Goal: Task Accomplishment & Management: Contribute content

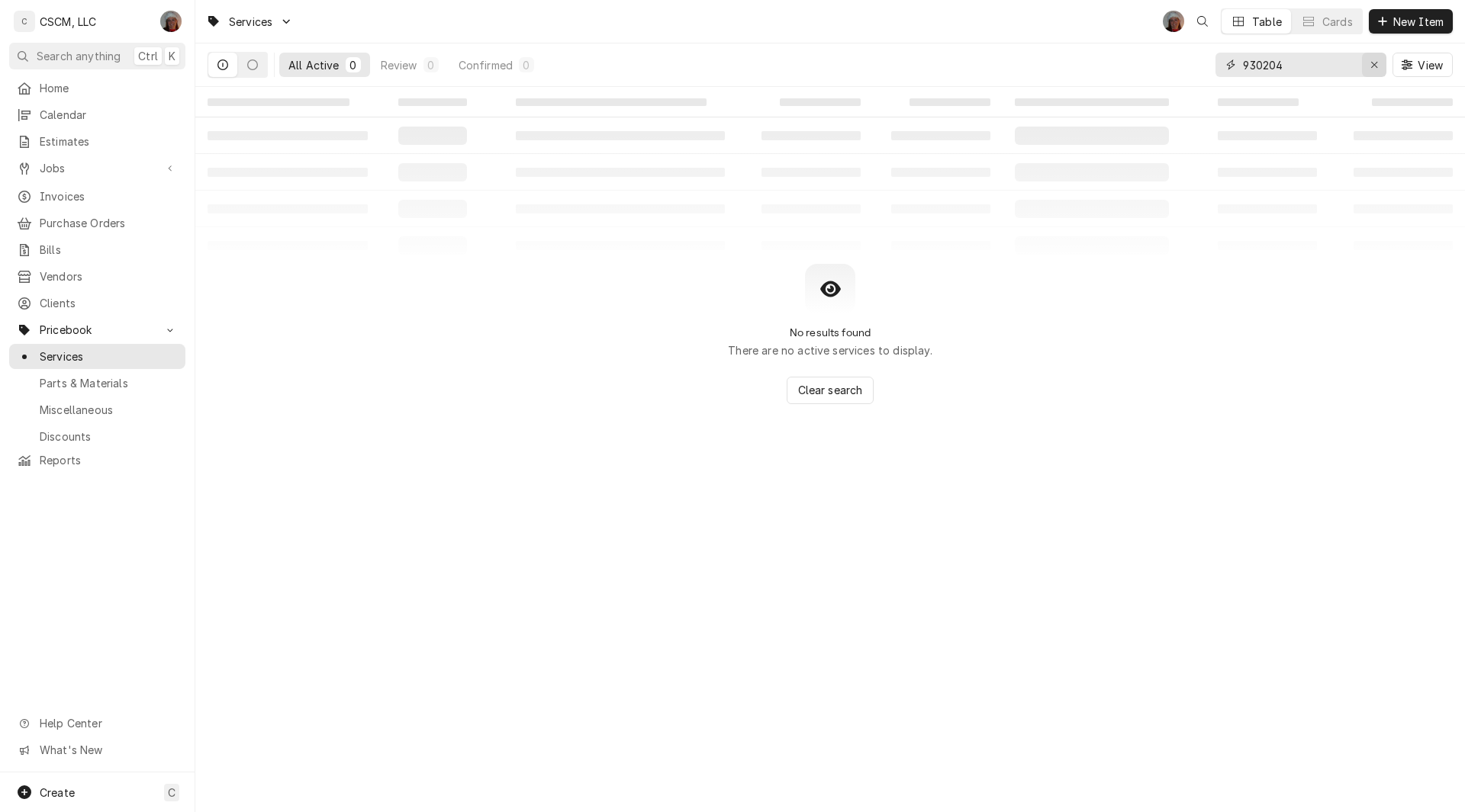
click at [1377, 69] on icon "Erase input" at bounding box center [1374, 65] width 8 height 11
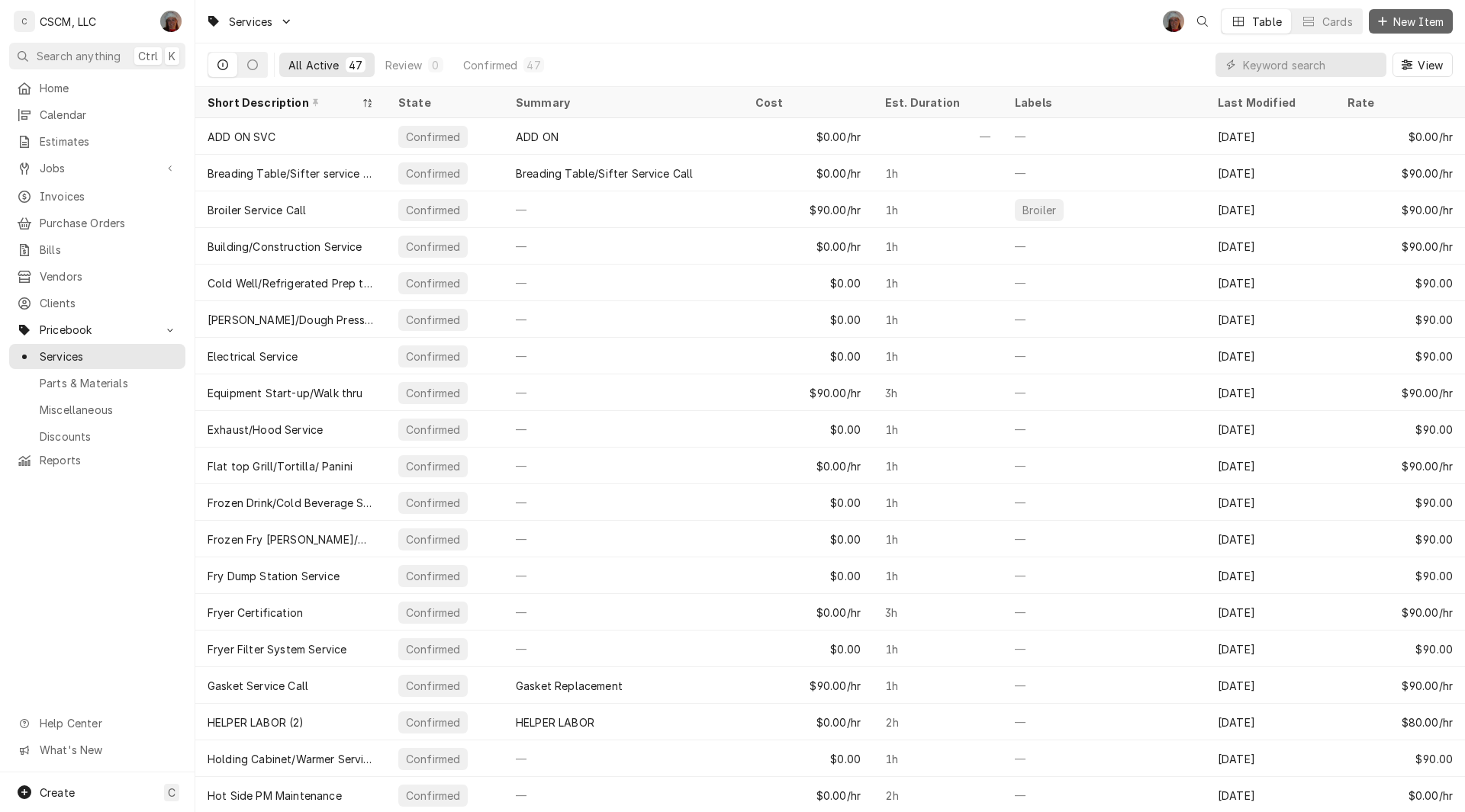
click at [1399, 28] on span "New Item" at bounding box center [1417, 22] width 57 height 16
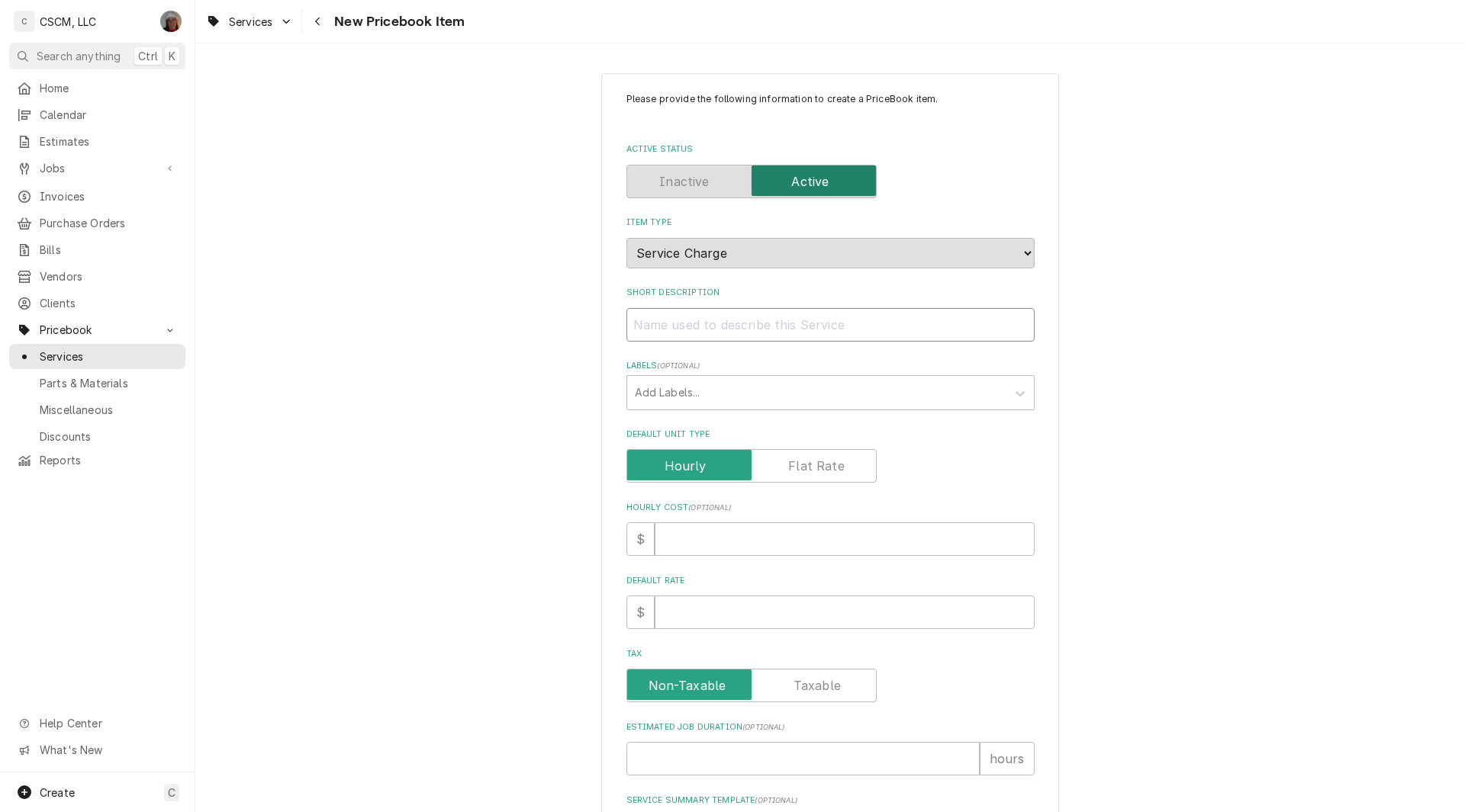
click at [646, 323] on input "Short Description" at bounding box center [830, 324] width 408 height 34
type textarea "x"
type input "C"
type textarea "x"
type input "Co"
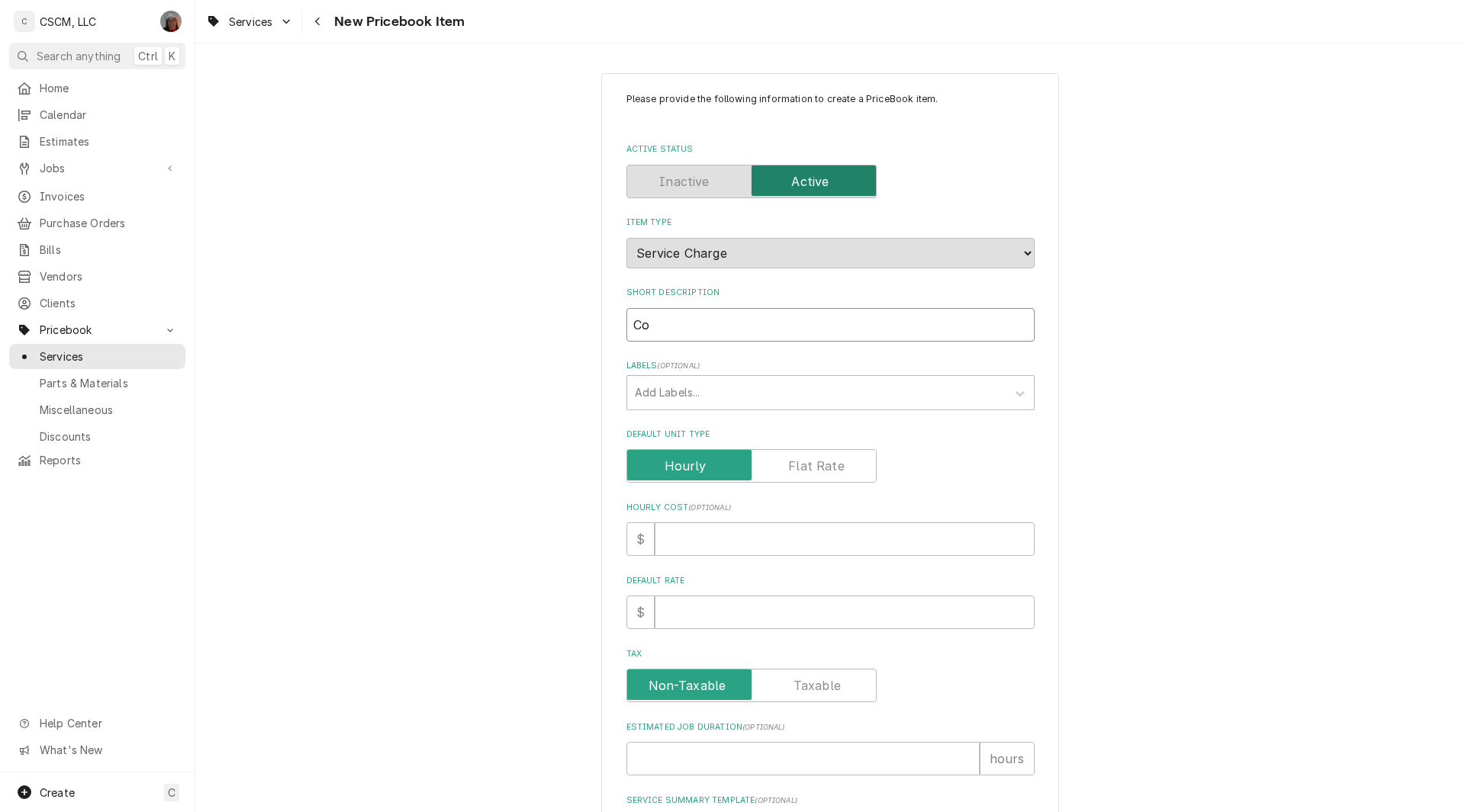
type textarea "x"
type input "Coo"
type textarea "x"
type input "Cook"
type textarea "x"
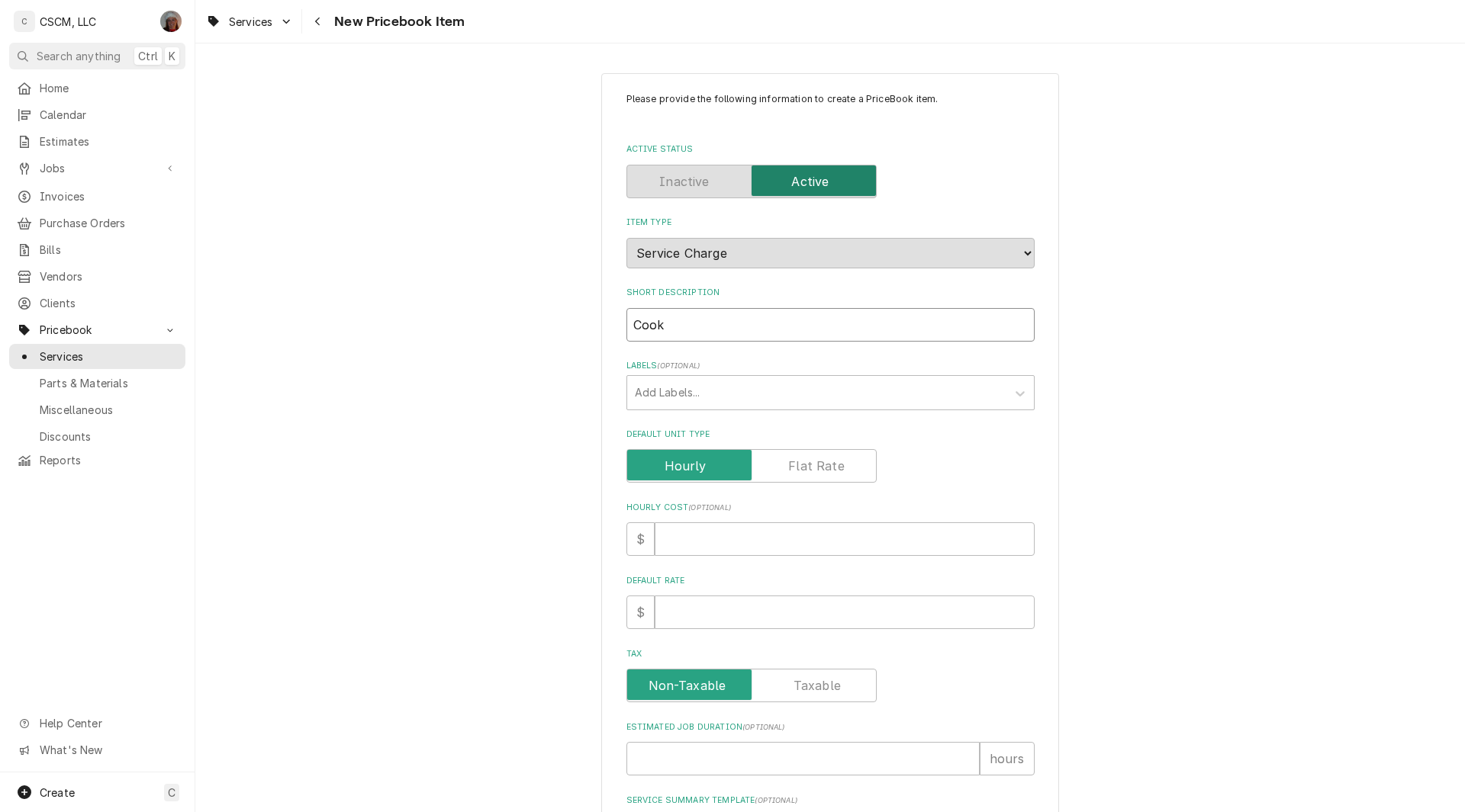
type input "Cooki"
type textarea "x"
type input "Cookin"
type textarea "x"
type input "Cooking"
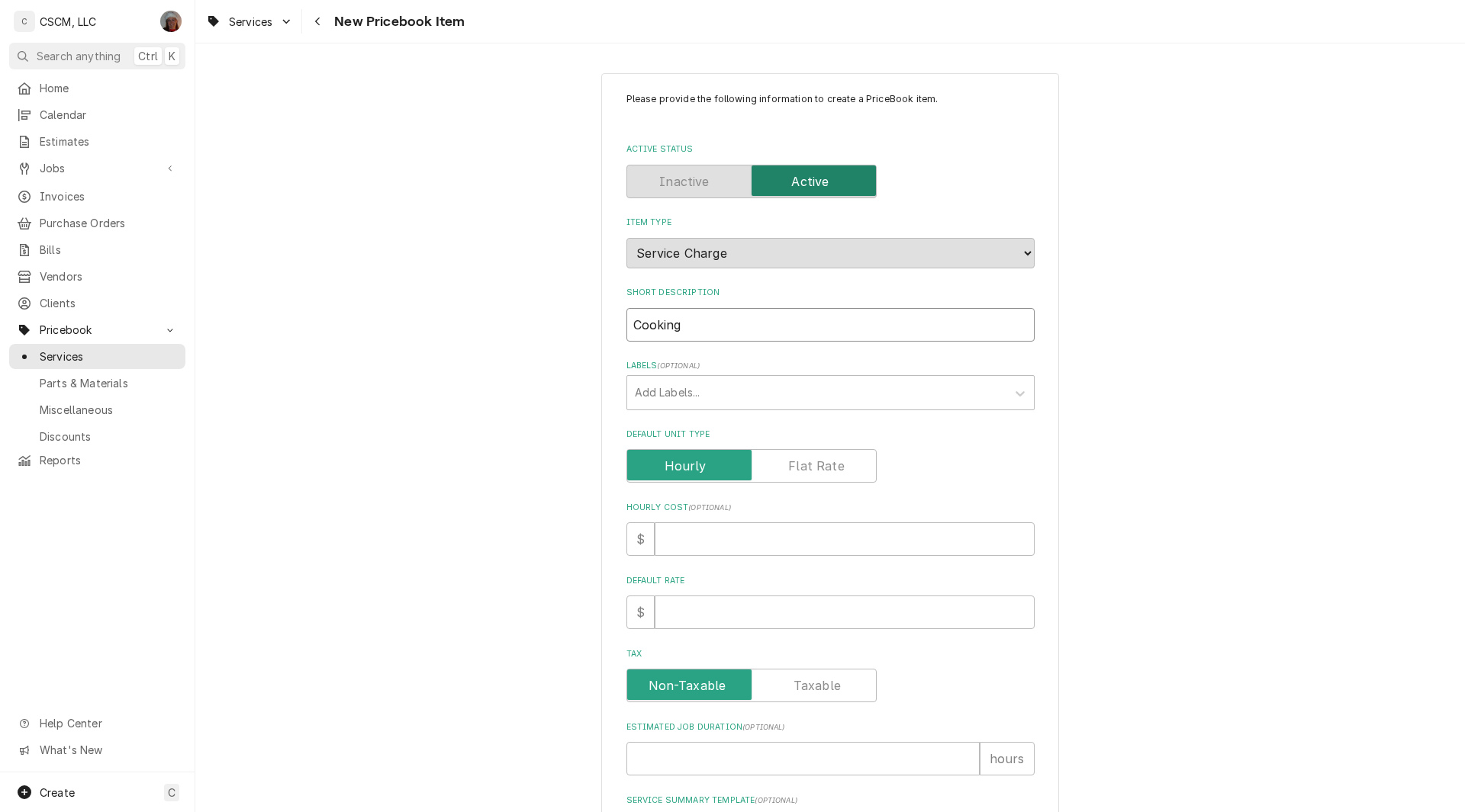
type textarea "x"
type input "Cooking"
type textarea "x"
type input "Cooking E"
type textarea "x"
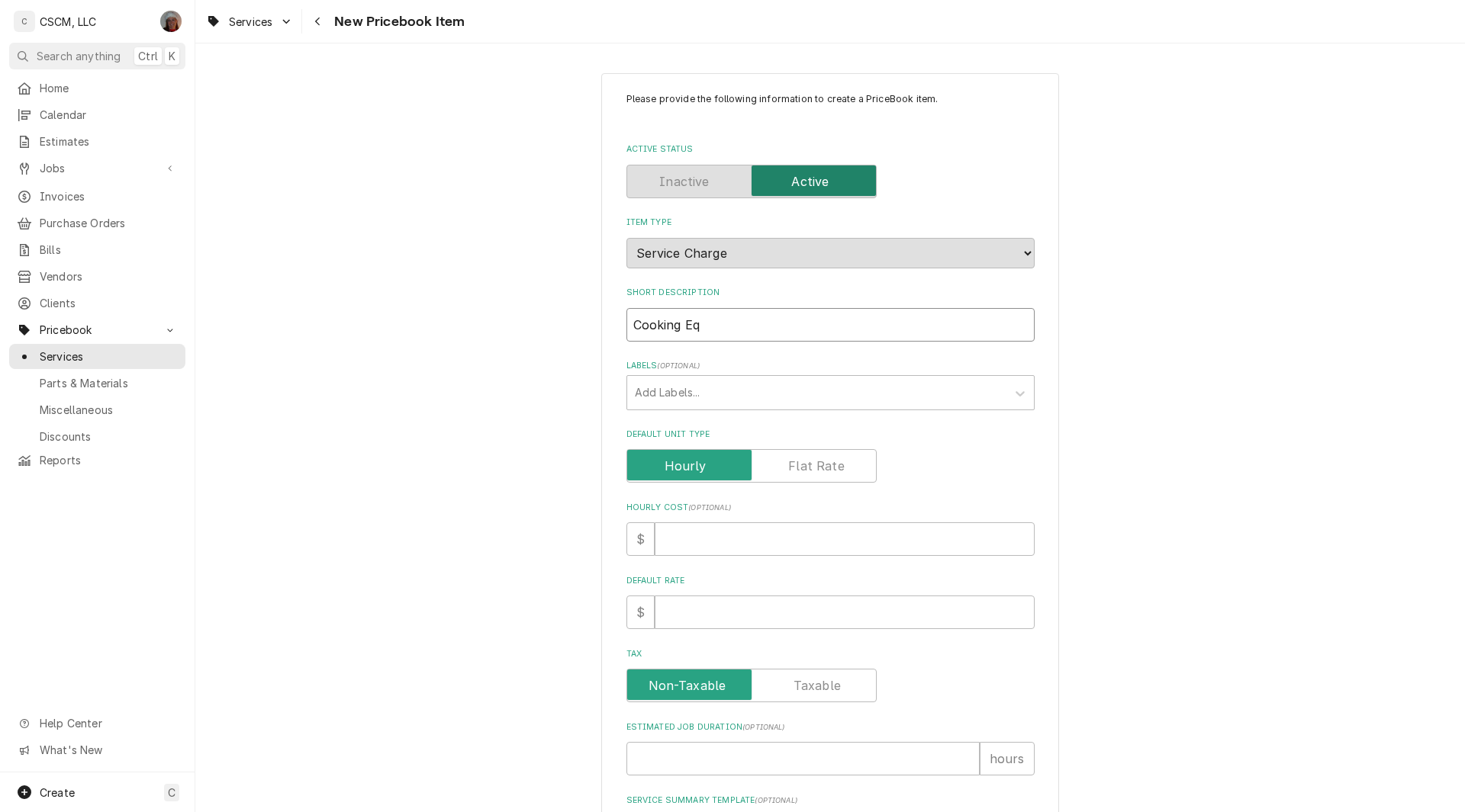
type input "Cooking Equ"
type textarea "x"
type input "Cooking Equi"
type textarea "x"
type input "Cooking Equip"
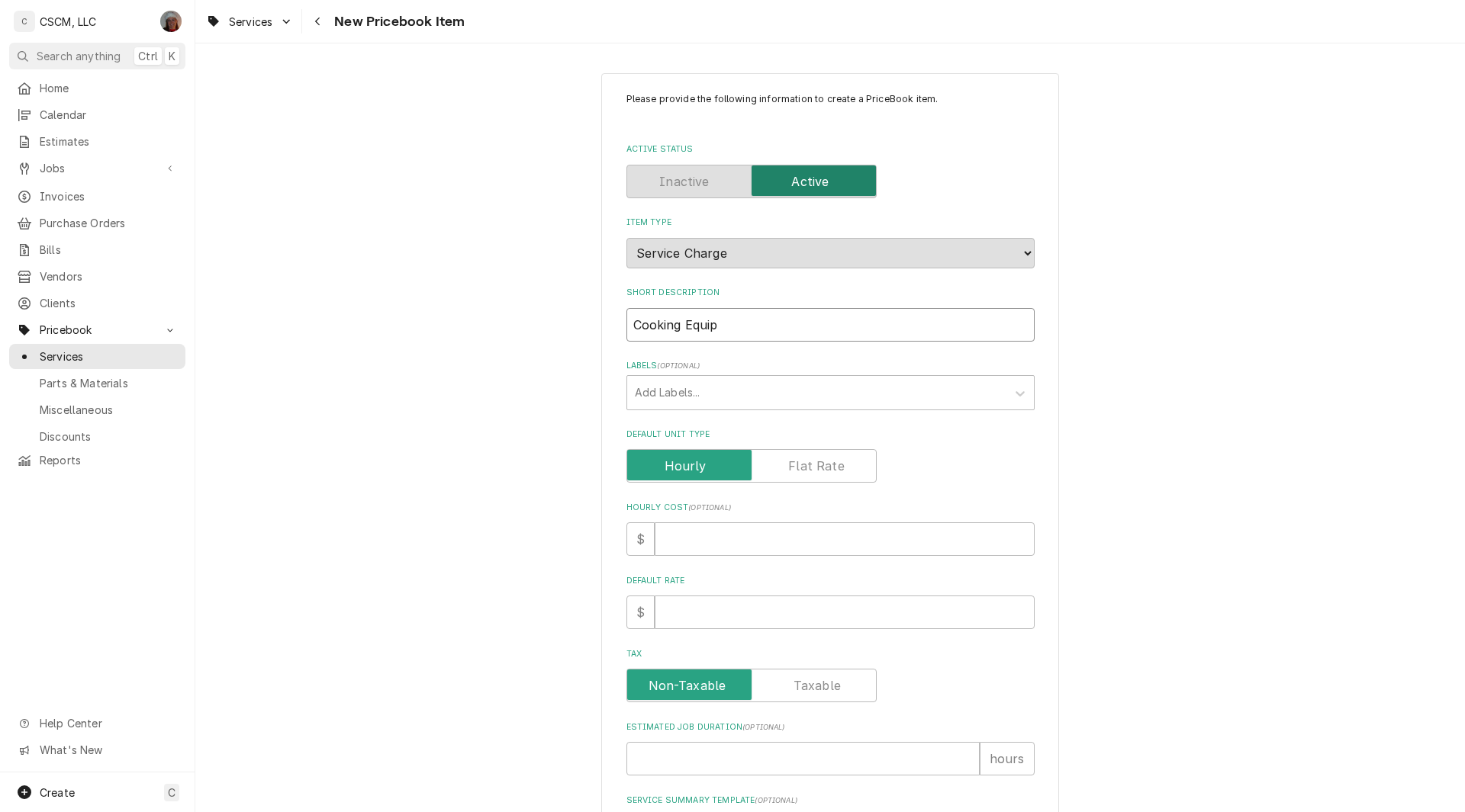
type textarea "x"
type input "Cooking Equipm"
type textarea "x"
type input "Cooking Equipme"
type textarea "x"
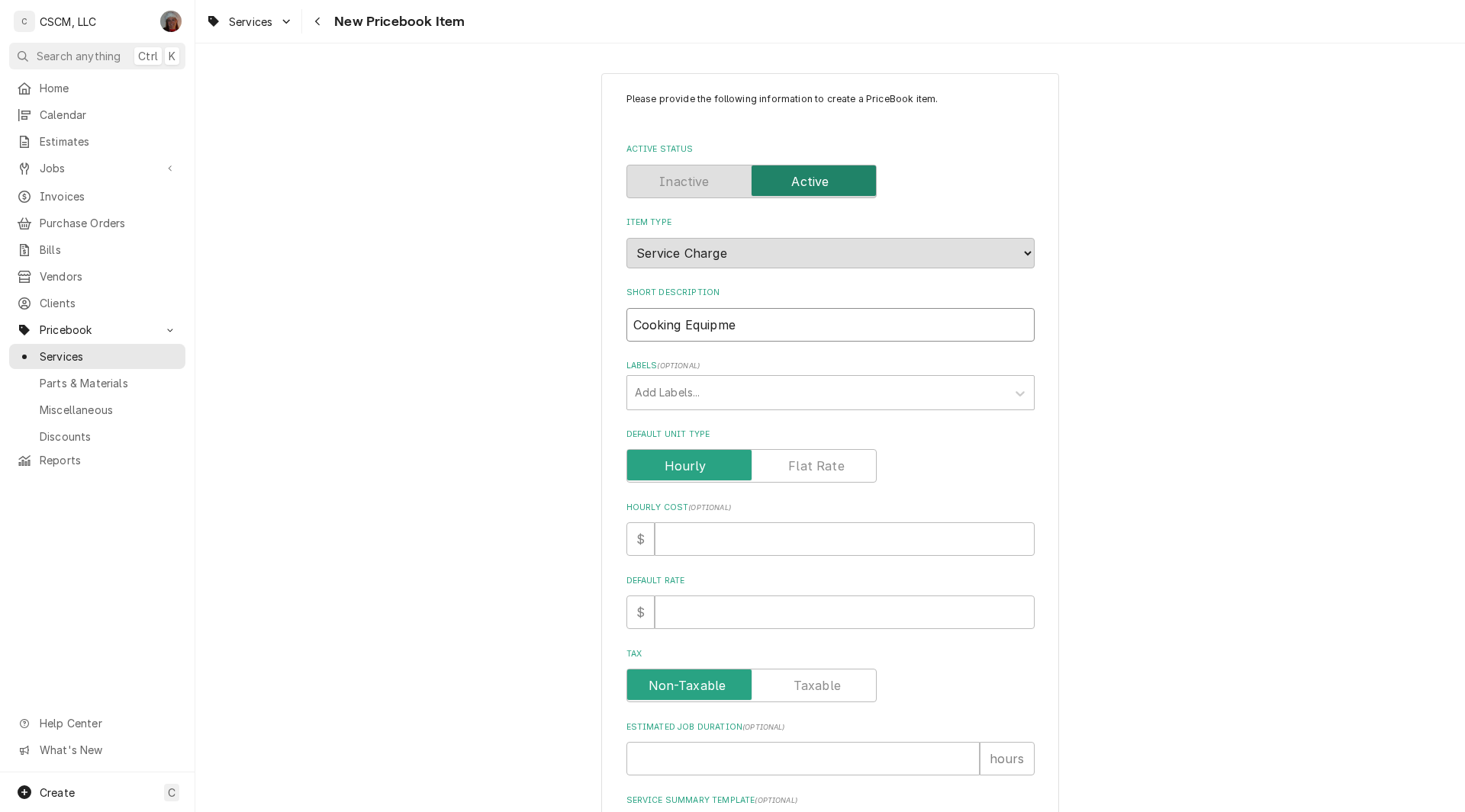
type input "Cooking Equipmen"
type textarea "x"
type input "Cooking Equipment"
type textarea "x"
type input "Cooking Equipment"
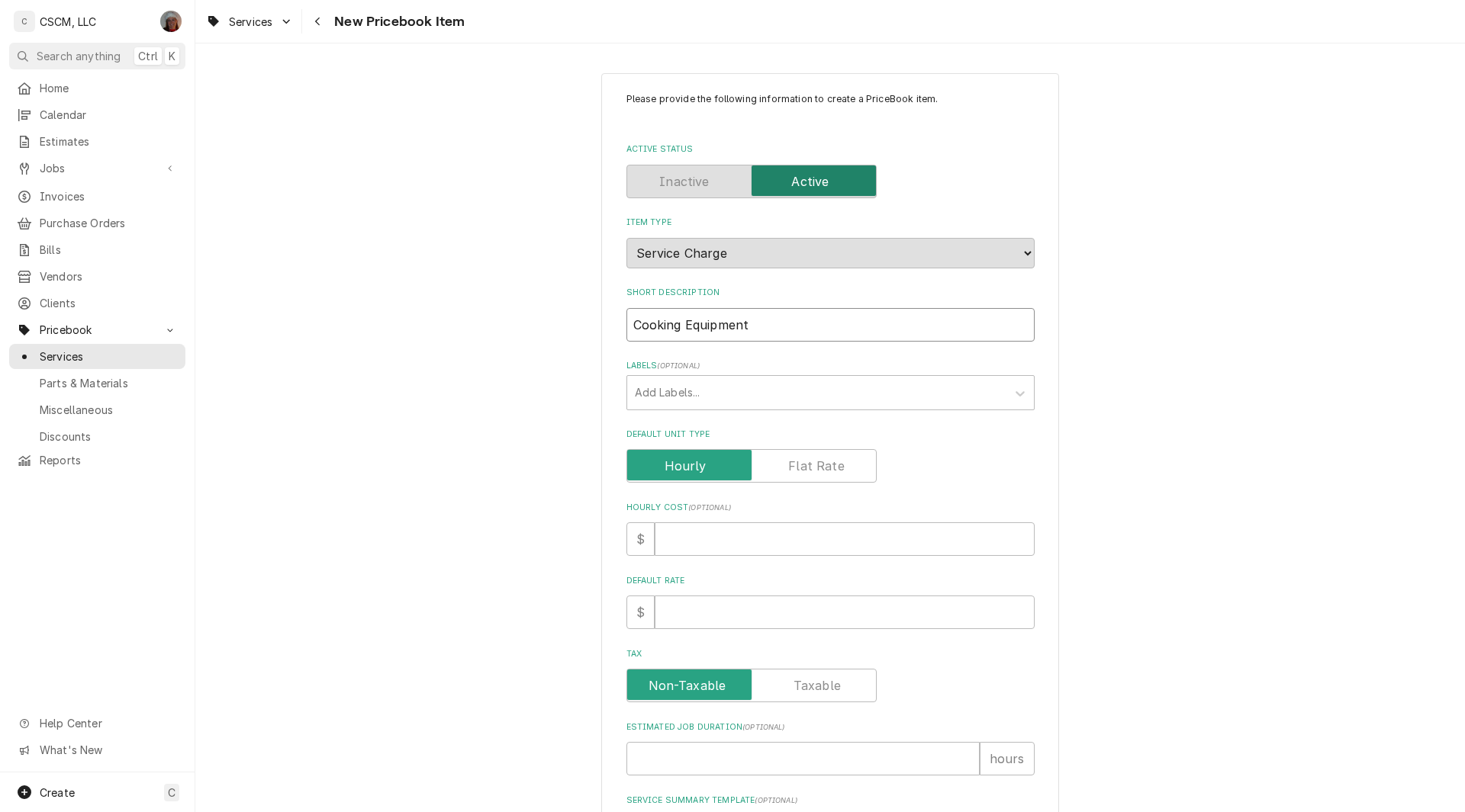
type textarea "x"
type input "Cooking Equipment S"
type textarea "x"
type input "Cooking Equipment Ser"
type textarea "x"
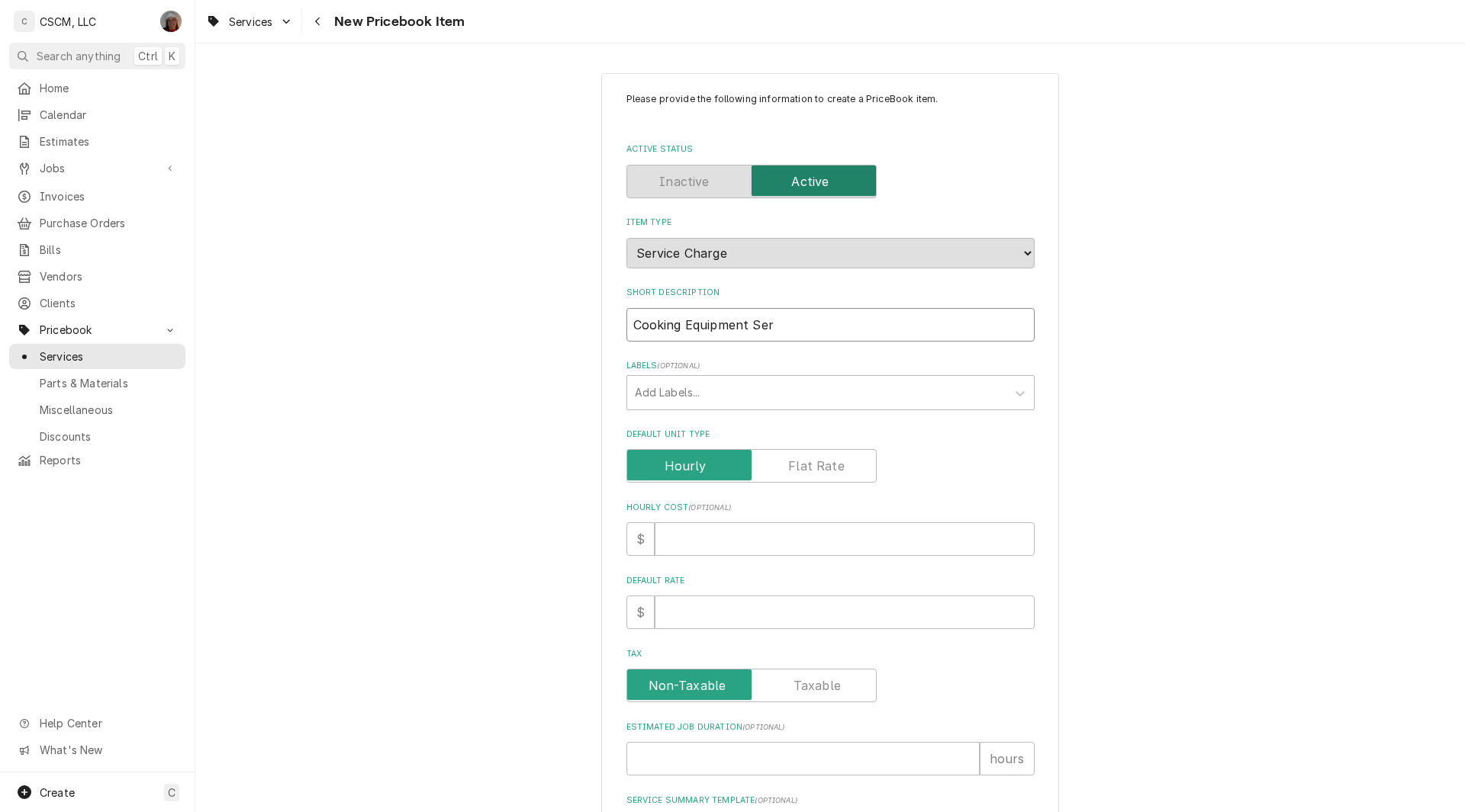
type input "Cooking Equipment Serv"
type textarea "x"
type input "Cooking Equipment Servi"
type textarea "x"
type input "Cooking Equipment Servic"
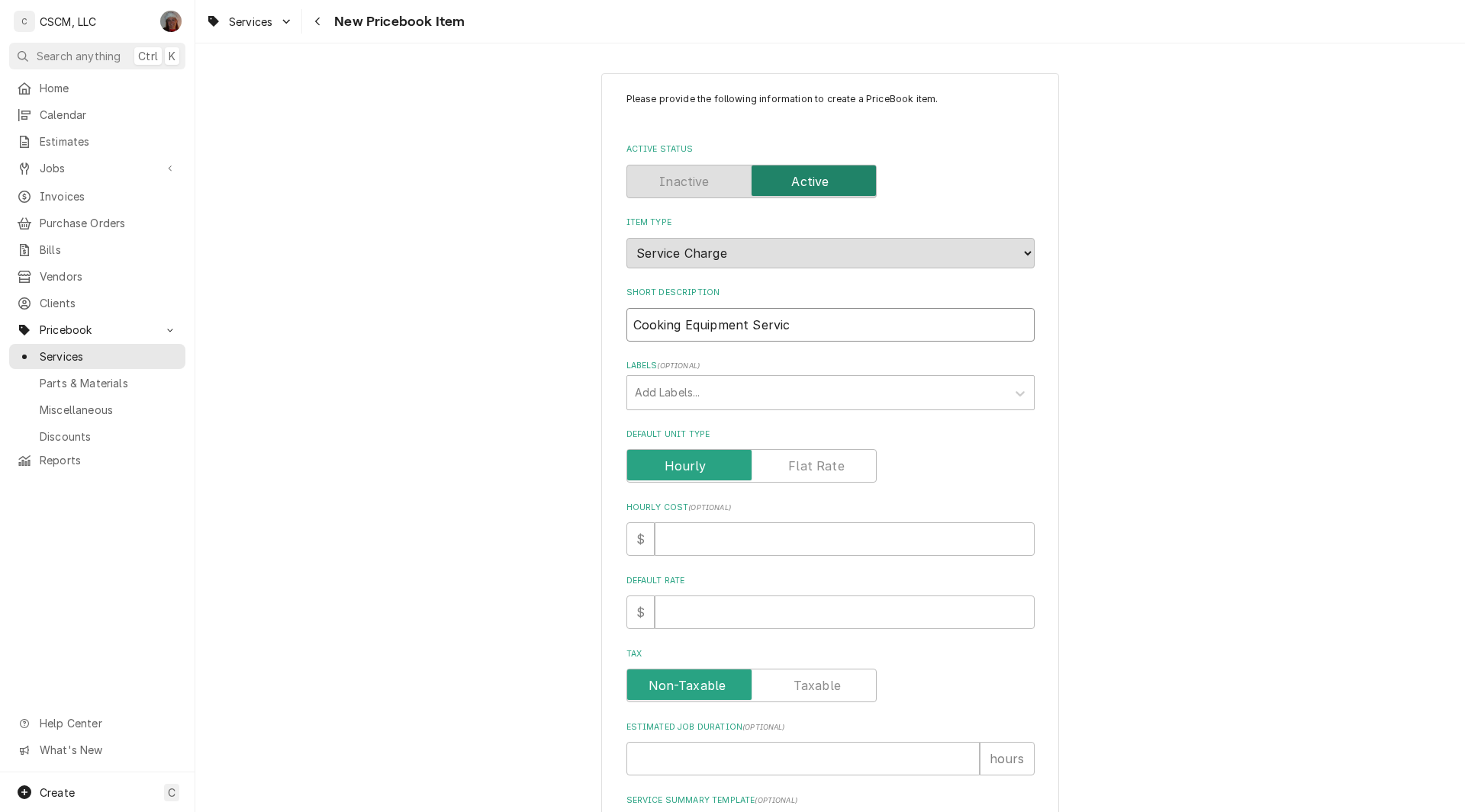
type textarea "x"
type input "Cooking Equipment Service"
type textarea "x"
type input "Cooking Equipment Service"
type textarea "x"
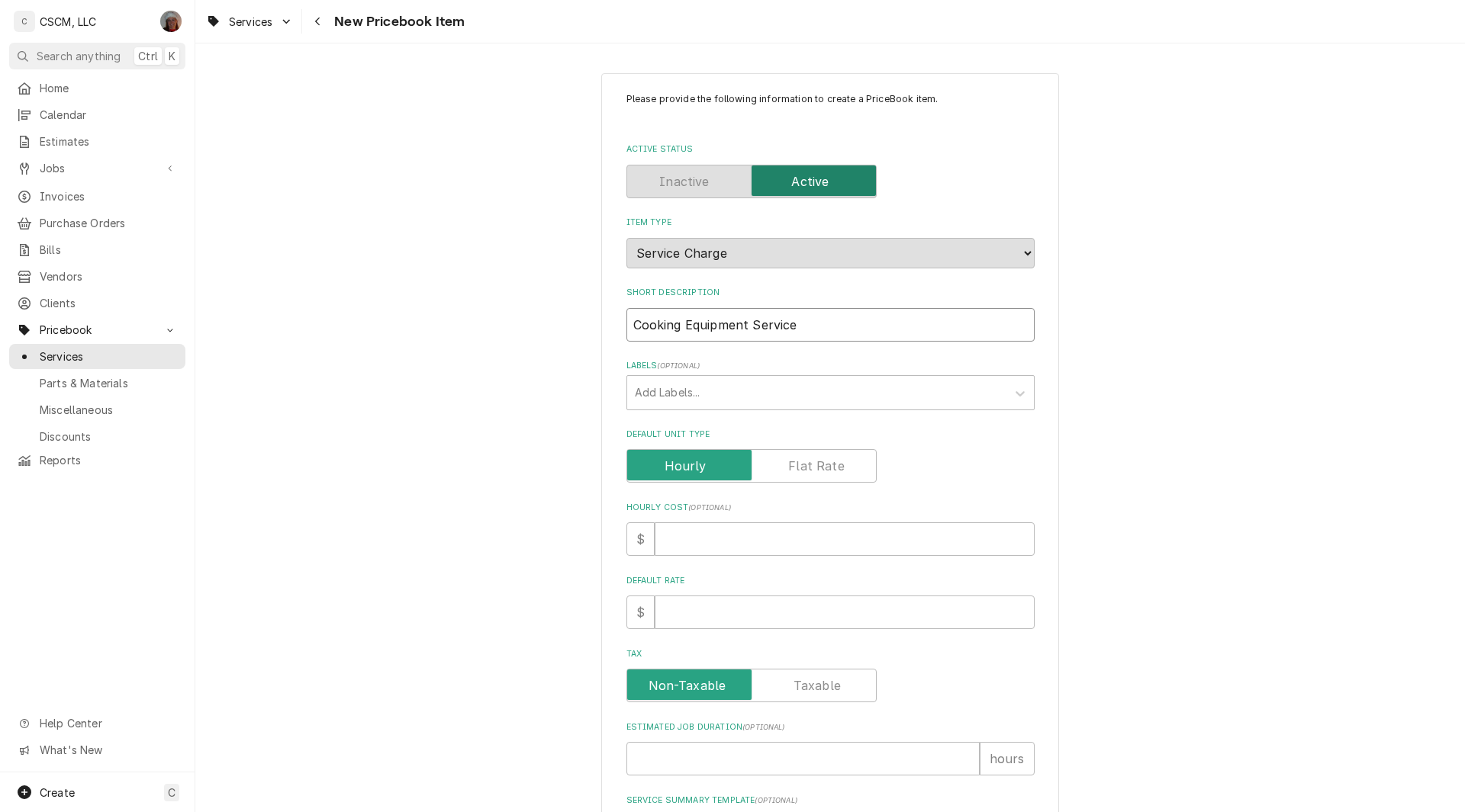
type input "Cooking Equipment Service C"
type textarea "x"
type input "Cooking Equipment Service Ca"
type textarea "x"
type input "Cooking Equipment Service Cal"
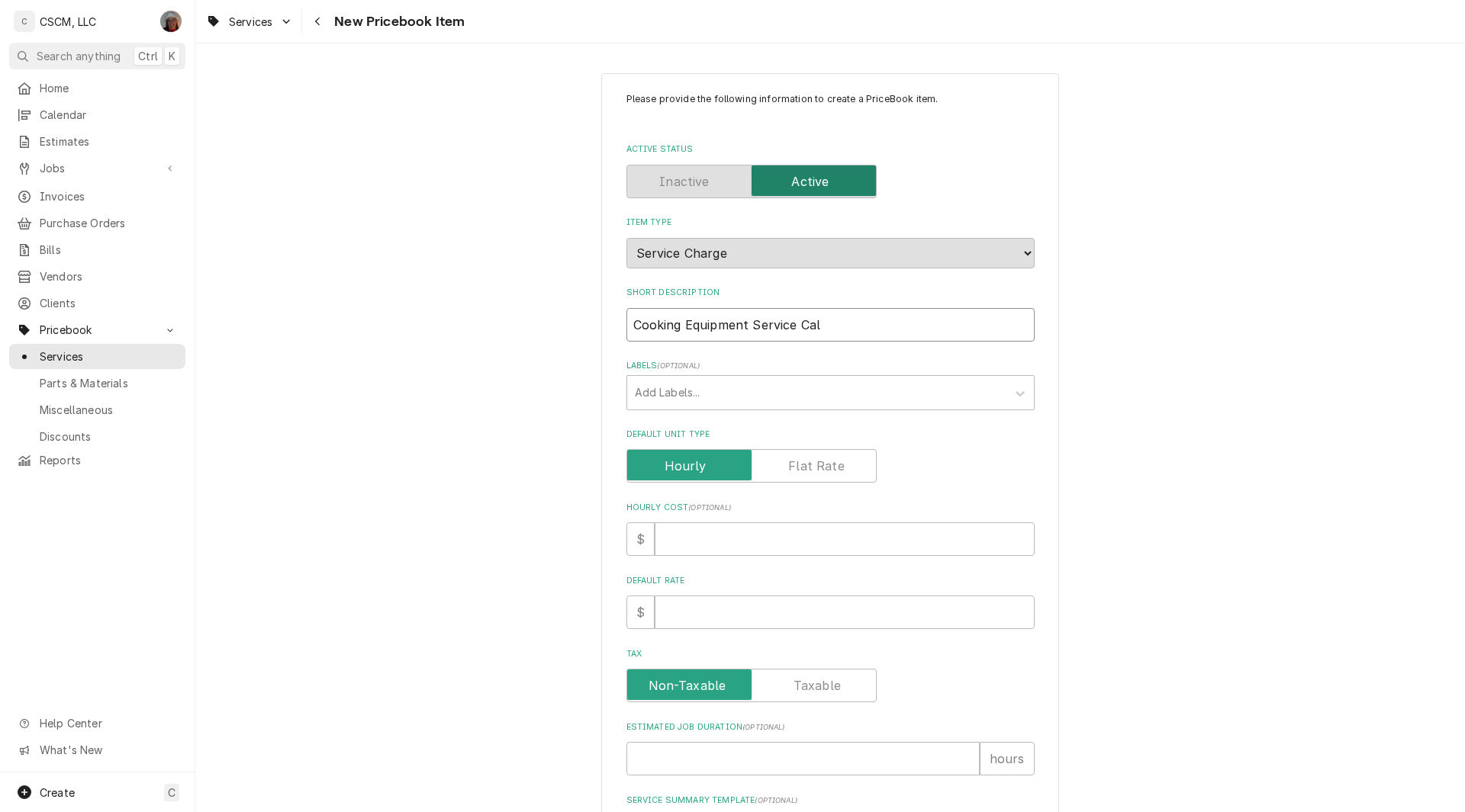
type textarea "x"
type input "Cooking Equipment Service Call"
click at [719, 537] on input "Hourly Cost ( optional )" at bounding box center [844, 538] width 380 height 34
type textarea "x"
type input "9"
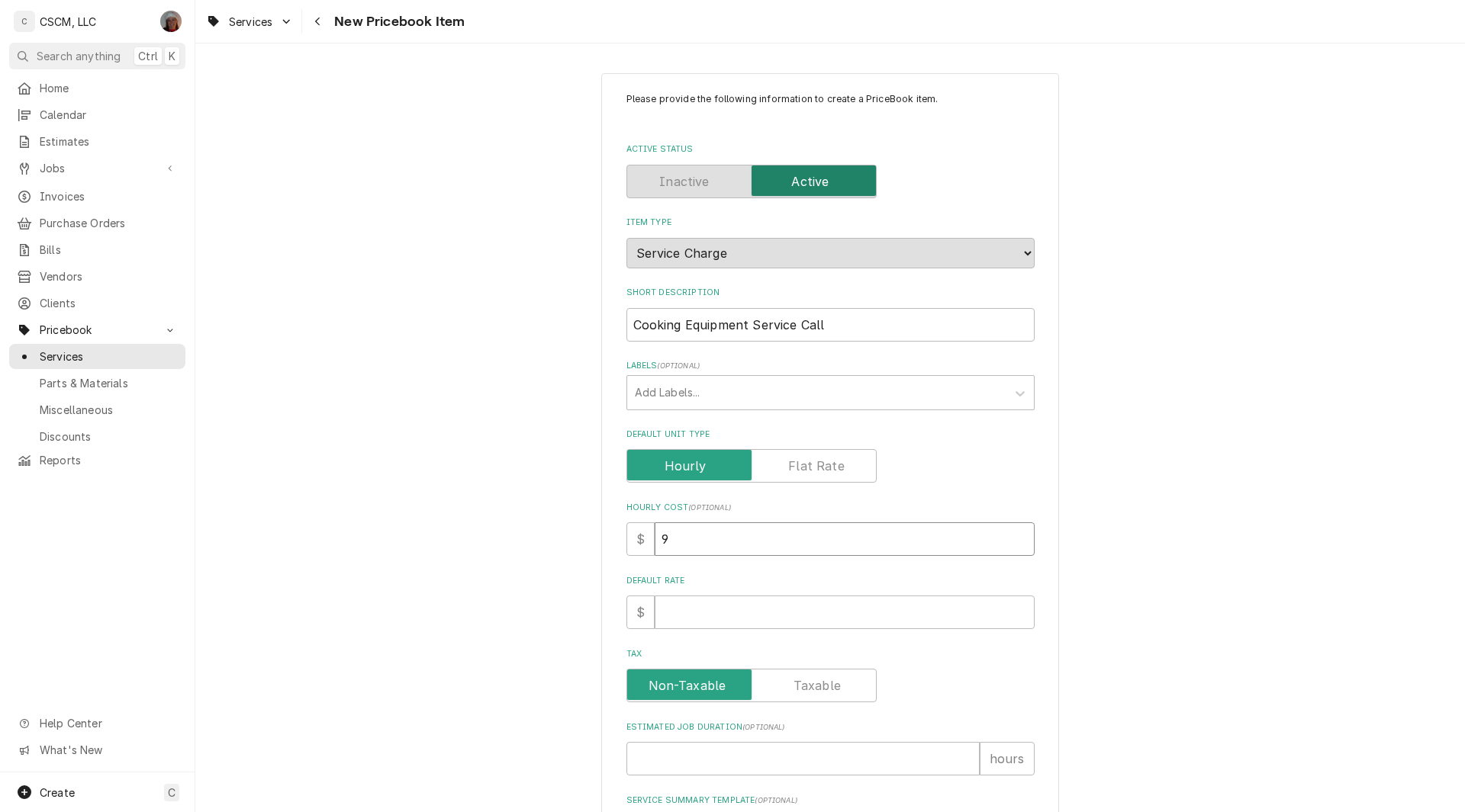
type textarea "x"
type input "90"
type textarea "x"
type input "9"
type textarea "x"
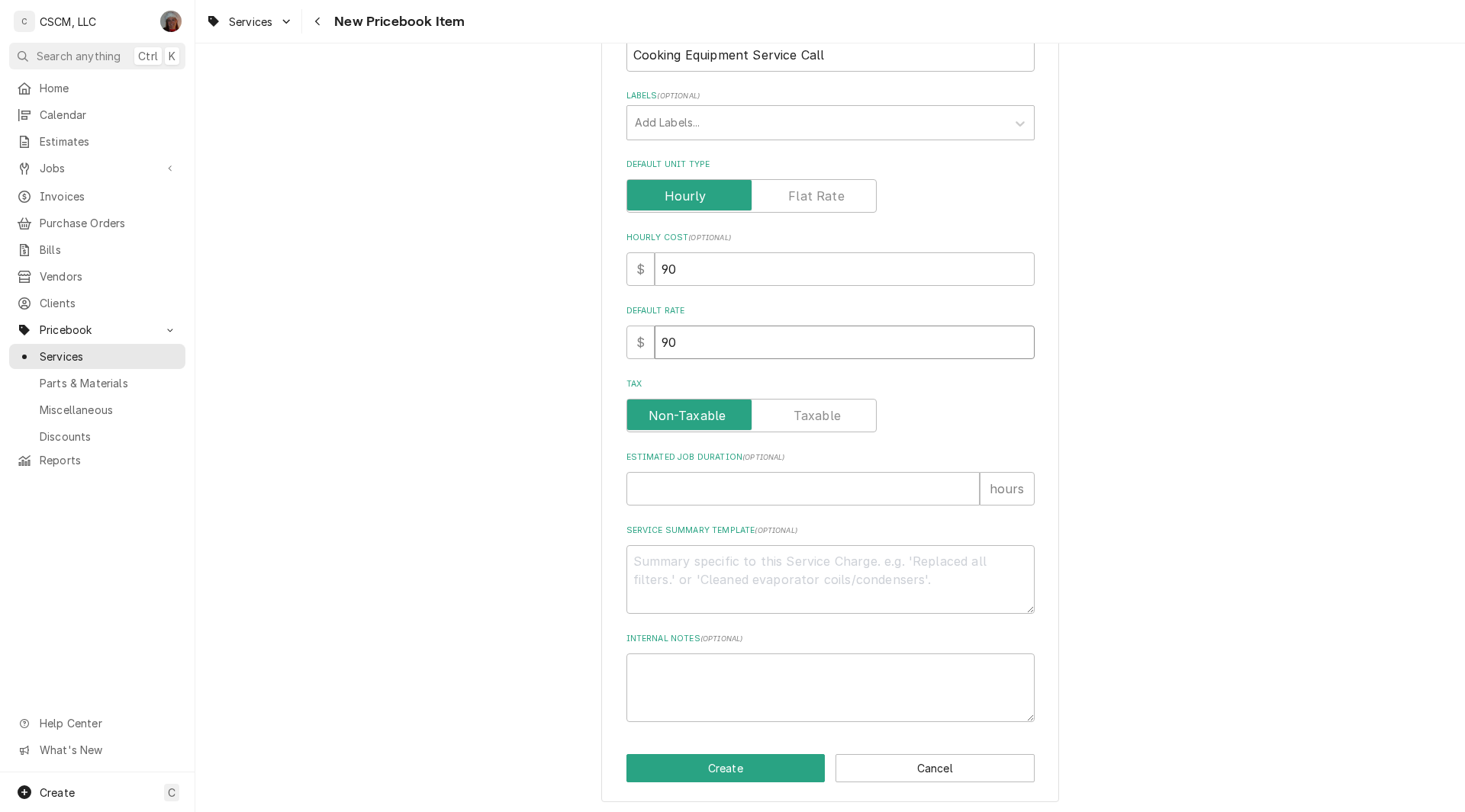
scroll to position [273, 0]
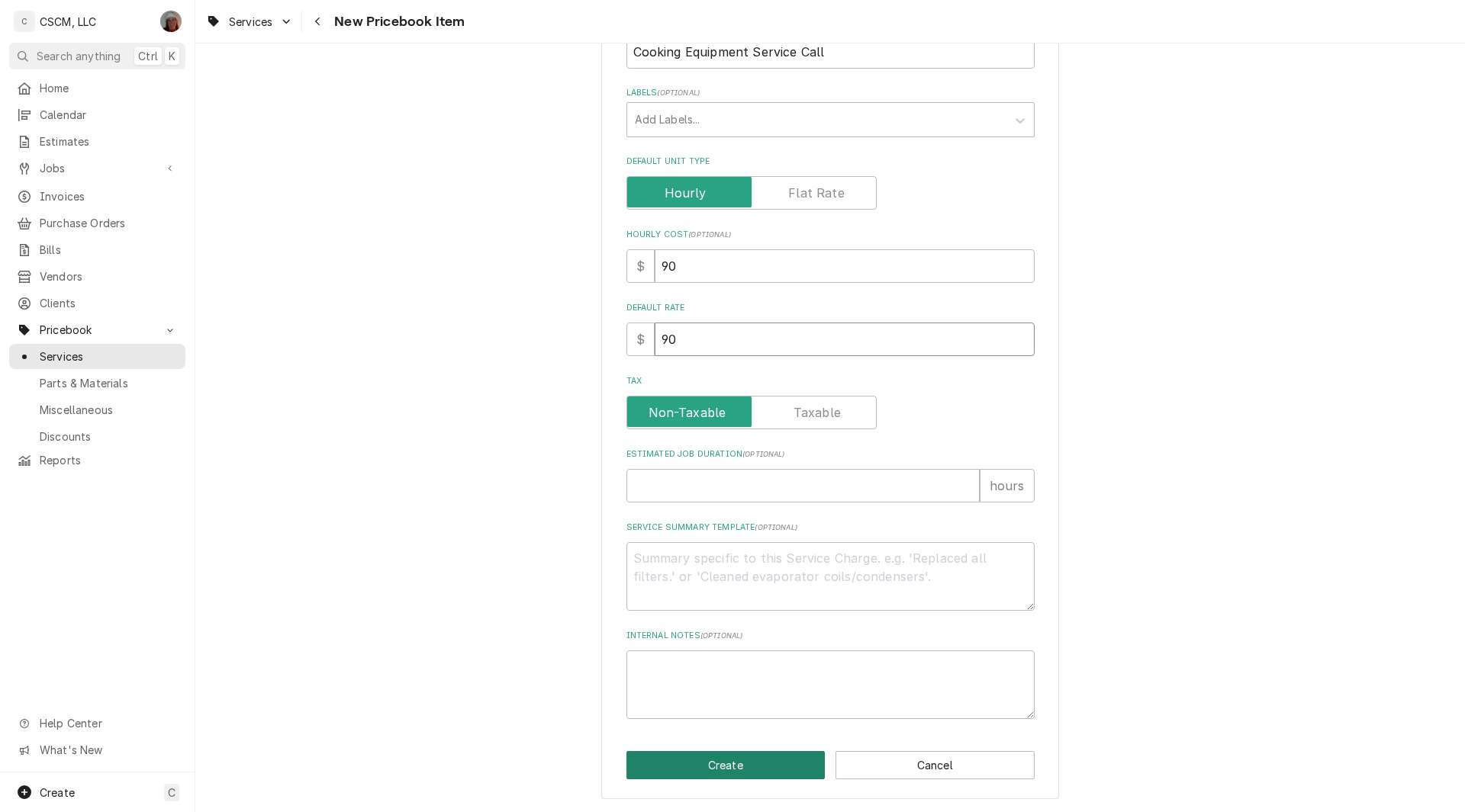
type input "90"
click at [742, 769] on button "Create" at bounding box center [726, 765] width 199 height 28
type textarea "x"
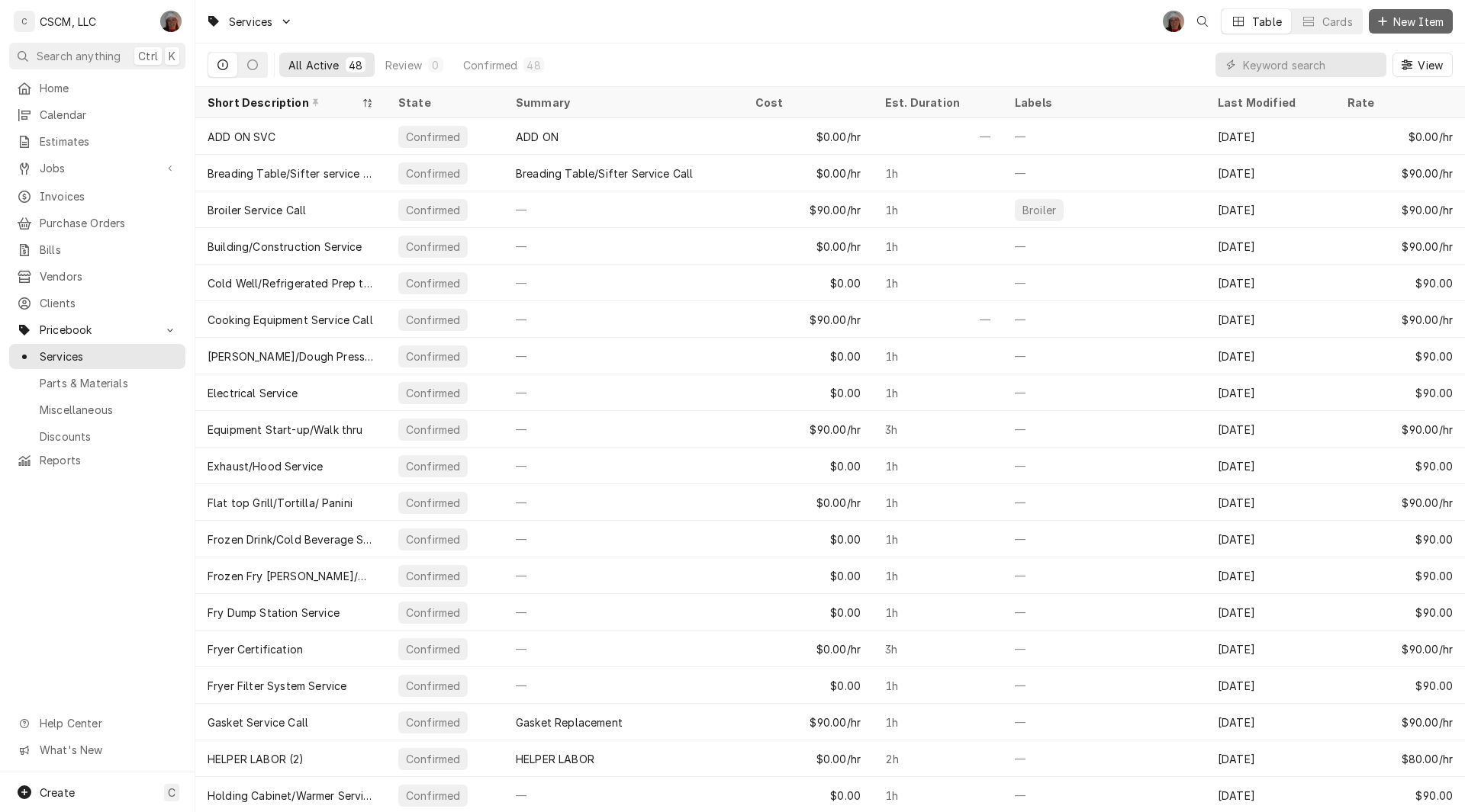
click at [1375, 20] on div "Dynamic Content Wrapper" at bounding box center [1382, 21] width 16 height 16
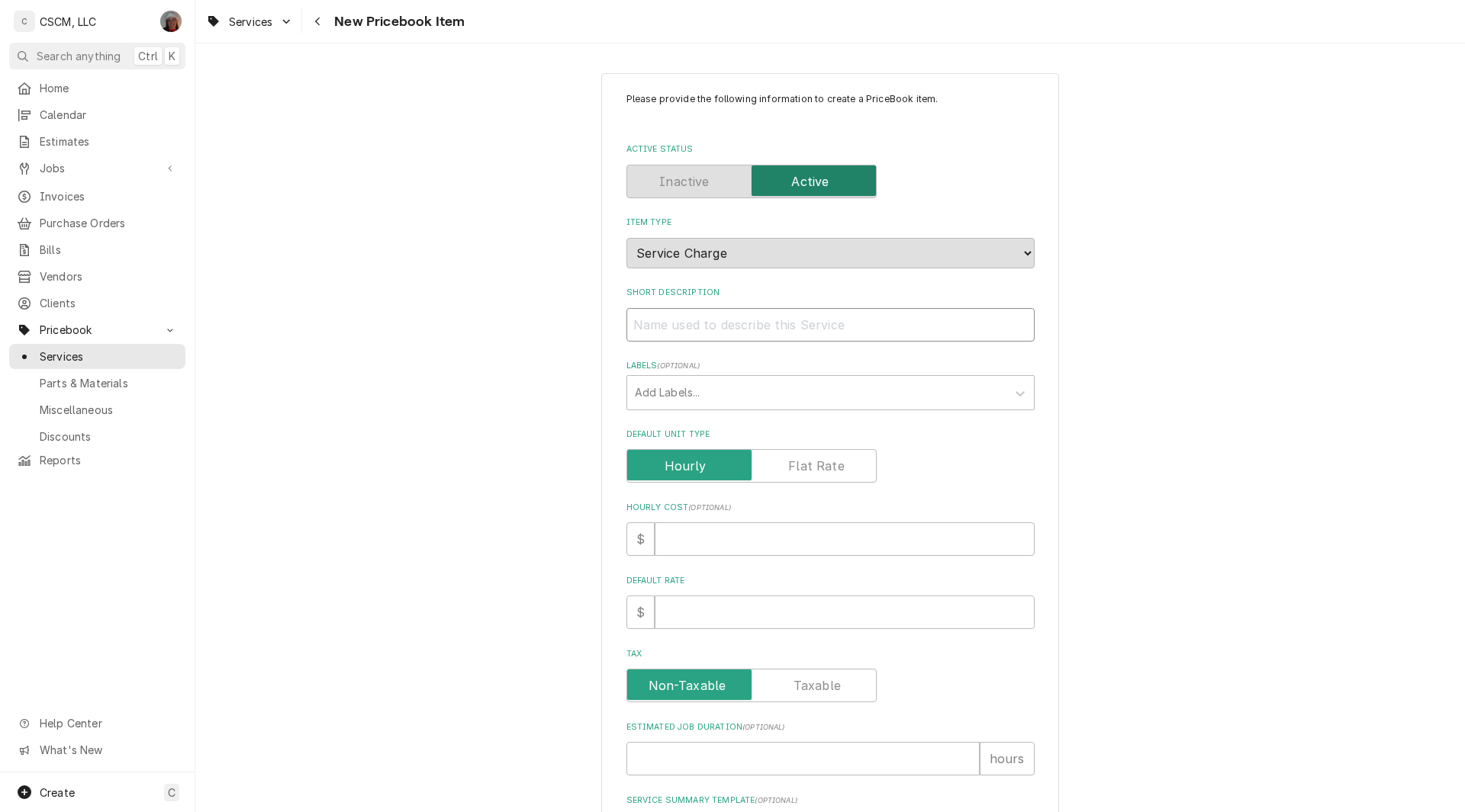
click at [663, 328] on input "Short Description" at bounding box center [830, 324] width 408 height 34
type textarea "x"
type input "R"
type textarea "x"
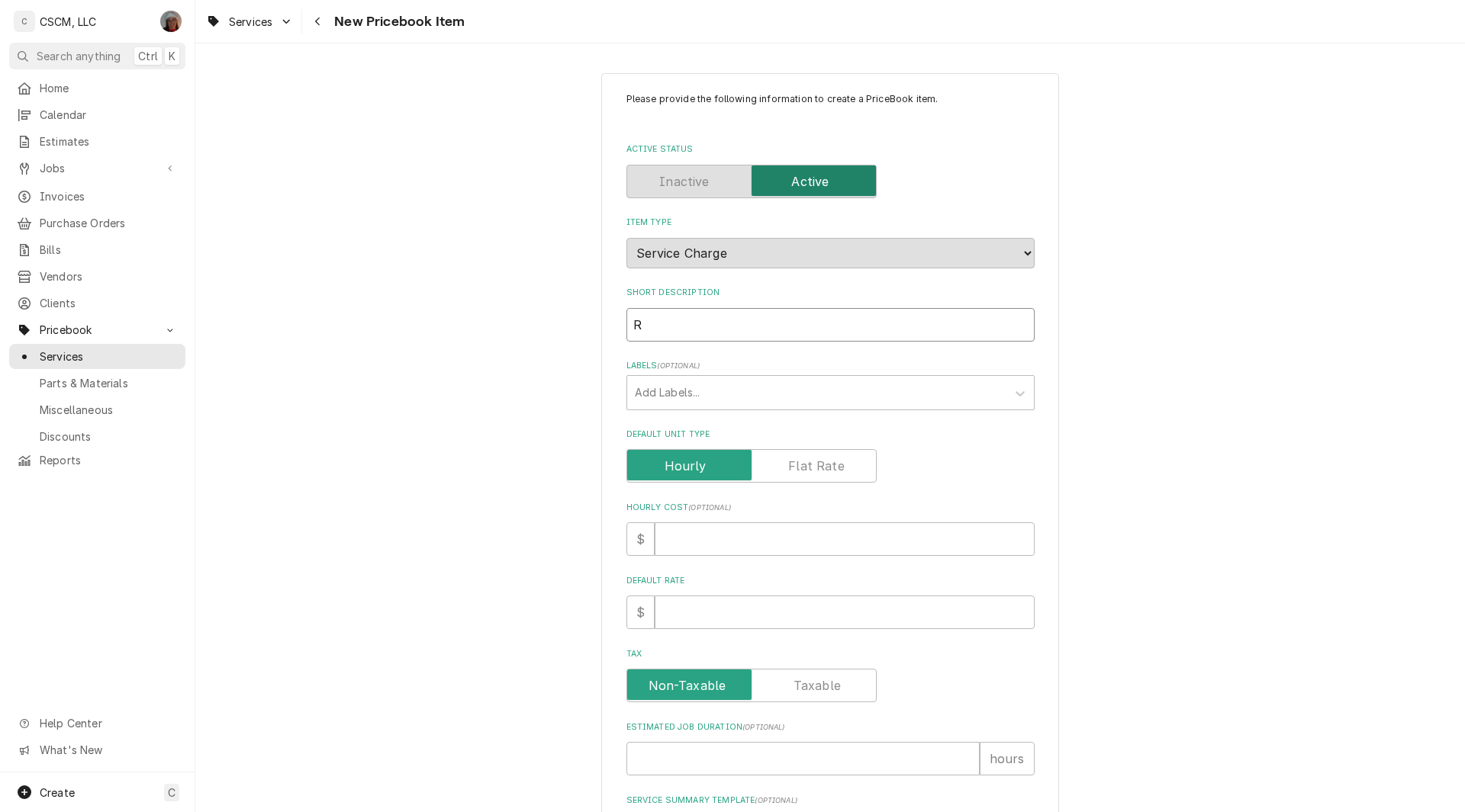
type input "Re"
type textarea "x"
type input "Ref"
type textarea "x"
type input "Refi"
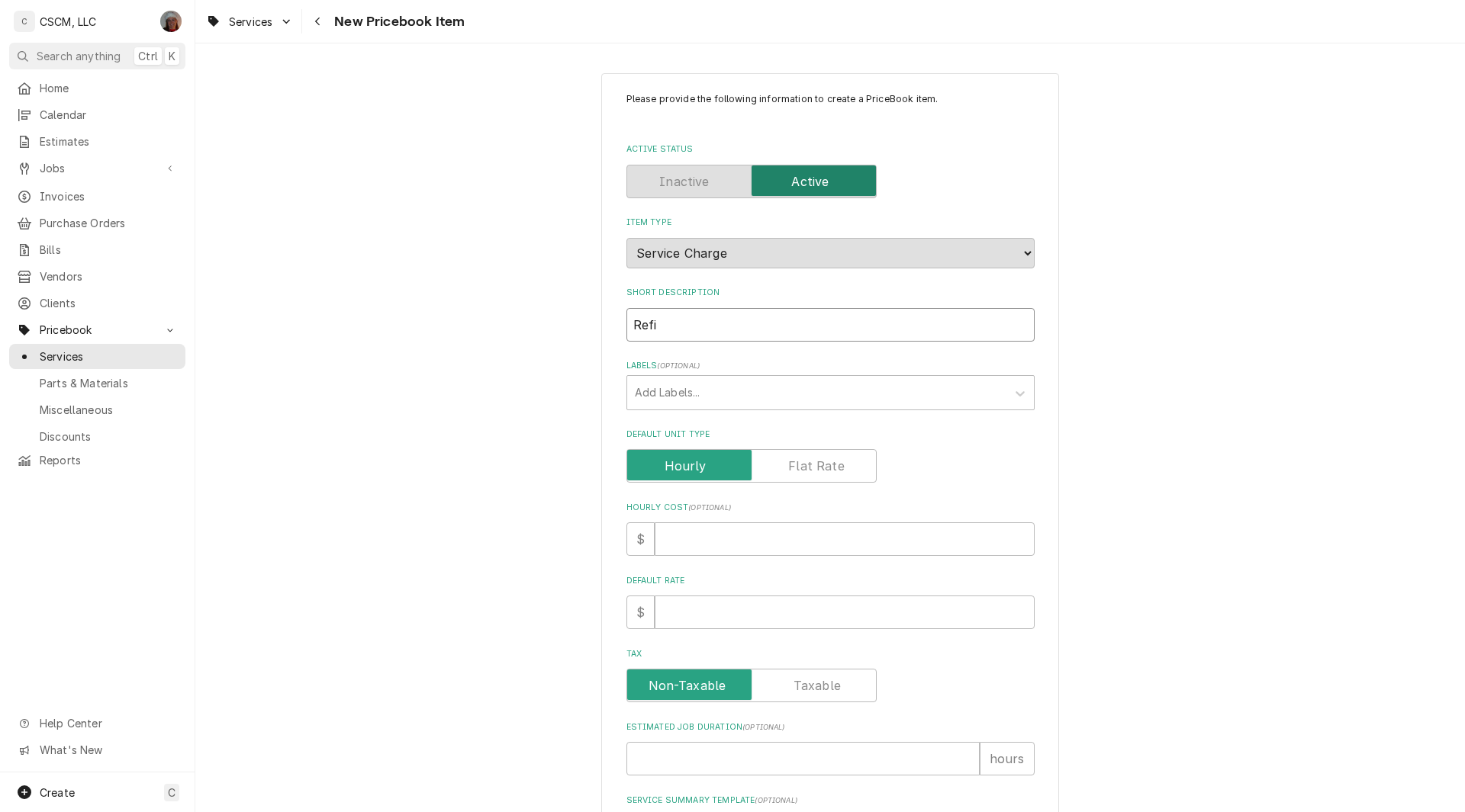
type textarea "x"
type input "Refri"
type textarea "x"
type input "Refrig"
type textarea "x"
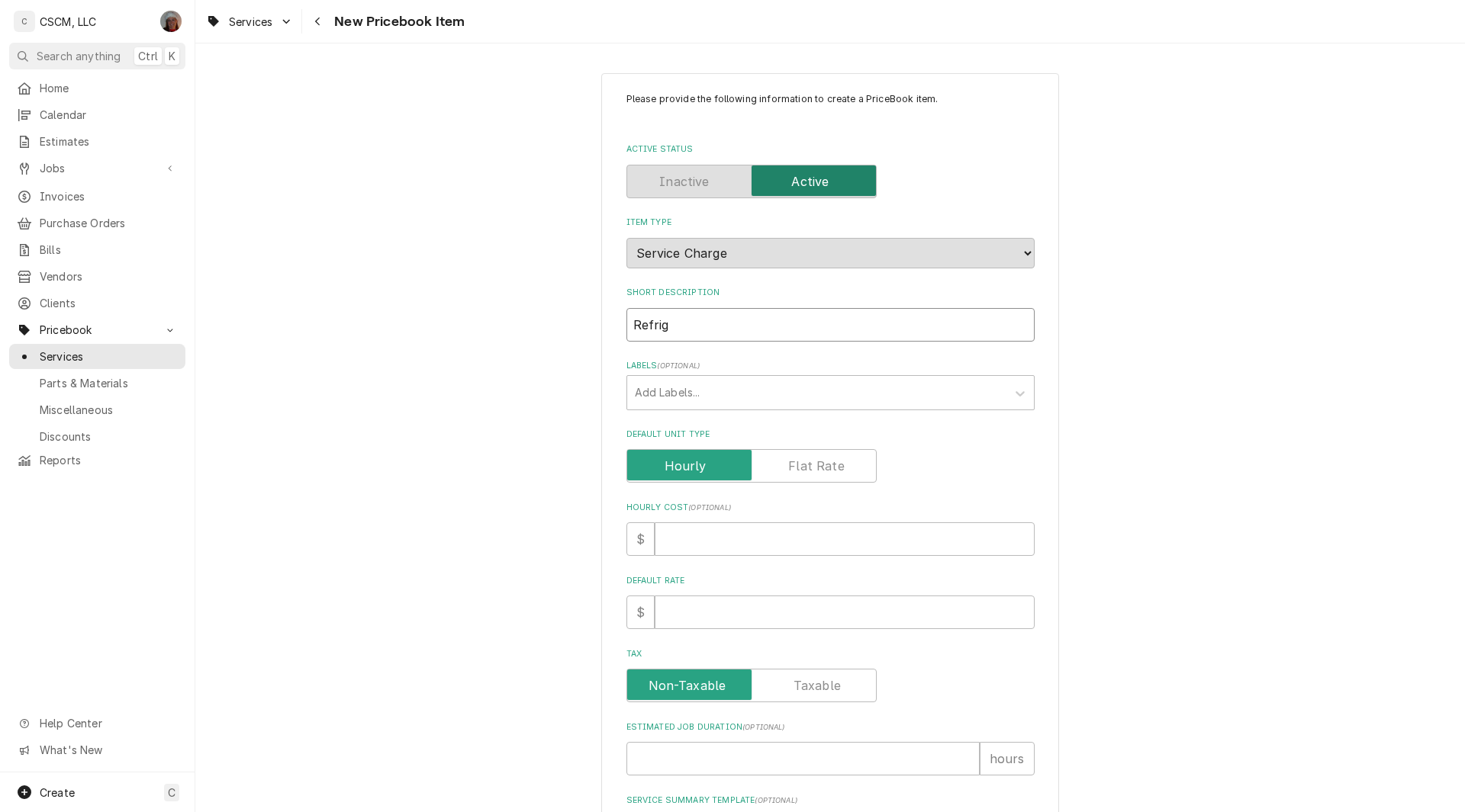
type input "Refrige"
type textarea "x"
type input "Refriger"
type textarea "x"
type input "Refrigerat"
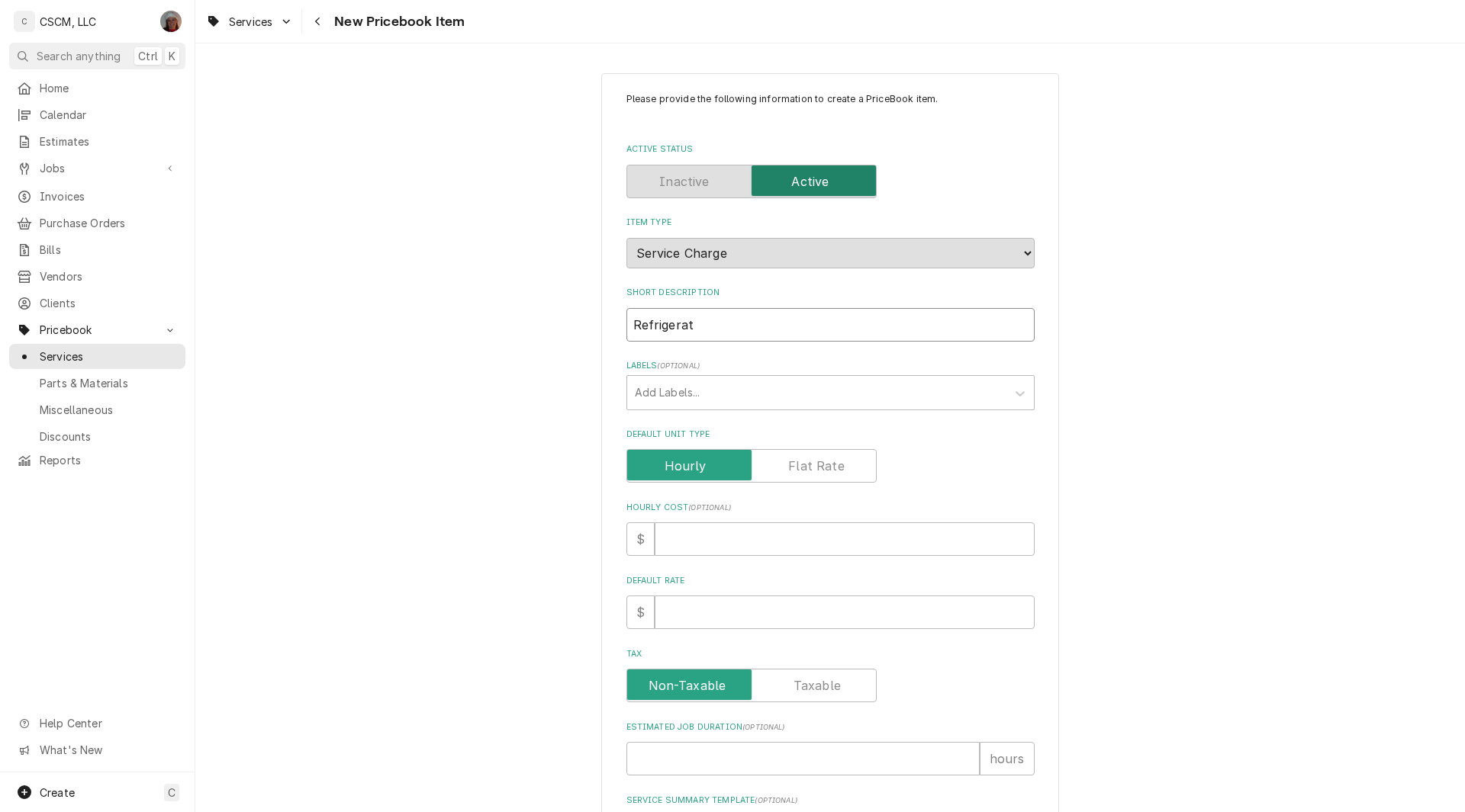
type textarea "x"
type input "Refrigerati"
type textarea "x"
type input "Refrigeratio"
type textarea "x"
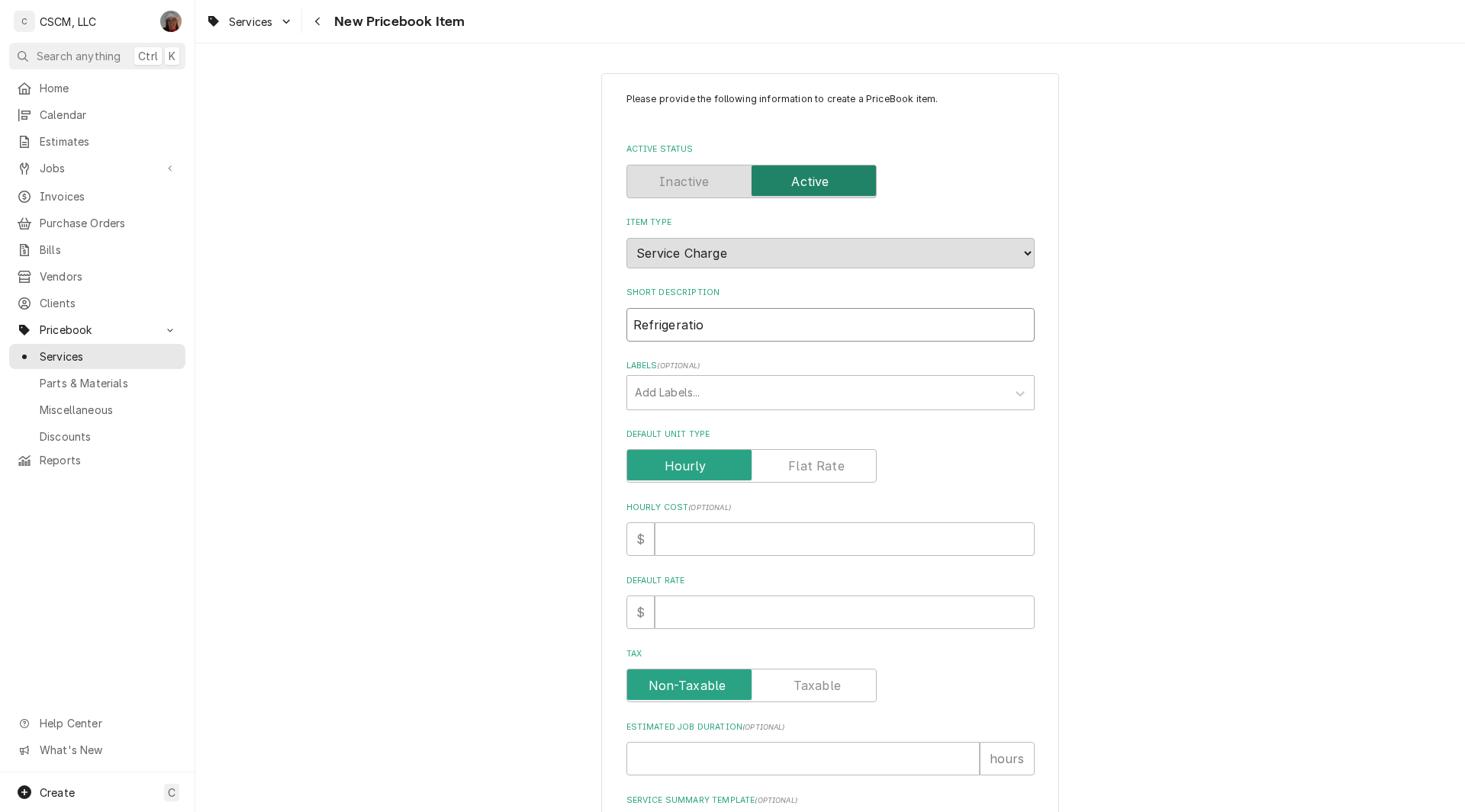
type input "Refrigeration"
type textarea "x"
type input "Refrigeration"
type textarea "x"
type input "Refrigeration S"
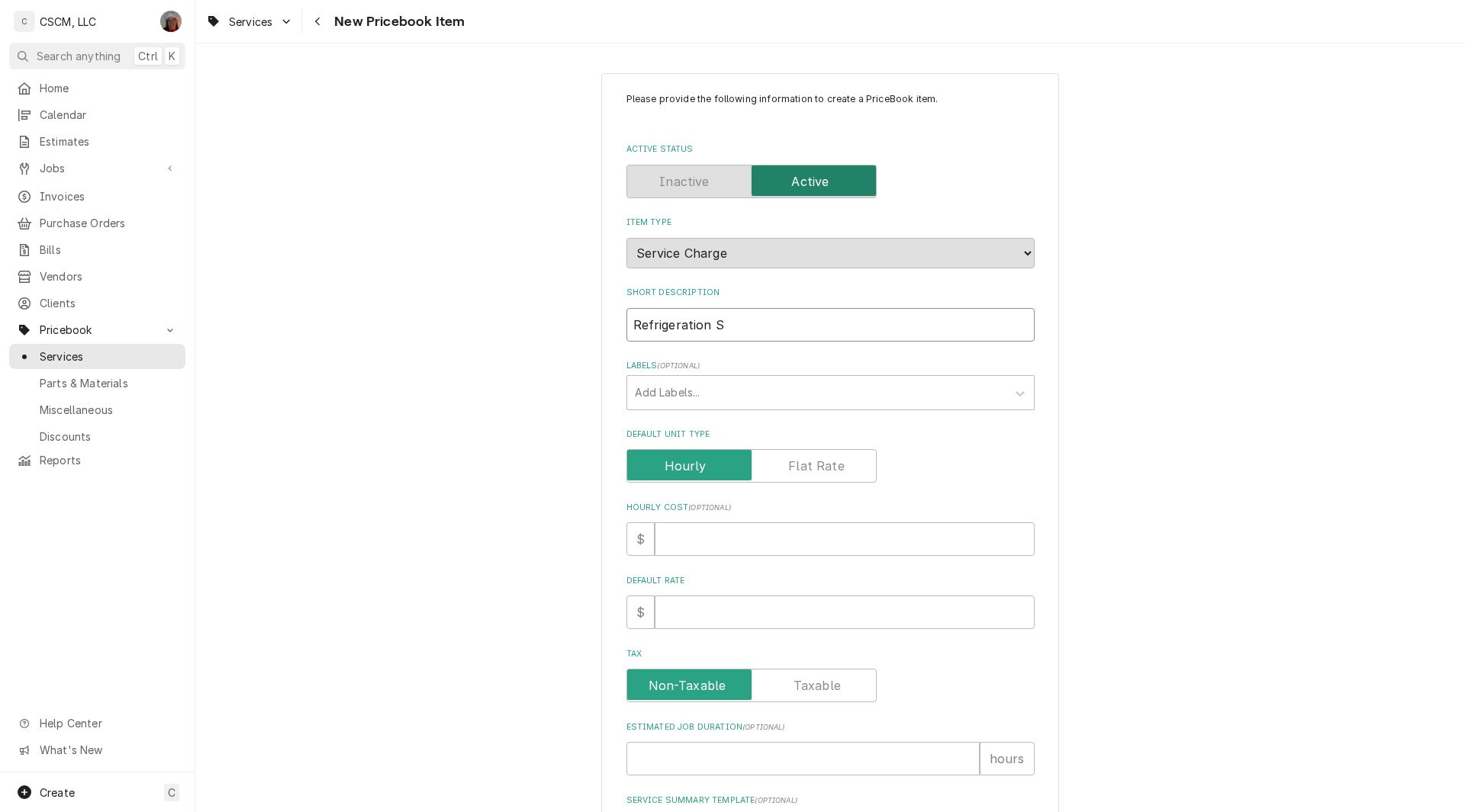
type textarea "x"
type input "Refrigeration Se"
type textarea "x"
type input "Refrigeration Ser"
type textarea "x"
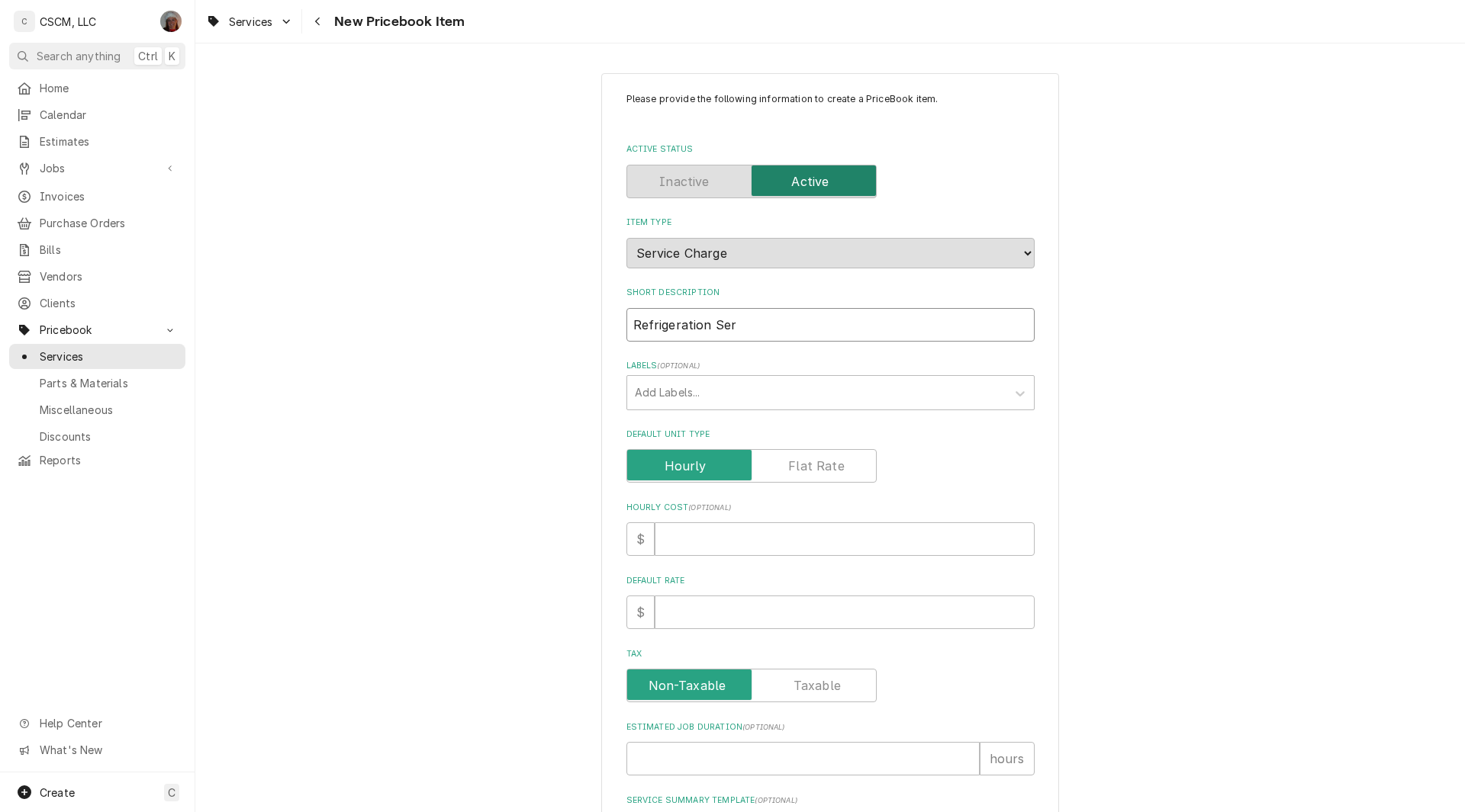
type input "Refrigeration Serv"
type textarea "x"
type input "Refrigeration Servi"
type textarea "x"
type input "Refrigeration Servic"
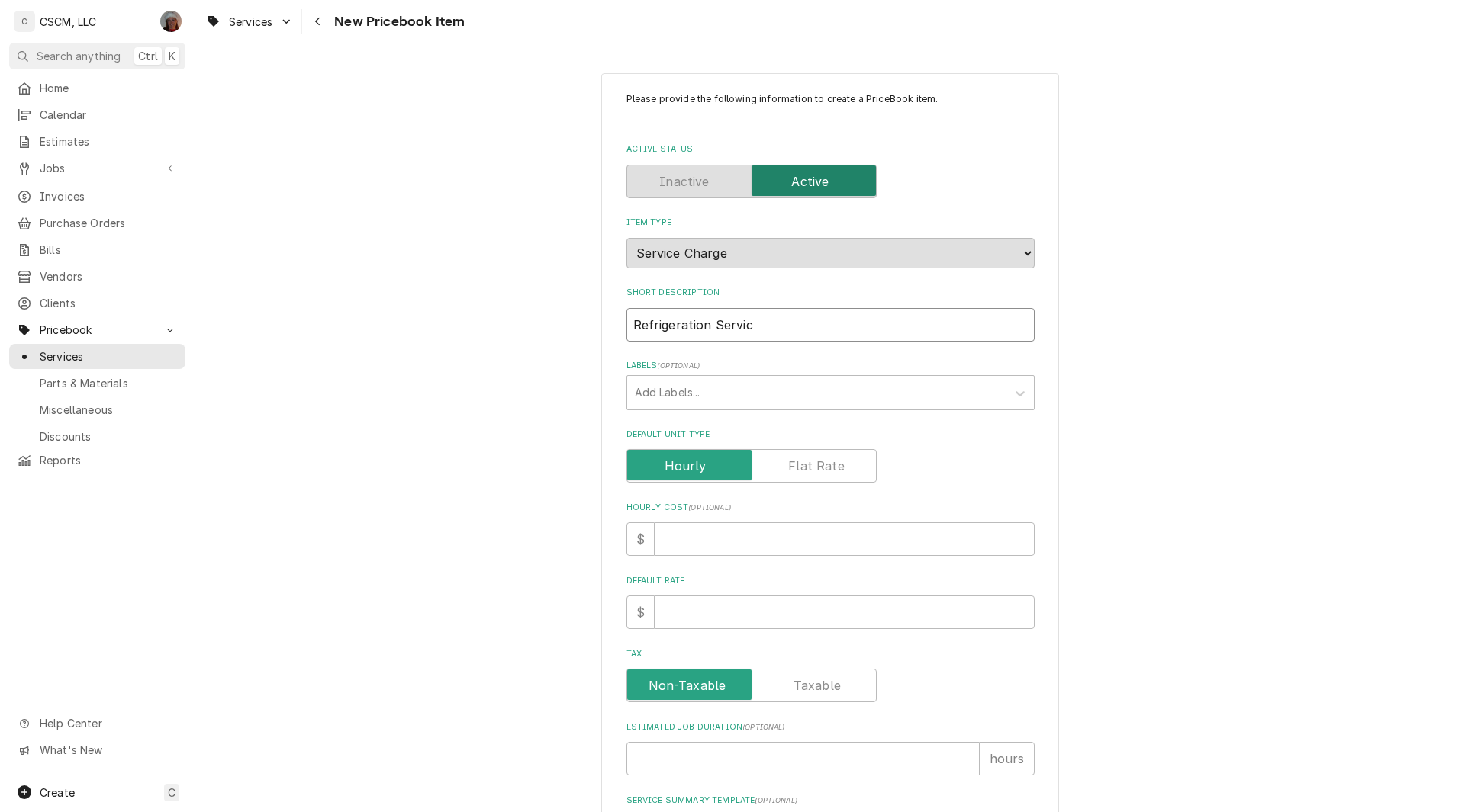
type textarea "x"
type input "Refrigeration Service"
type textarea "x"
type input "Refrigeration Service"
type textarea "x"
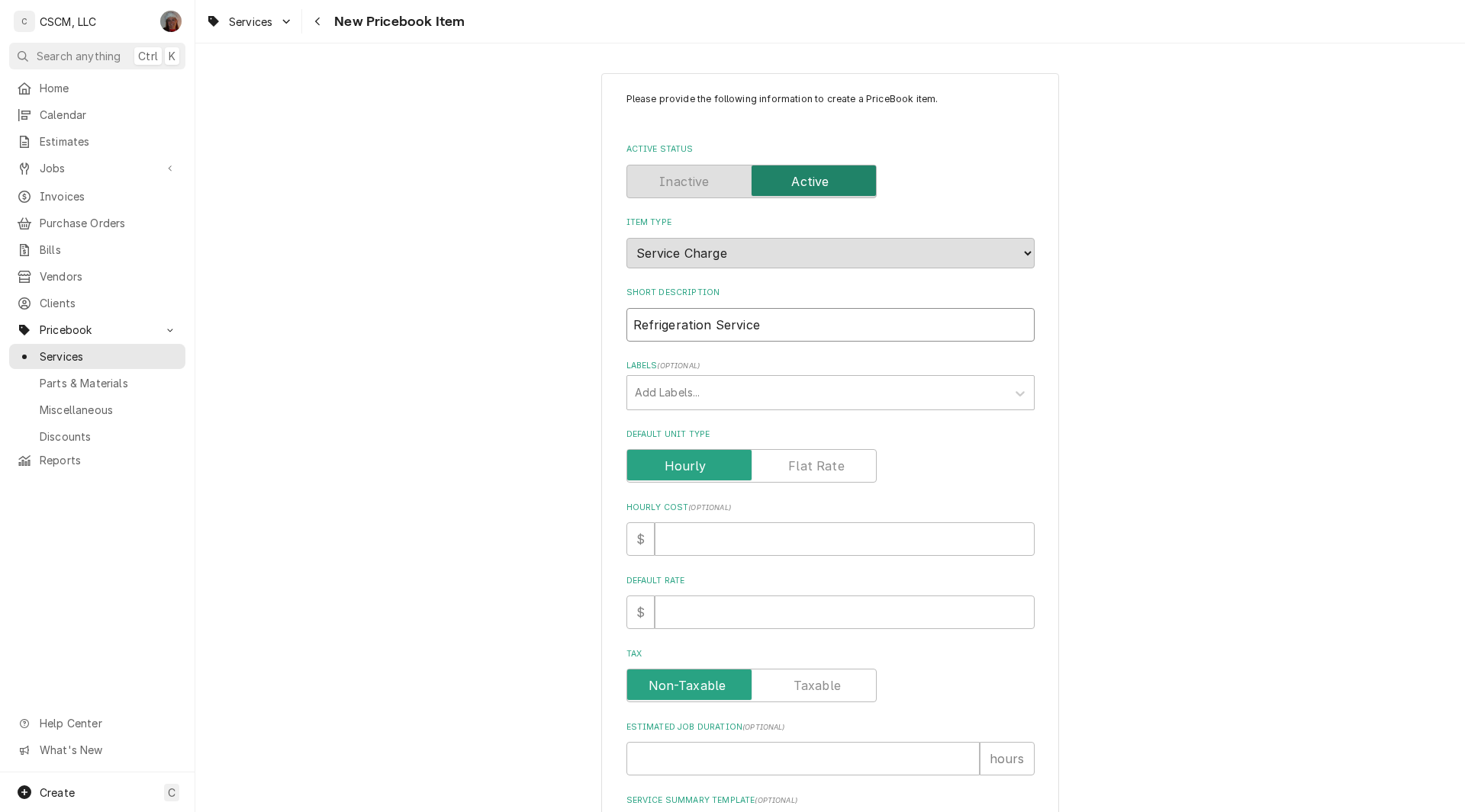
type input "Refrigeration Service C"
type textarea "x"
type input "Refrigeration Service Ca"
type textarea "x"
type input "Refrigeration Service Cal"
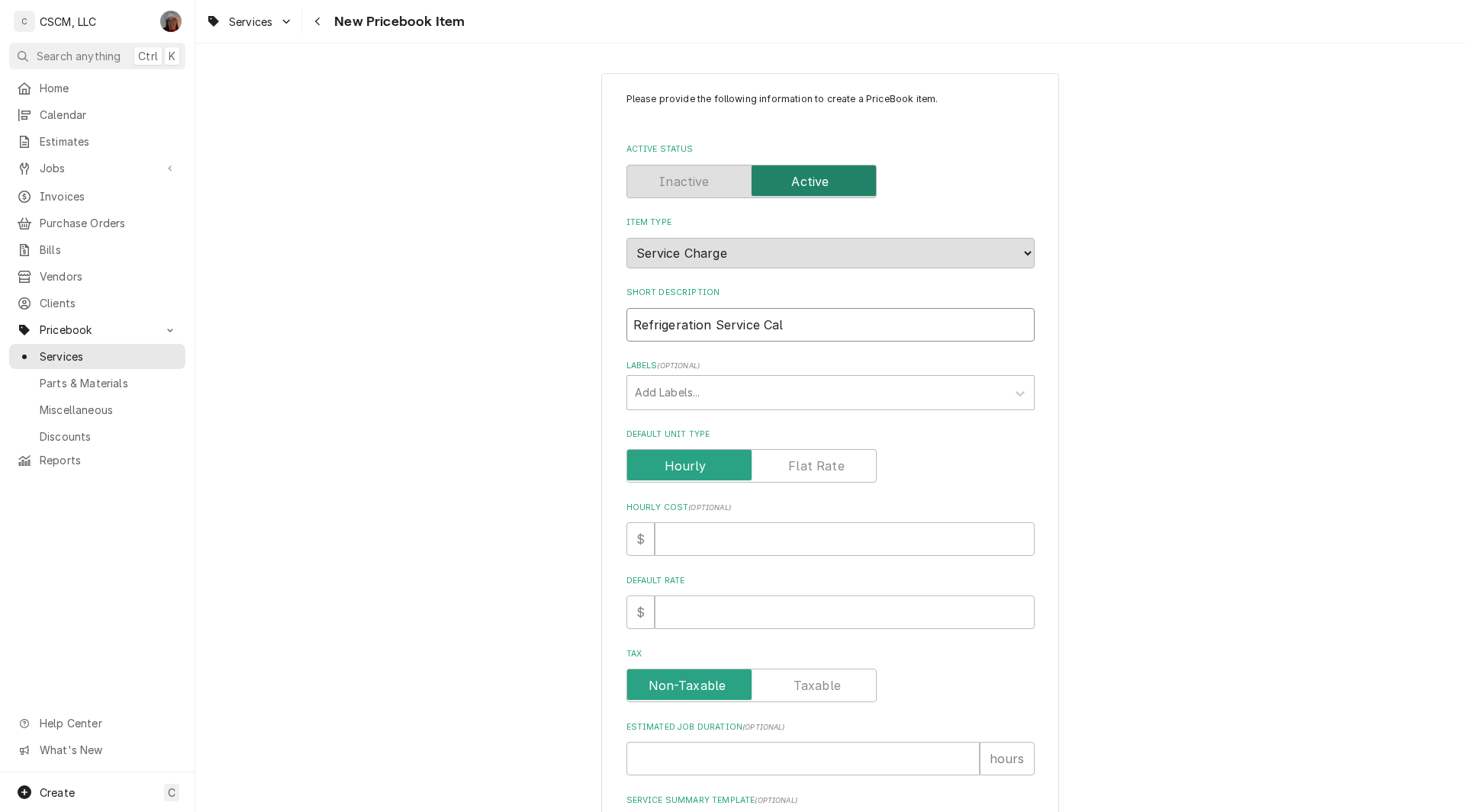
type textarea "x"
type input "Refrigeration Service Call"
click at [673, 534] on input "Hourly Cost ( optional )" at bounding box center [844, 538] width 380 height 34
type textarea "x"
type input "90"
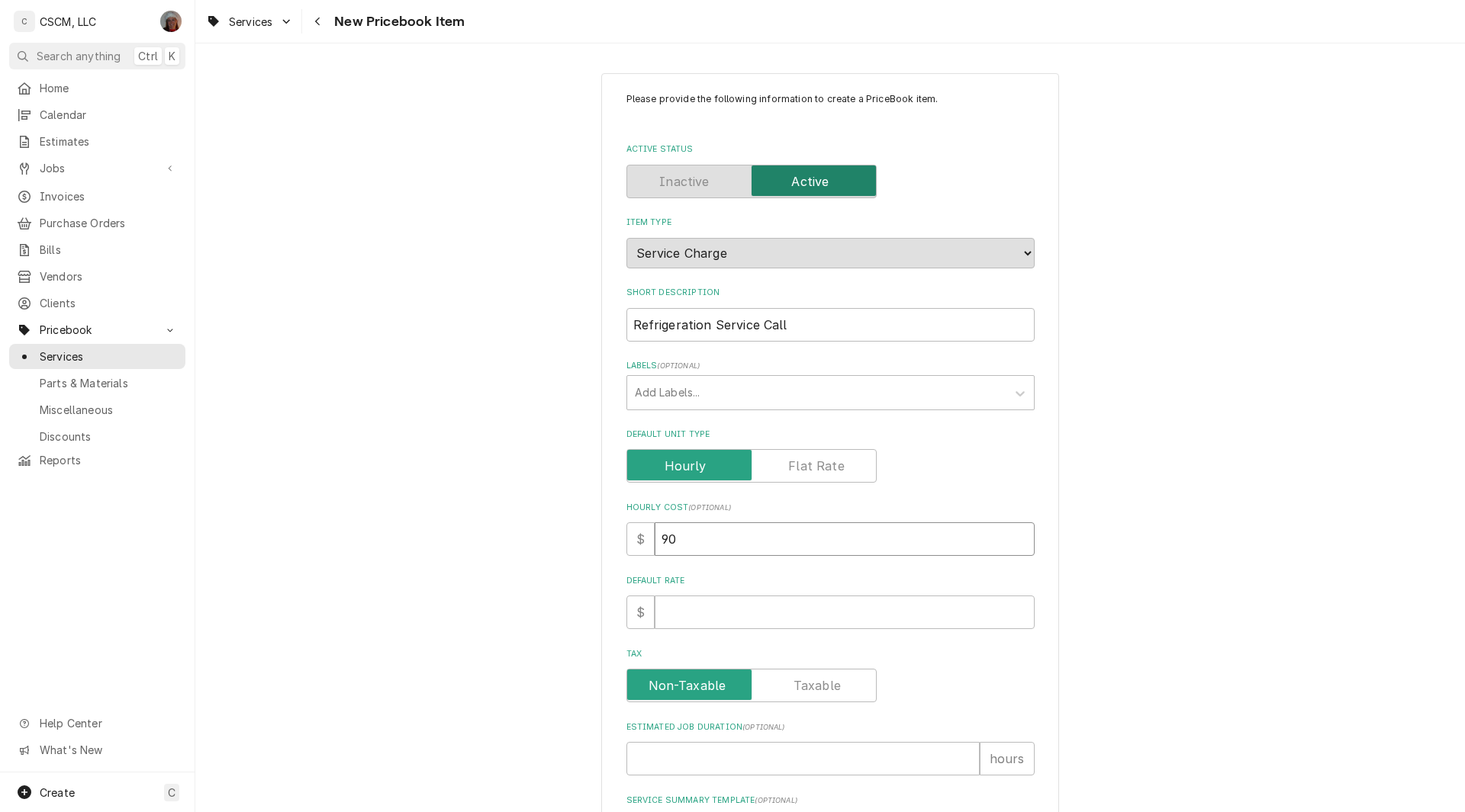
type textarea "x"
type input "90"
type textarea "x"
type input "90"
type textarea "x"
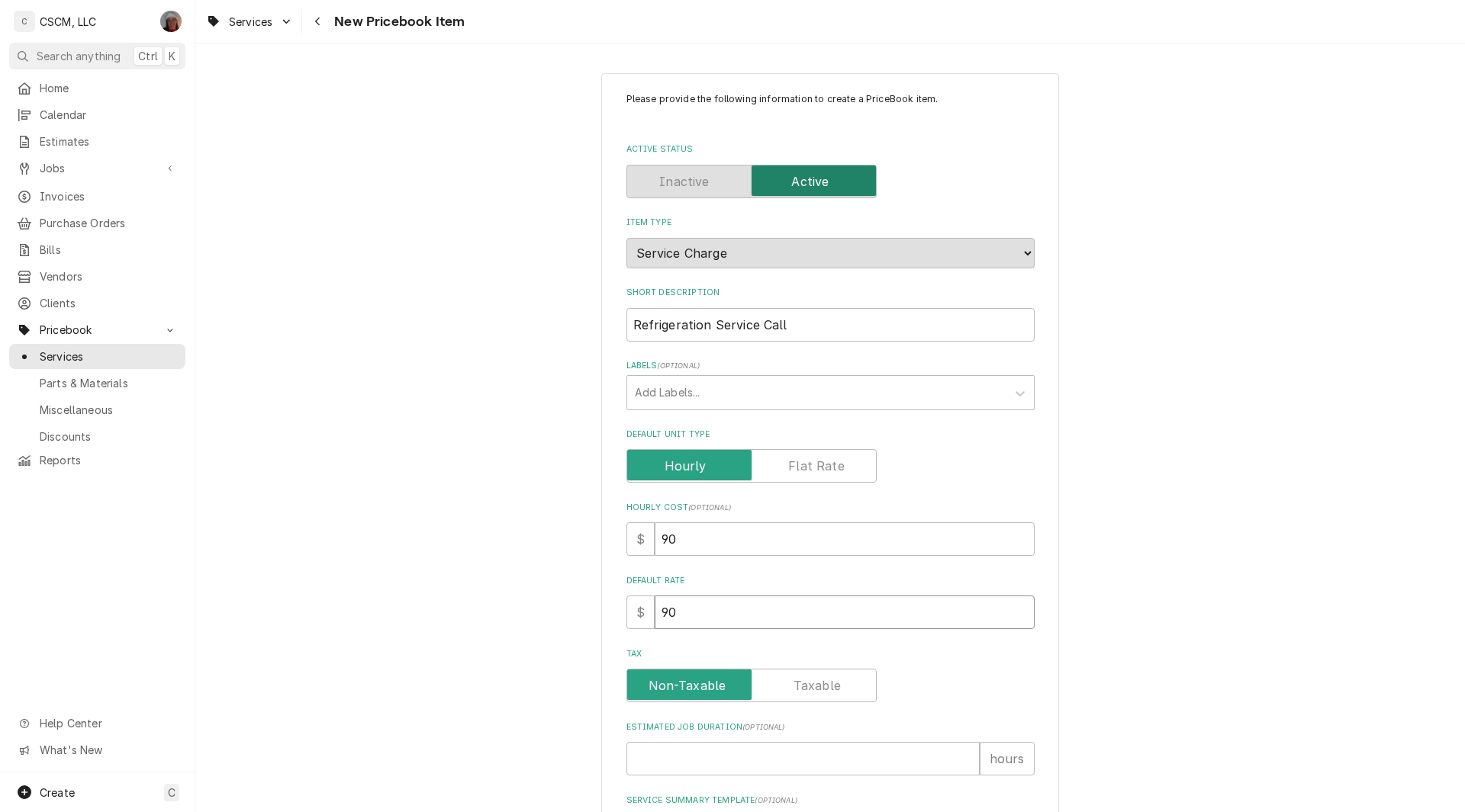
type input "90"
click at [791, 477] on input "Default Unit Type" at bounding box center [751, 465] width 236 height 34
checkbox input "true"
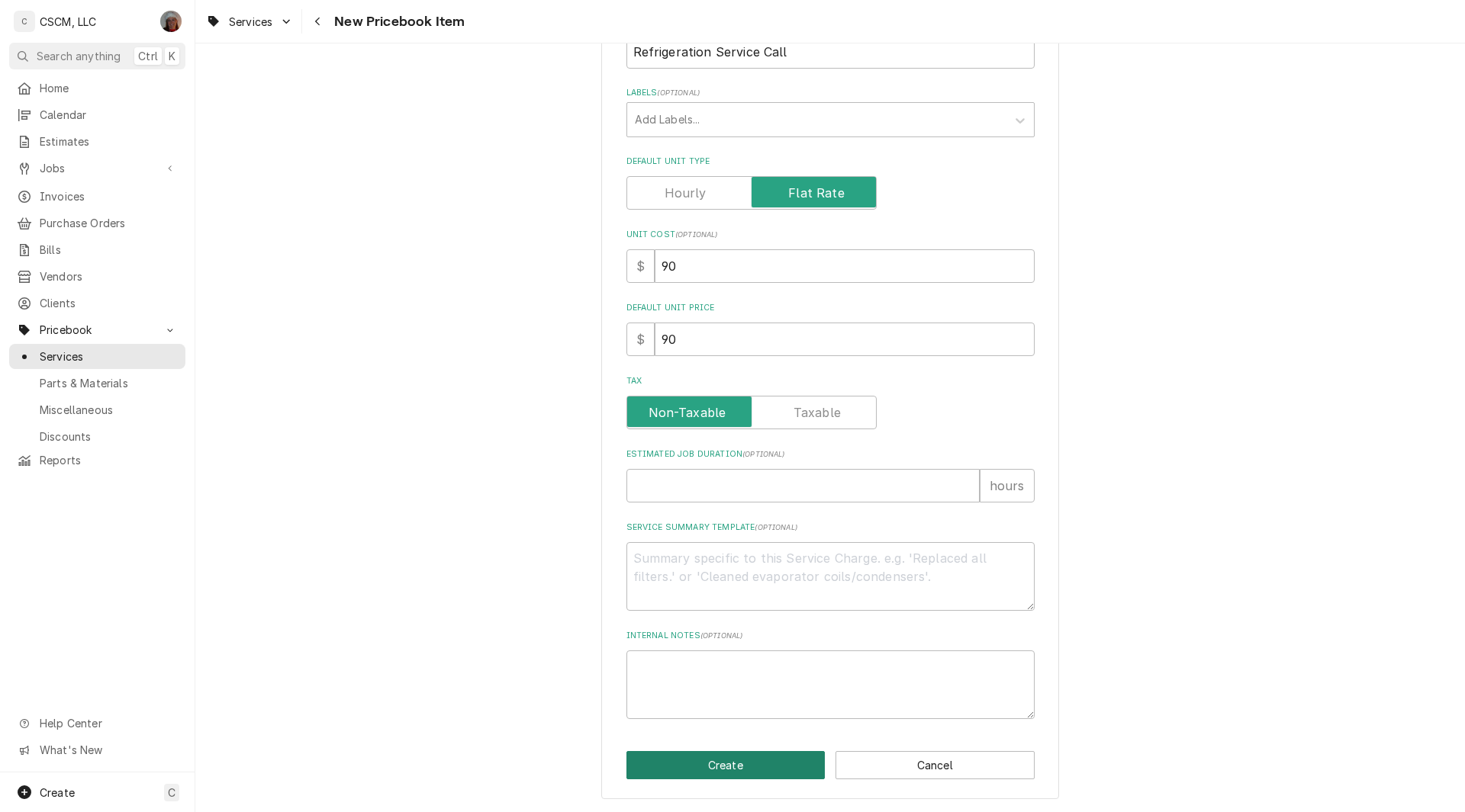
click at [694, 756] on button "Create" at bounding box center [726, 765] width 199 height 28
type textarea "x"
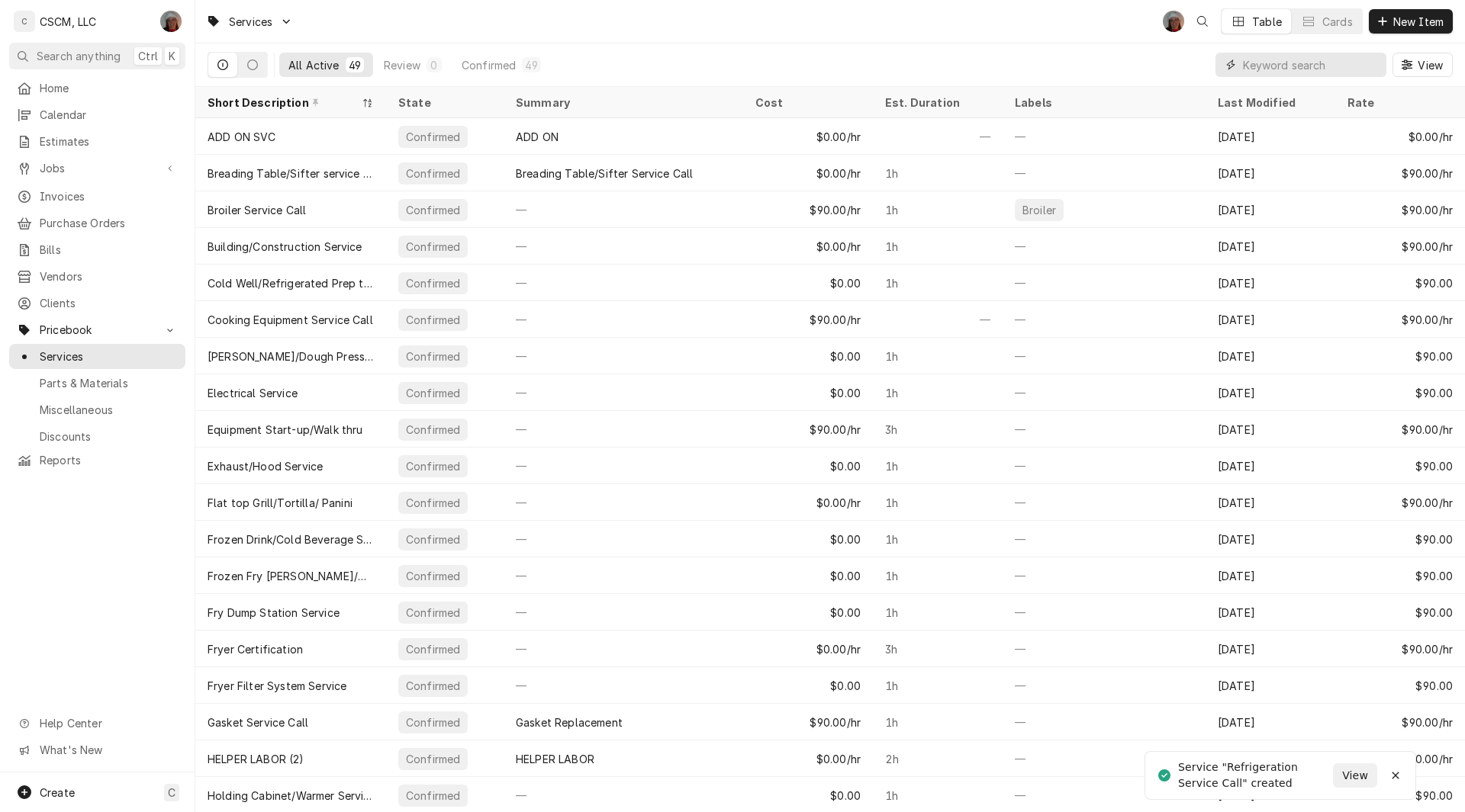
click at [1275, 64] on input "Dynamic Content Wrapper" at bounding box center [1311, 65] width 136 height 25
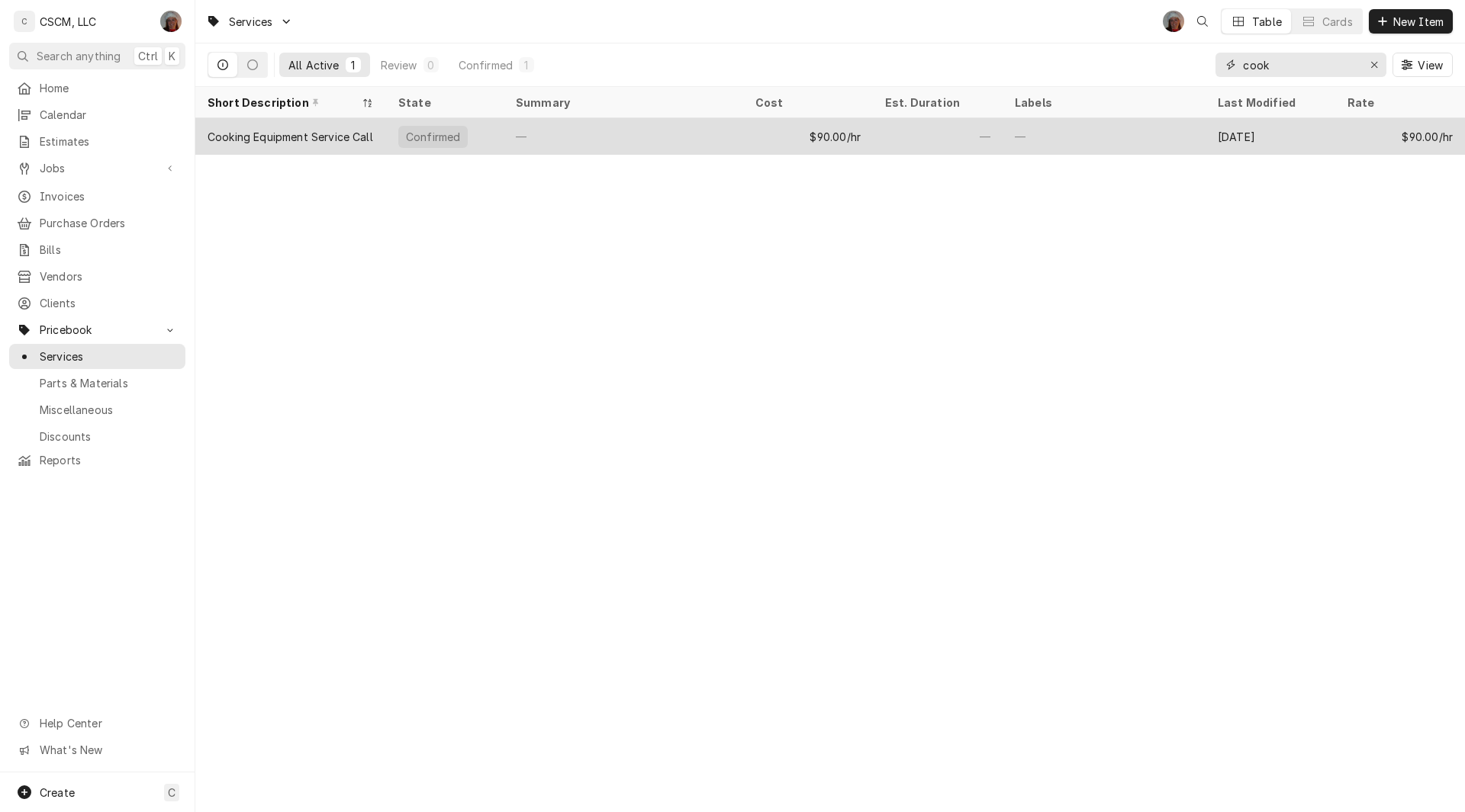
type input "cook"
click at [755, 146] on div "$90.00/hr" at bounding box center [808, 136] width 130 height 37
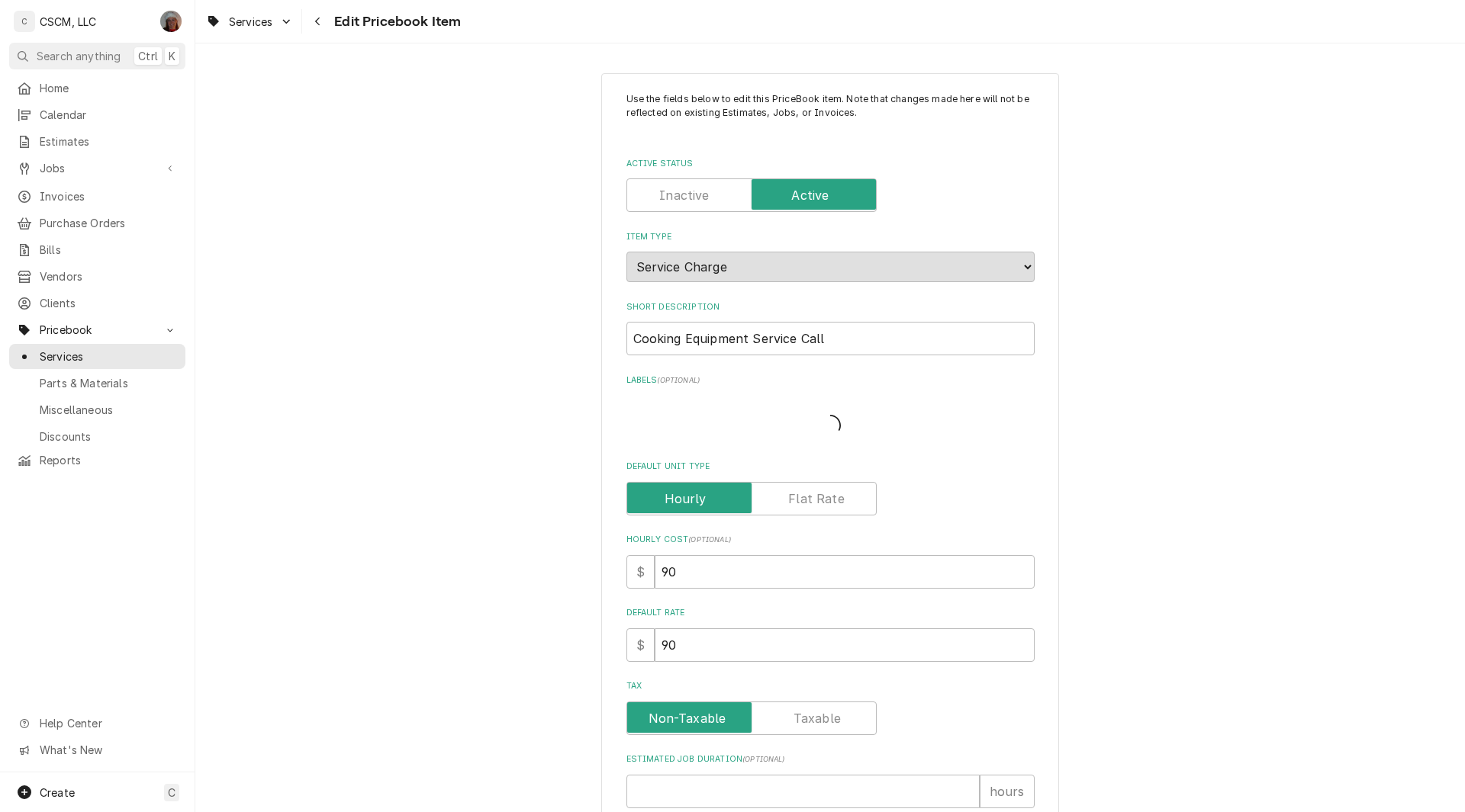
type textarea "x"
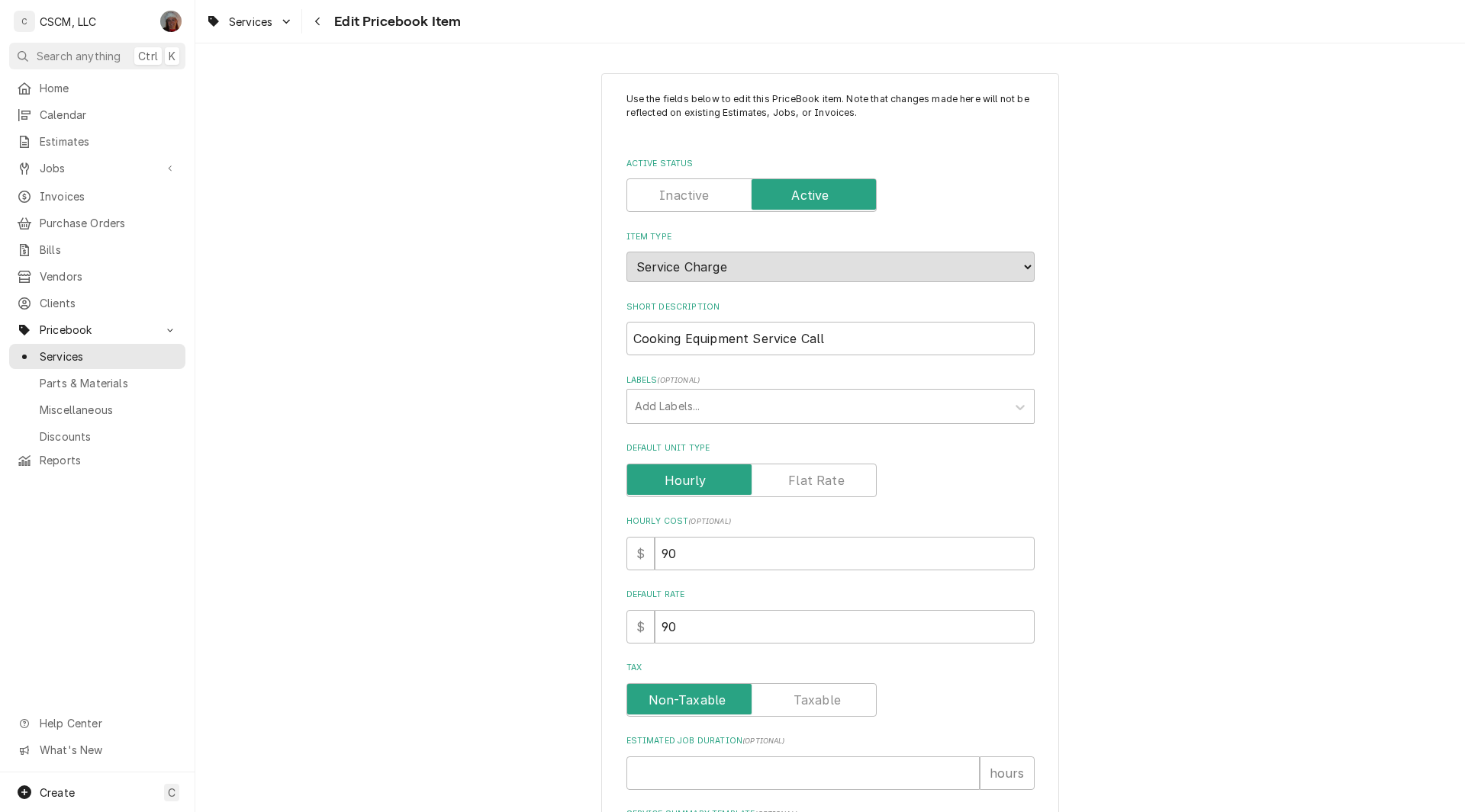
click at [797, 474] on label "Default Unit Type" at bounding box center [751, 480] width 250 height 34
click at [797, 474] on input "Default Unit Type" at bounding box center [751, 480] width 236 height 34
checkbox input "true"
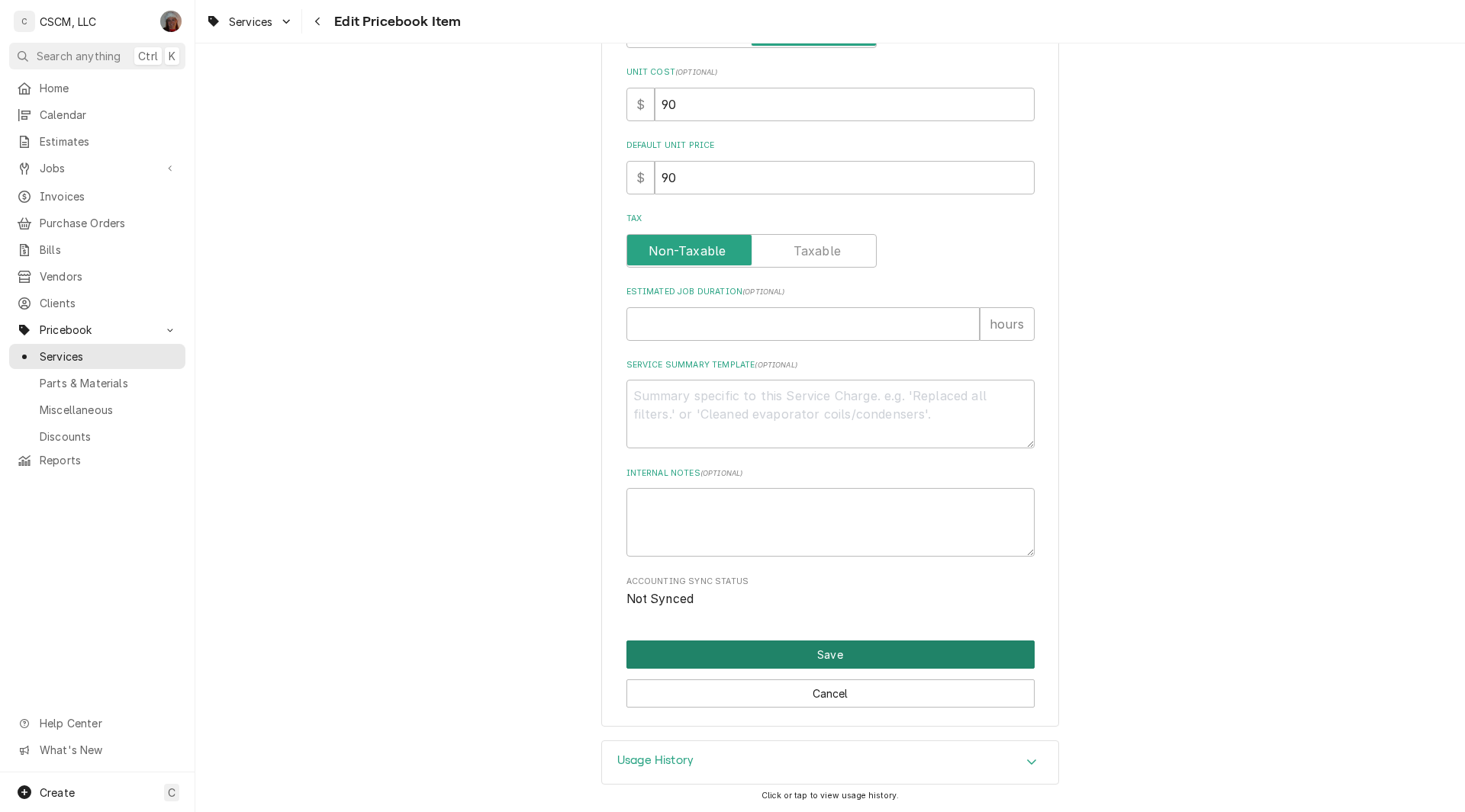
click at [846, 646] on button "Save" at bounding box center [830, 655] width 408 height 28
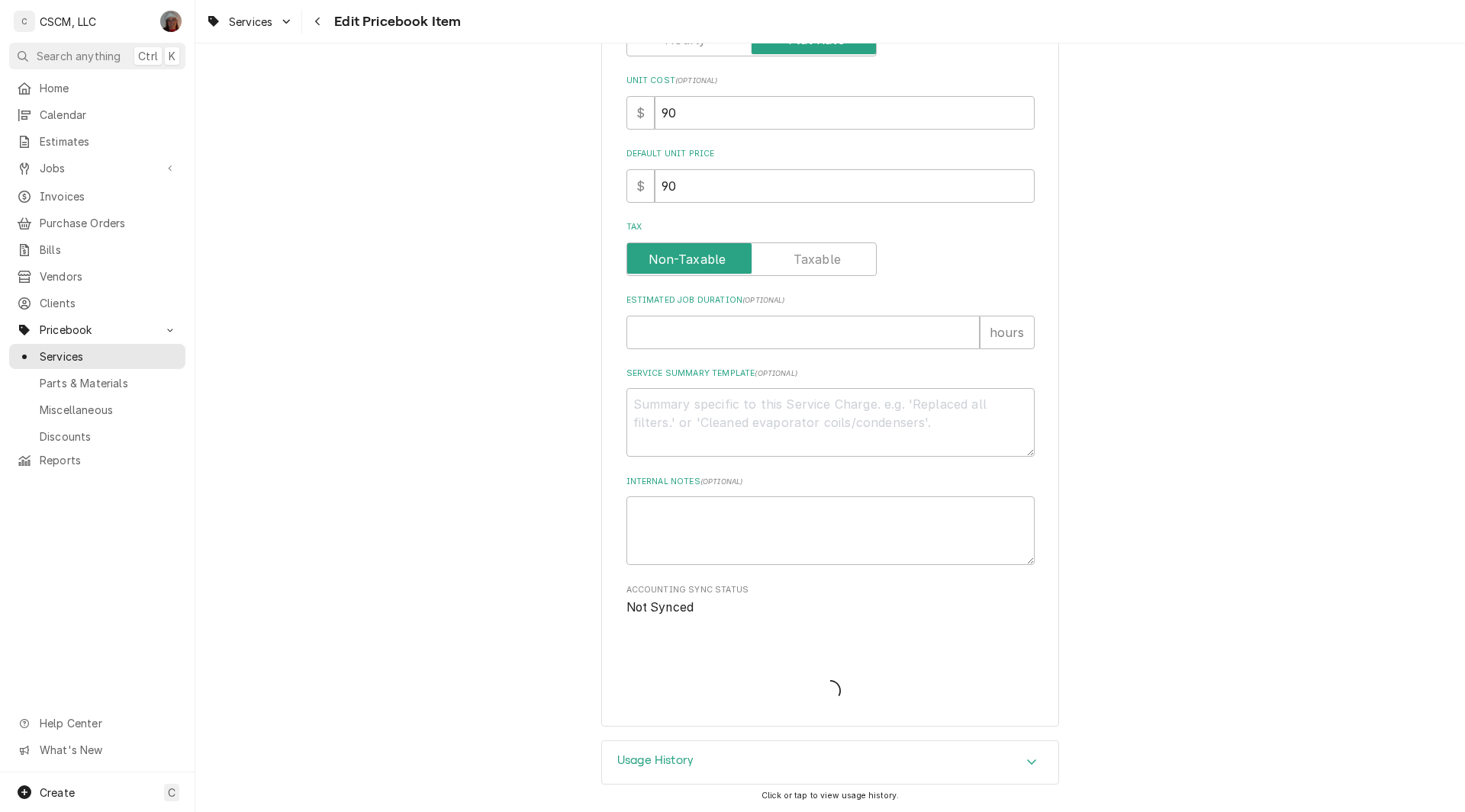
scroll to position [441, 0]
type textarea "x"
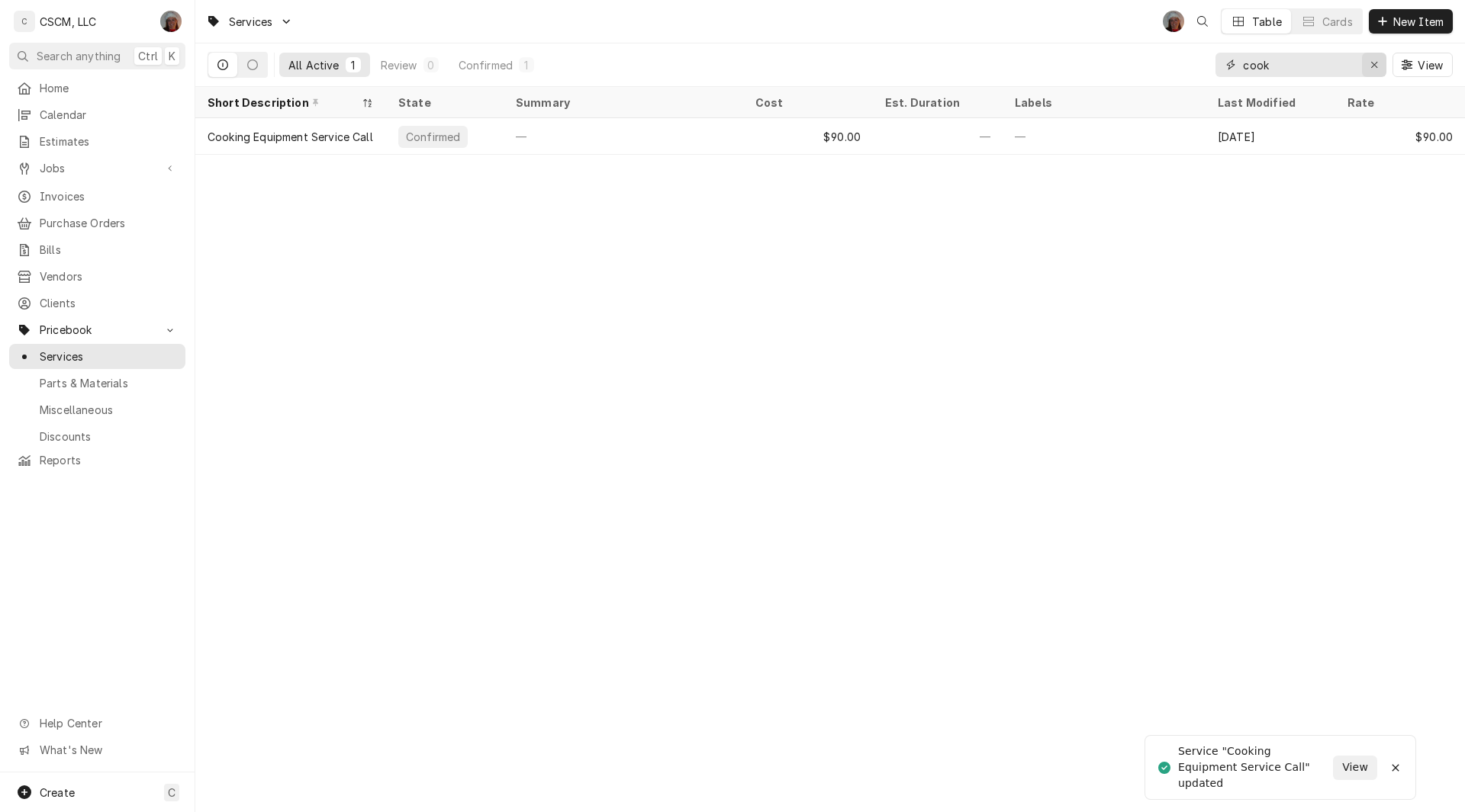
click at [1376, 66] on icon "Erase input" at bounding box center [1374, 65] width 8 height 11
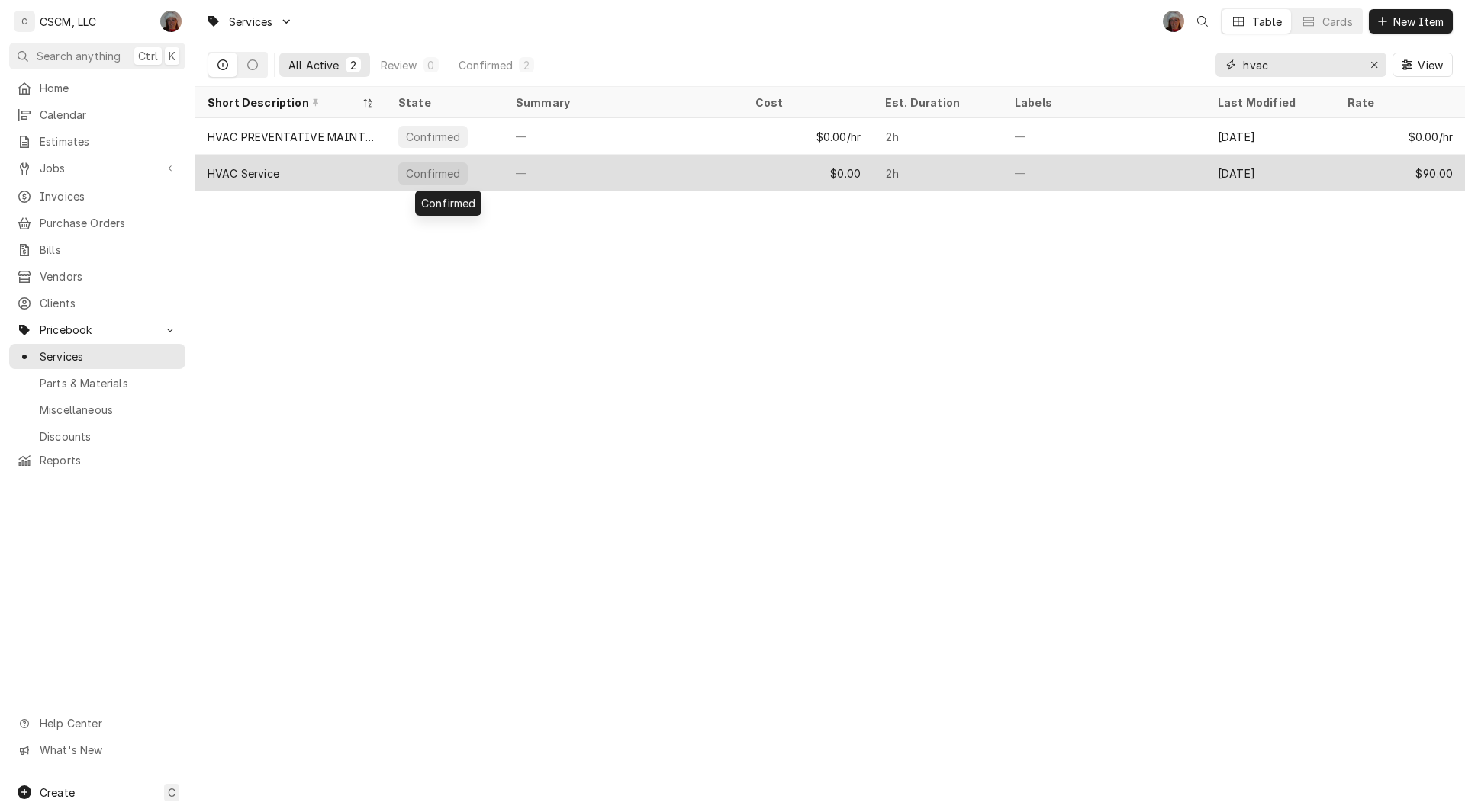
type input "hvac"
click at [448, 179] on div "Confirmed" at bounding box center [433, 173] width 70 height 22
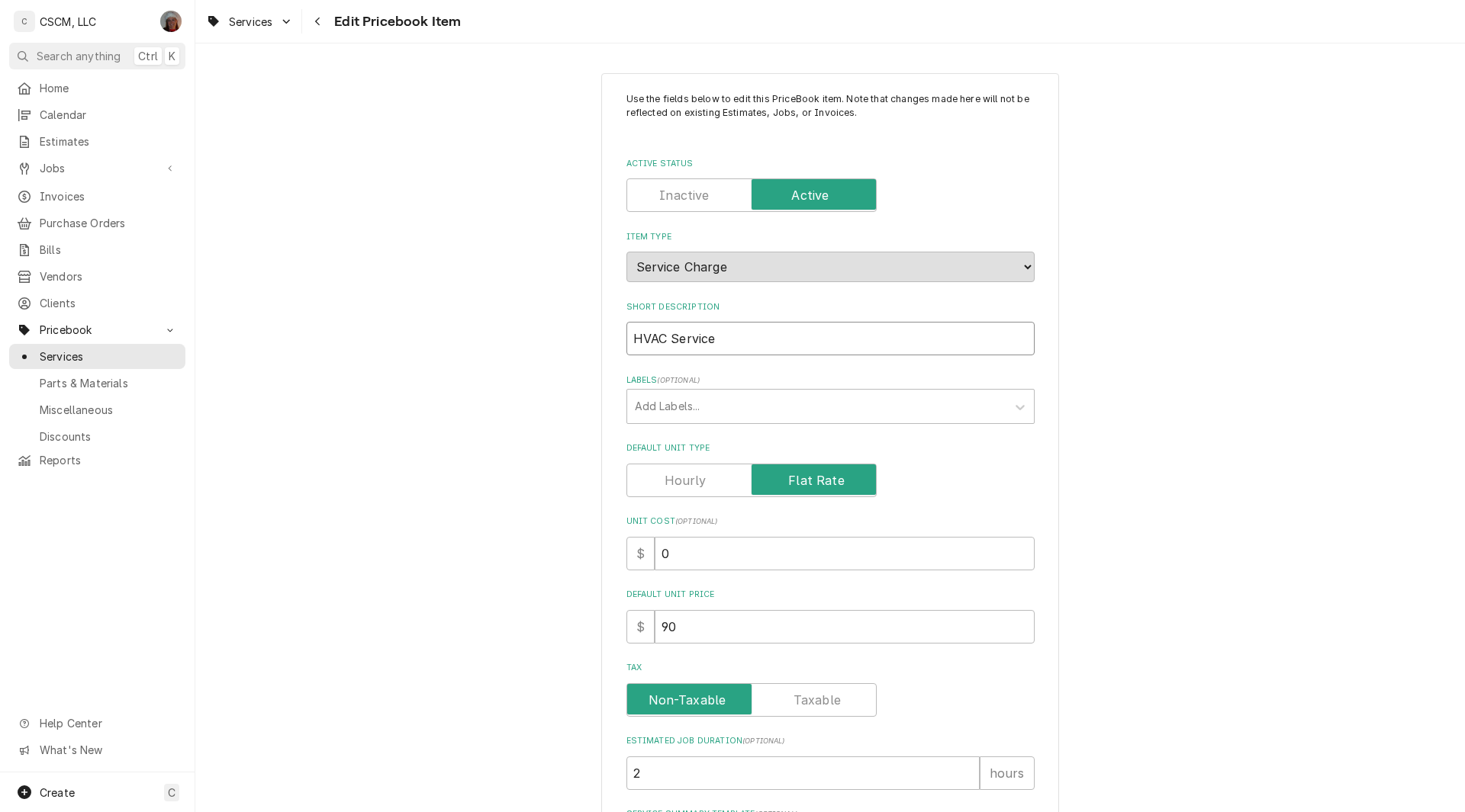
click at [749, 338] on input "HVAC Service" at bounding box center [830, 338] width 408 height 34
type textarea "x"
type input "HVAC Service"
type textarea "x"
type input "HVAC Service C"
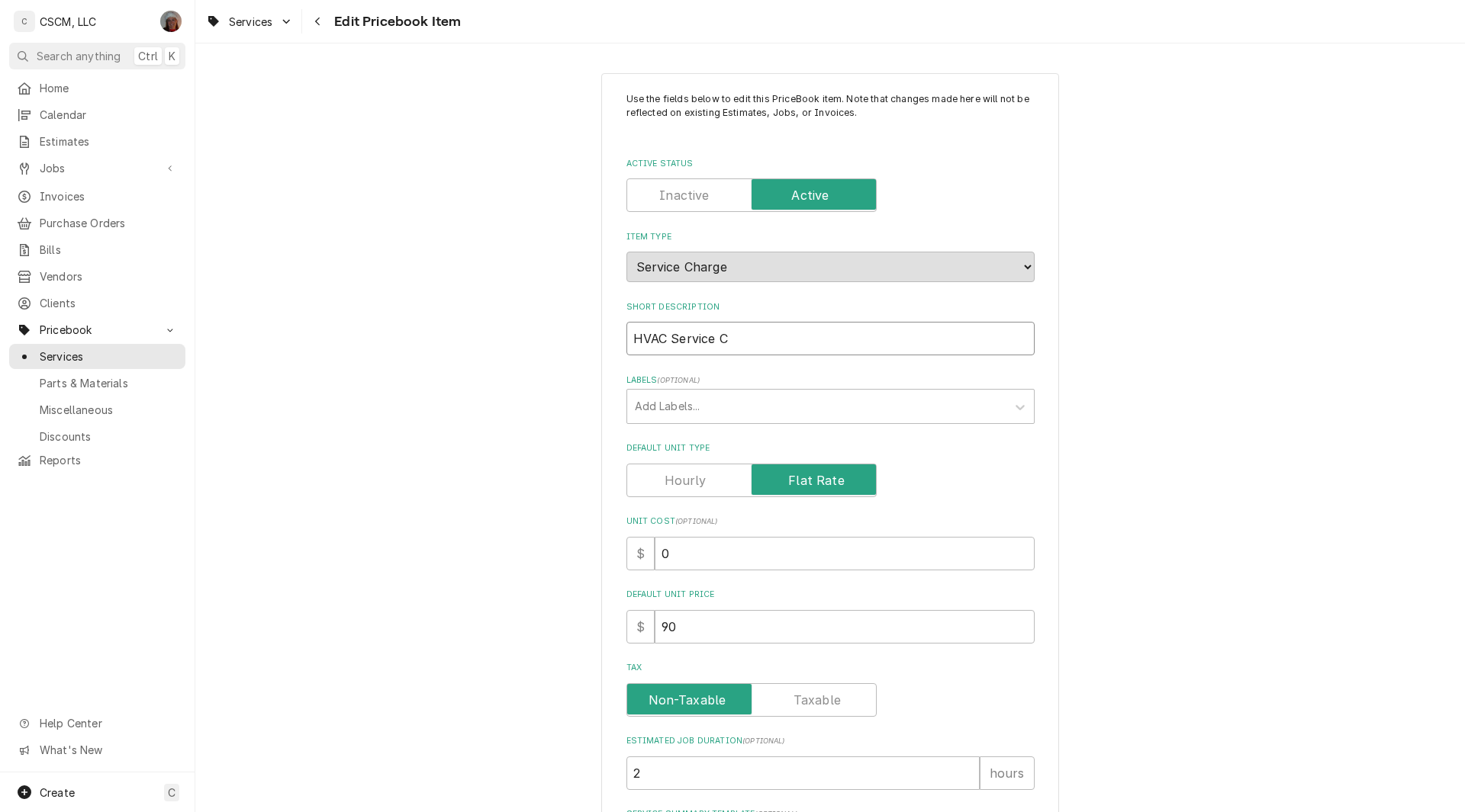
type textarea "x"
type input "HVAC Service Ca"
type textarea "x"
type input "HVAC Service Cal"
type textarea "x"
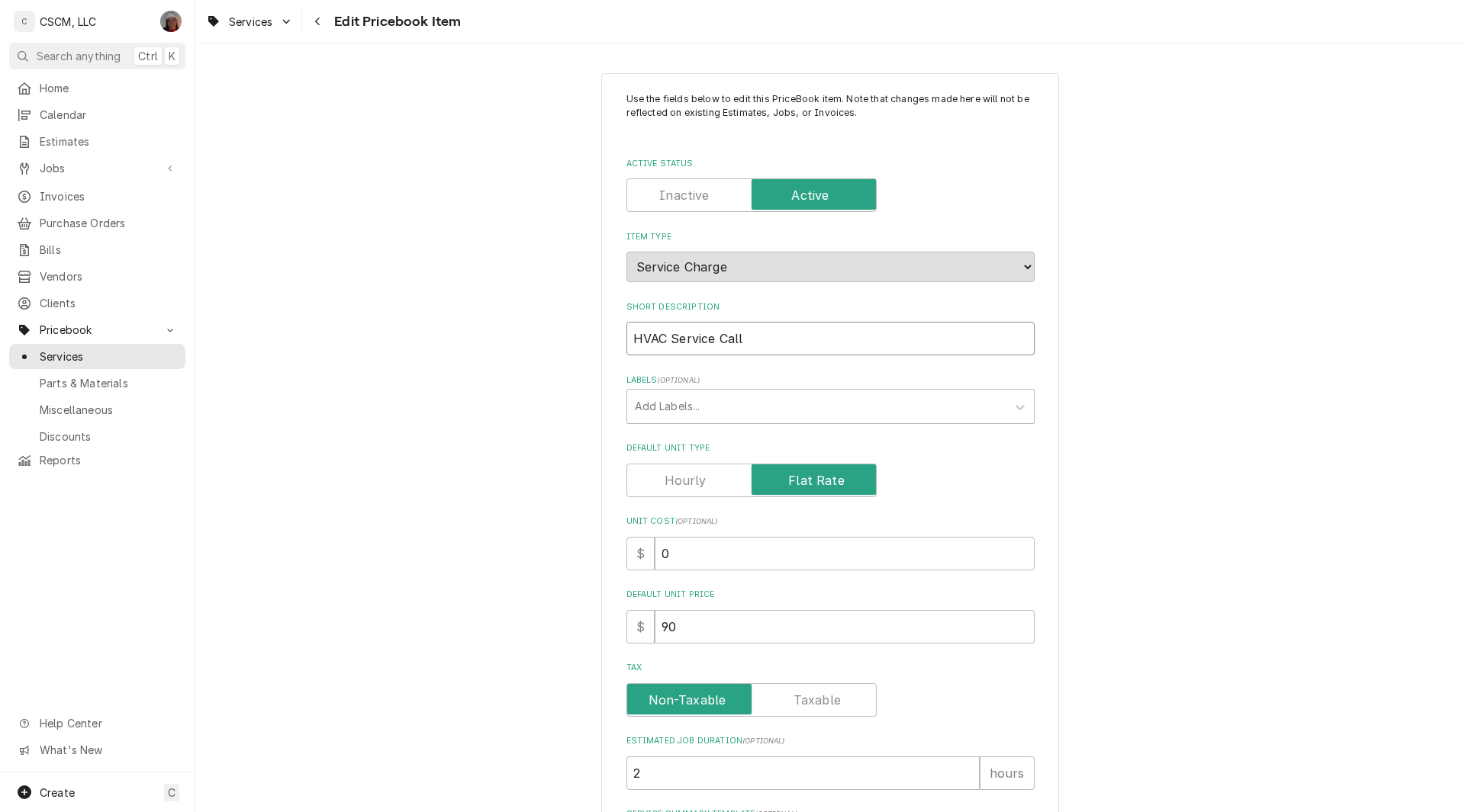
type input "HVAC Service Call"
click at [801, 460] on div "Default Unit Type" at bounding box center [830, 470] width 408 height 54
click at [795, 472] on label "Default Unit Type" at bounding box center [751, 480] width 250 height 34
click at [795, 472] on input "Default Unit Type" at bounding box center [751, 480] width 236 height 34
checkbox input "false"
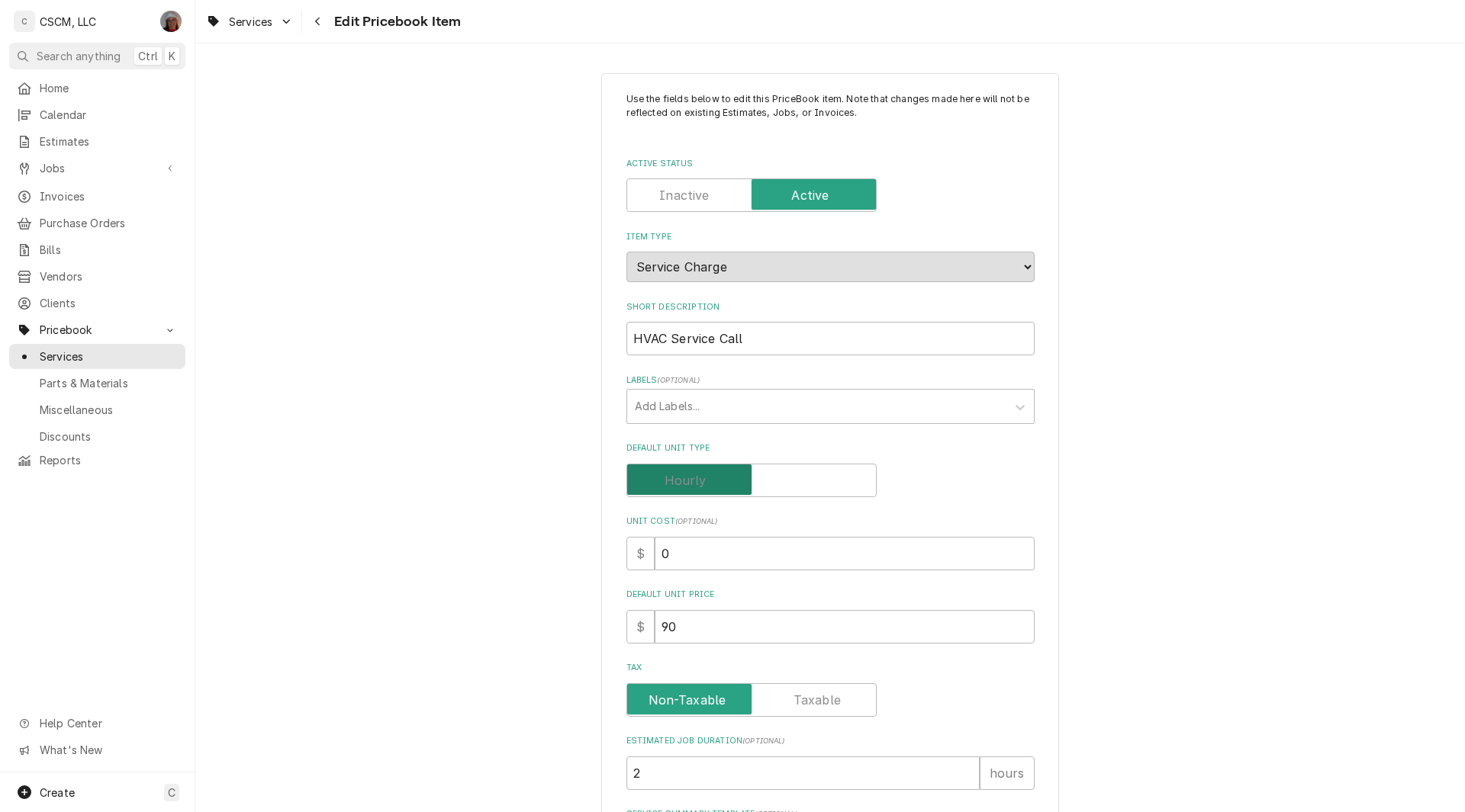
type textarea "x"
click at [800, 488] on label "Default Unit Type" at bounding box center [751, 480] width 250 height 34
click at [800, 488] on input "Default Unit Type" at bounding box center [751, 480] width 236 height 34
checkbox input "true"
click at [654, 553] on input "0" at bounding box center [844, 553] width 380 height 34
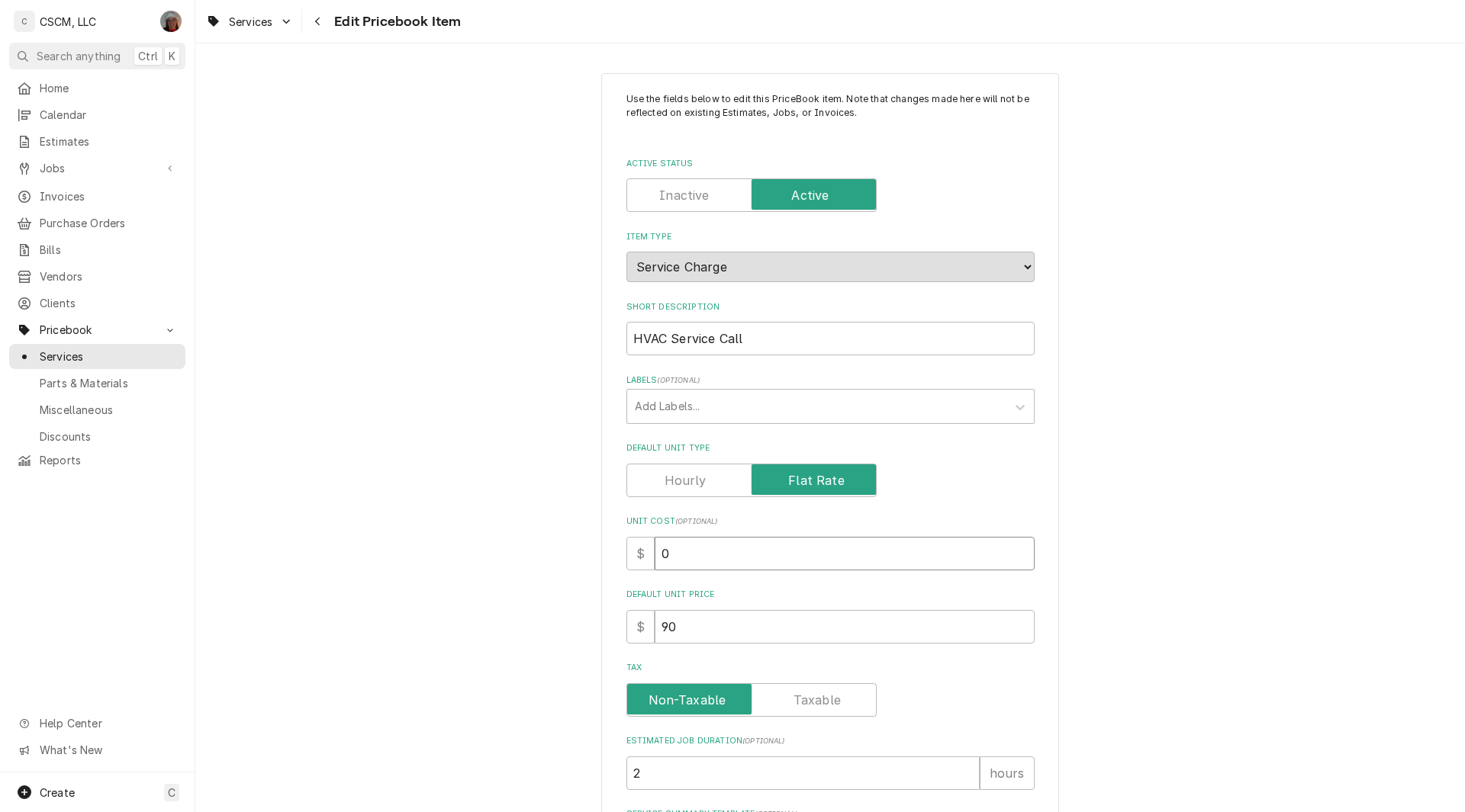
type textarea "x"
type input "90"
drag, startPoint x: 638, startPoint y: 777, endPoint x: 549, endPoint y: 759, distance: 90.8
click at [549, 759] on div "Use the fields below to edit this PriceBook item. Note that changes made here w…" at bounding box center [830, 624] width 1269 height 1130
type textarea "x"
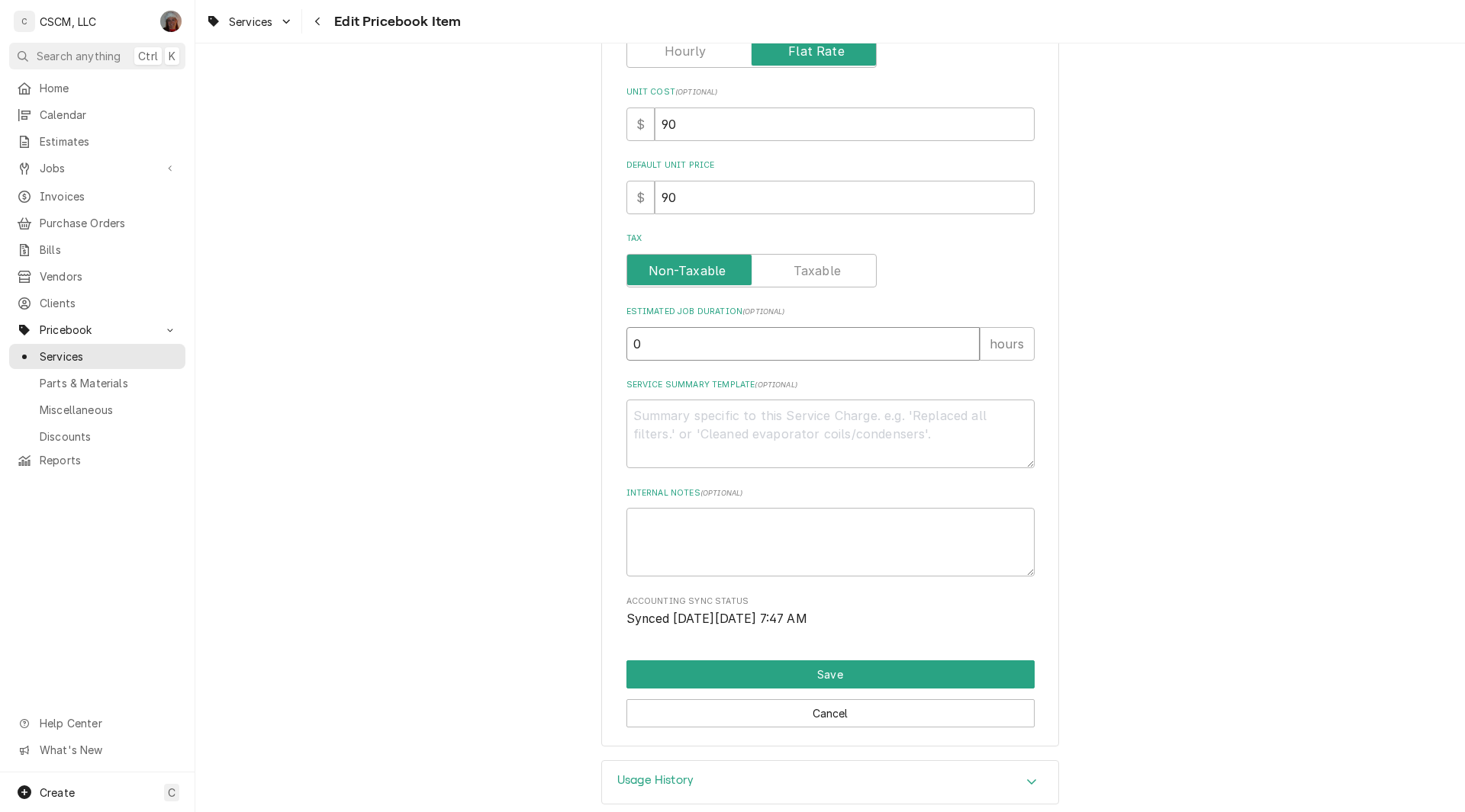
scroll to position [449, 0]
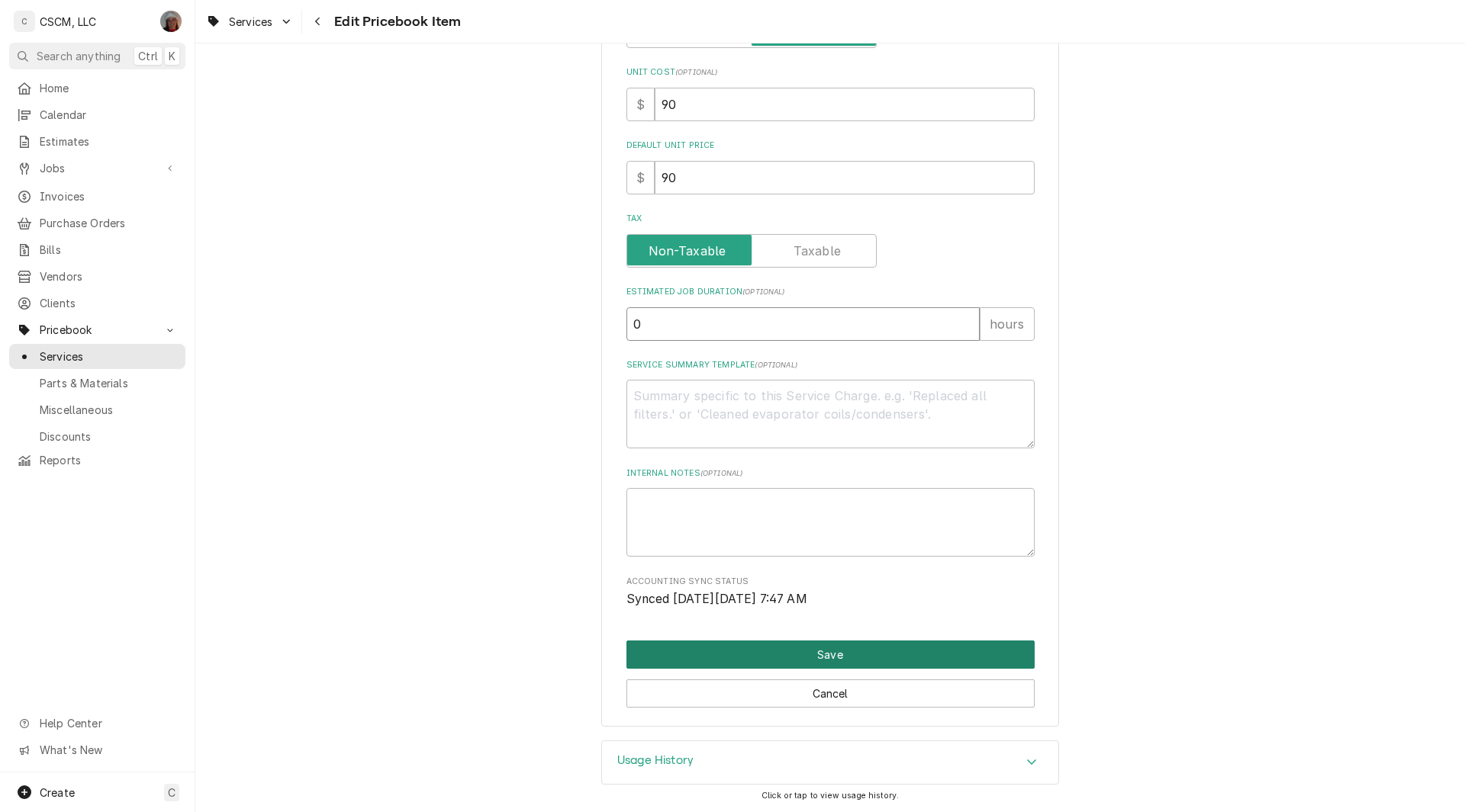
type input "0"
click at [812, 649] on button "Save" at bounding box center [830, 655] width 408 height 28
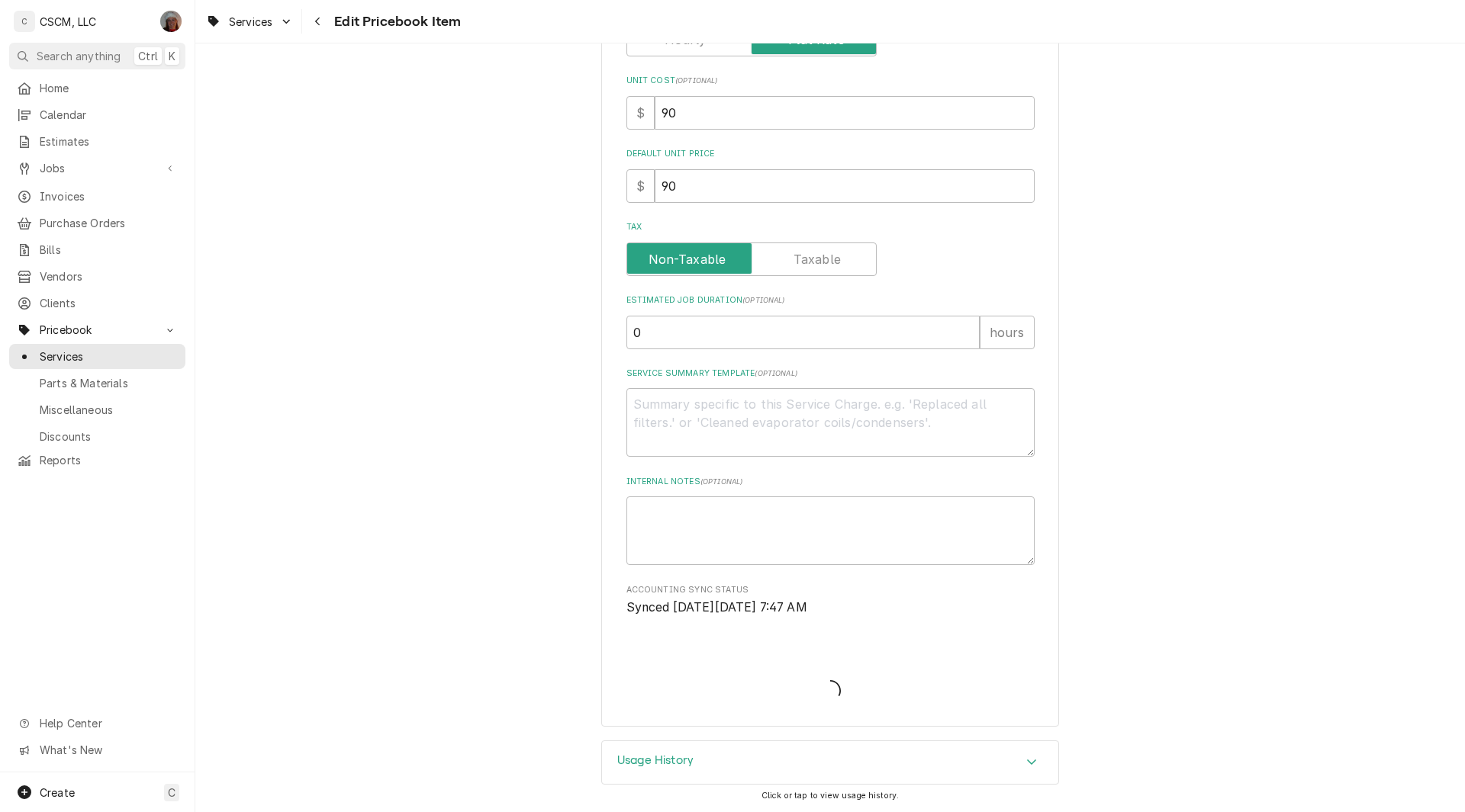
type textarea "x"
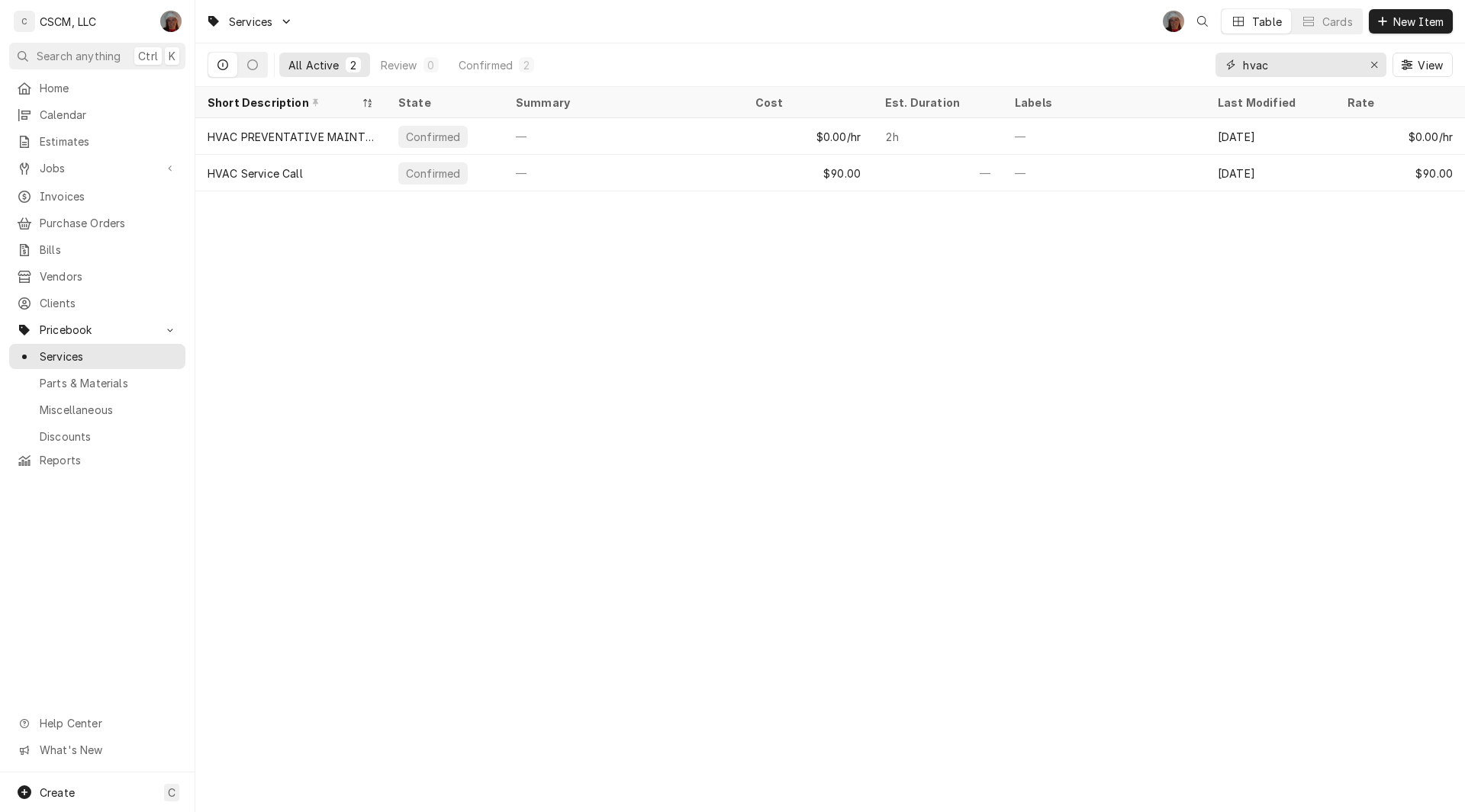
drag, startPoint x: 1285, startPoint y: 67, endPoint x: 1162, endPoint y: 61, distance: 123.1
click at [1162, 61] on div "All Active 2 Review 0 Confirmed 2 hvac View" at bounding box center [830, 65] width 1245 height 43
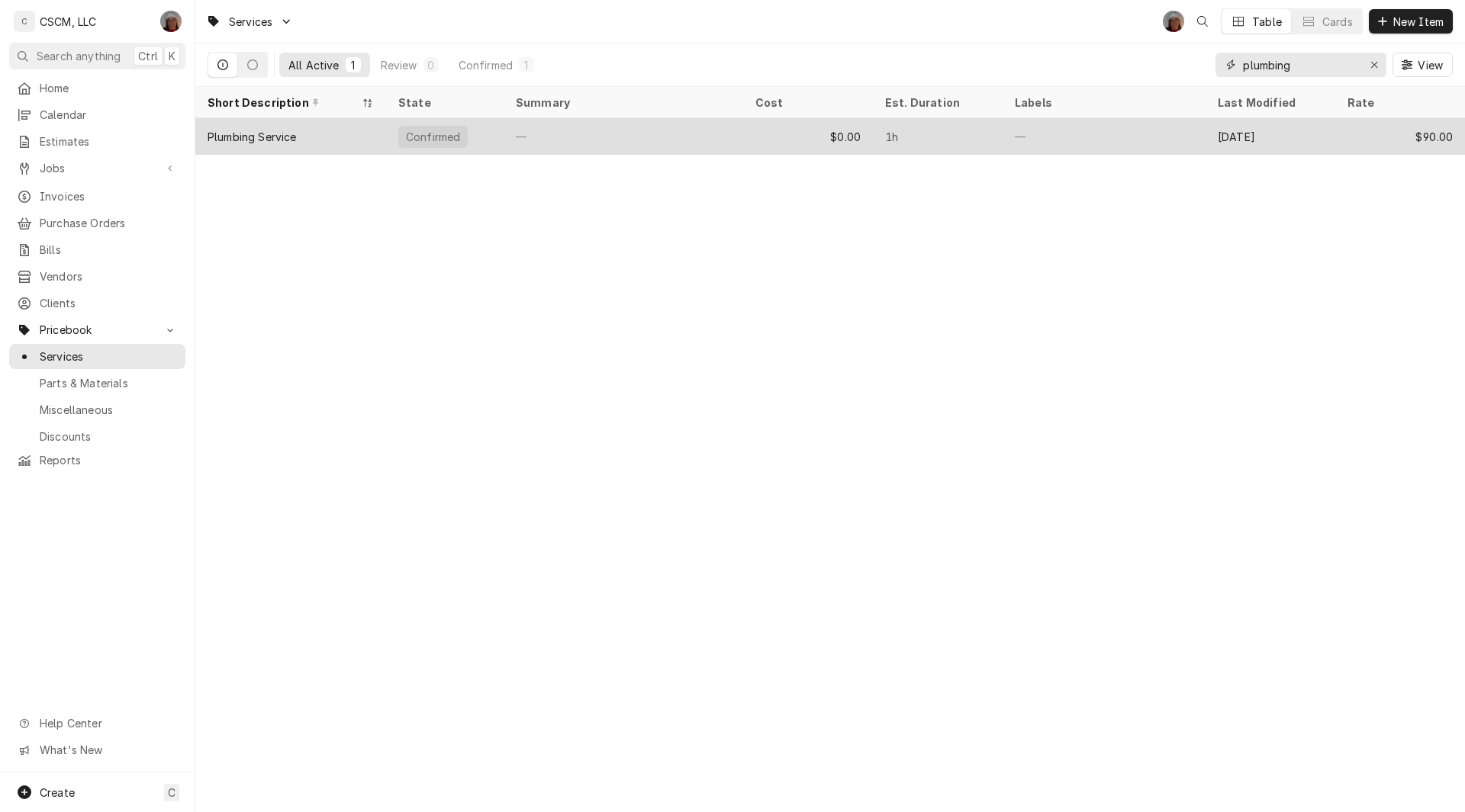
type input "plumbing"
click at [745, 122] on div "$0.00" at bounding box center [808, 136] width 130 height 37
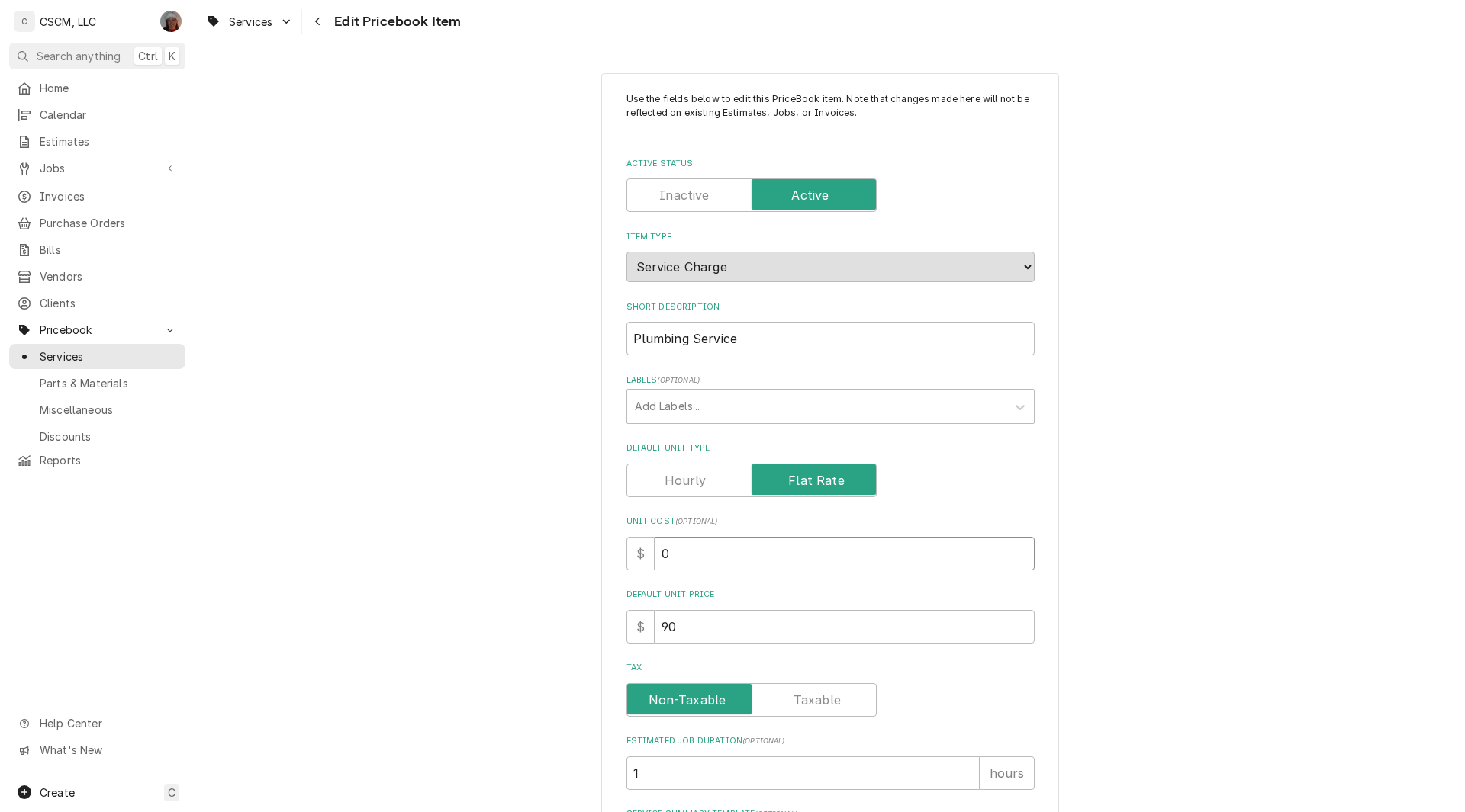
click at [654, 550] on input "0" at bounding box center [844, 553] width 380 height 34
type textarea "x"
type input "90"
click at [748, 346] on input "Plumbing Service" at bounding box center [830, 338] width 408 height 34
type textarea "x"
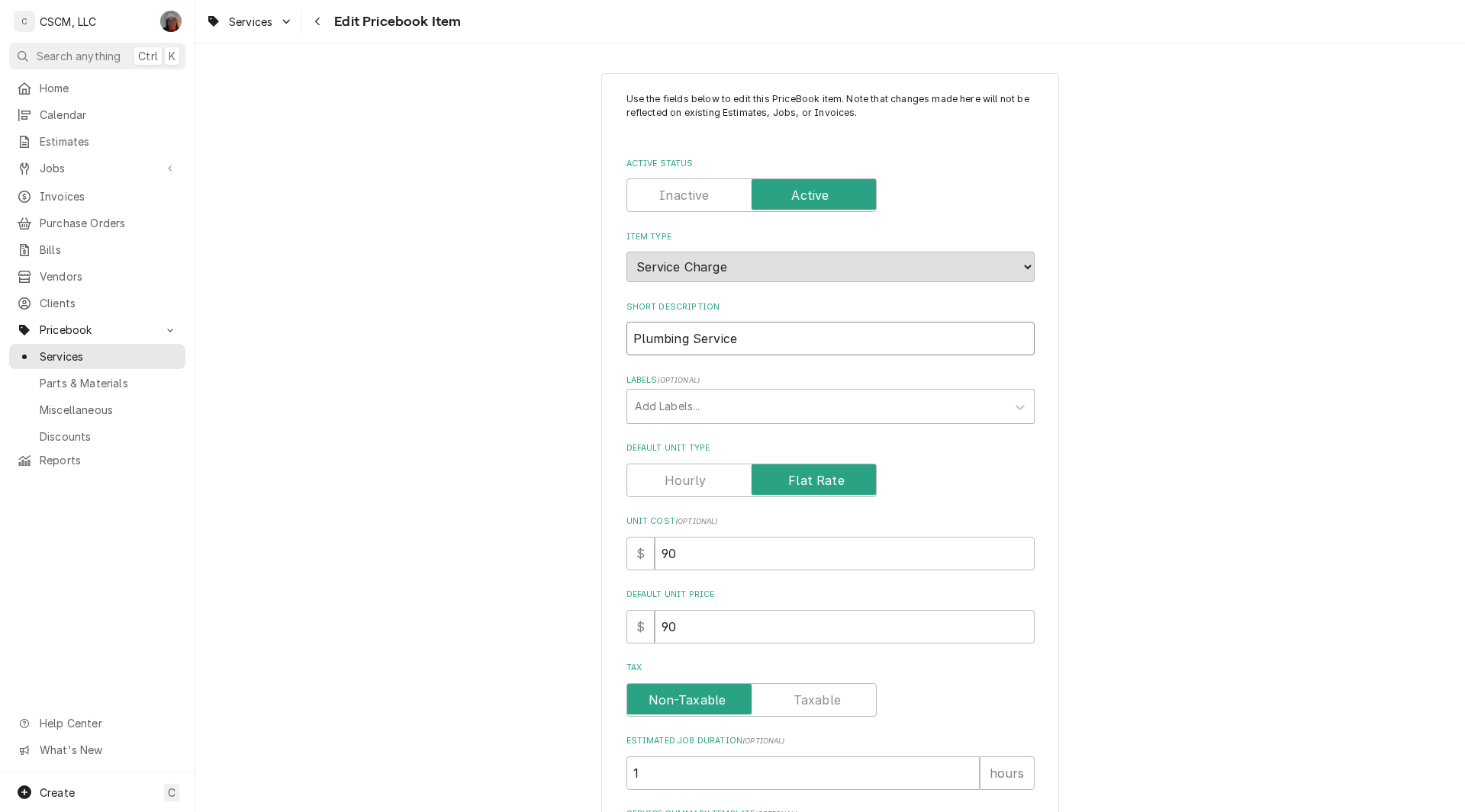
type input "Plumbing Service"
type textarea "x"
type input "Plumbing Service C"
type textarea "x"
type input "Plumbing Service Cal"
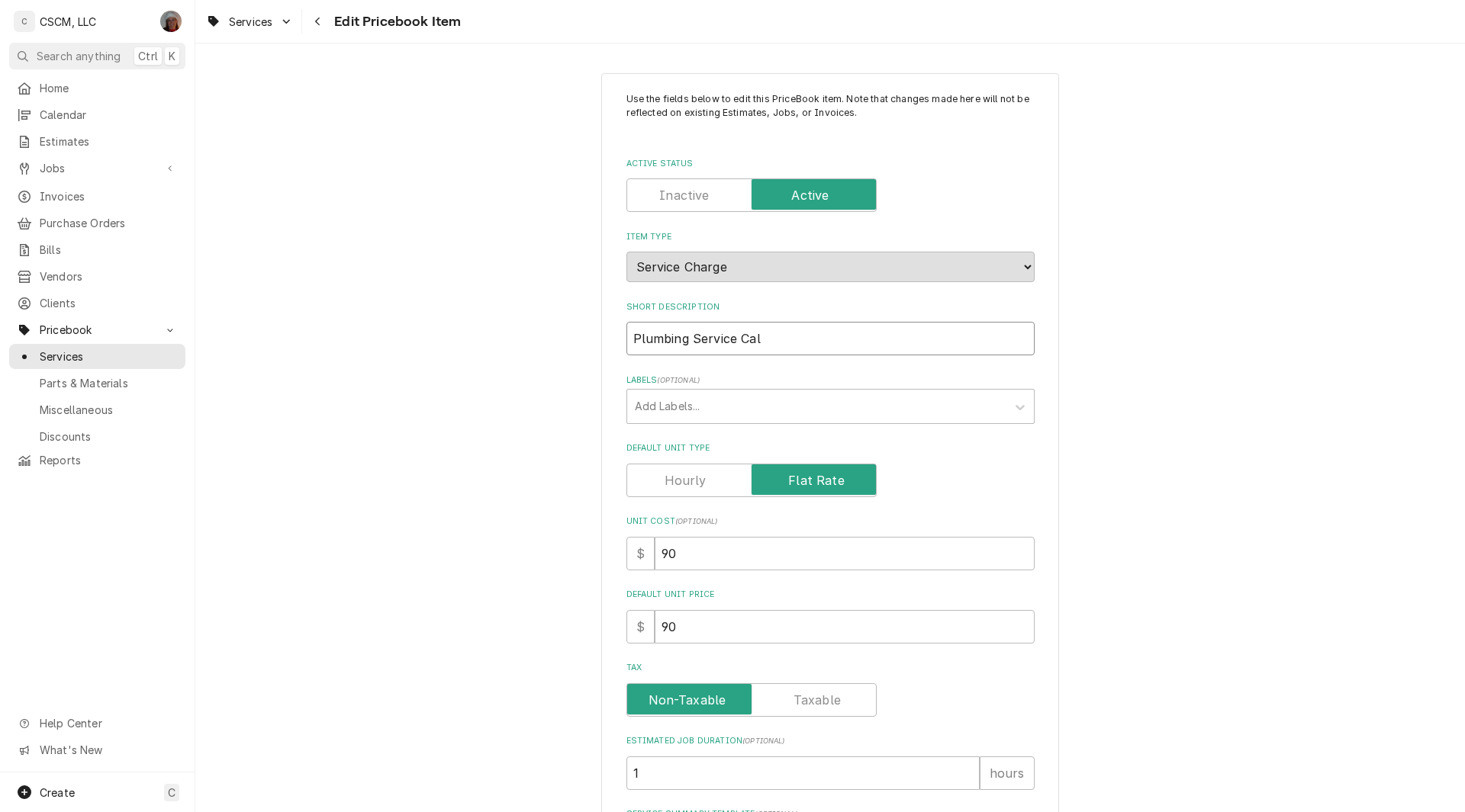
type textarea "x"
type input "Plumbing Service Call"
drag, startPoint x: 635, startPoint y: 772, endPoint x: 624, endPoint y: 773, distance: 11.0
click at [626, 773] on input "1" at bounding box center [803, 773] width 353 height 34
type textarea "x"
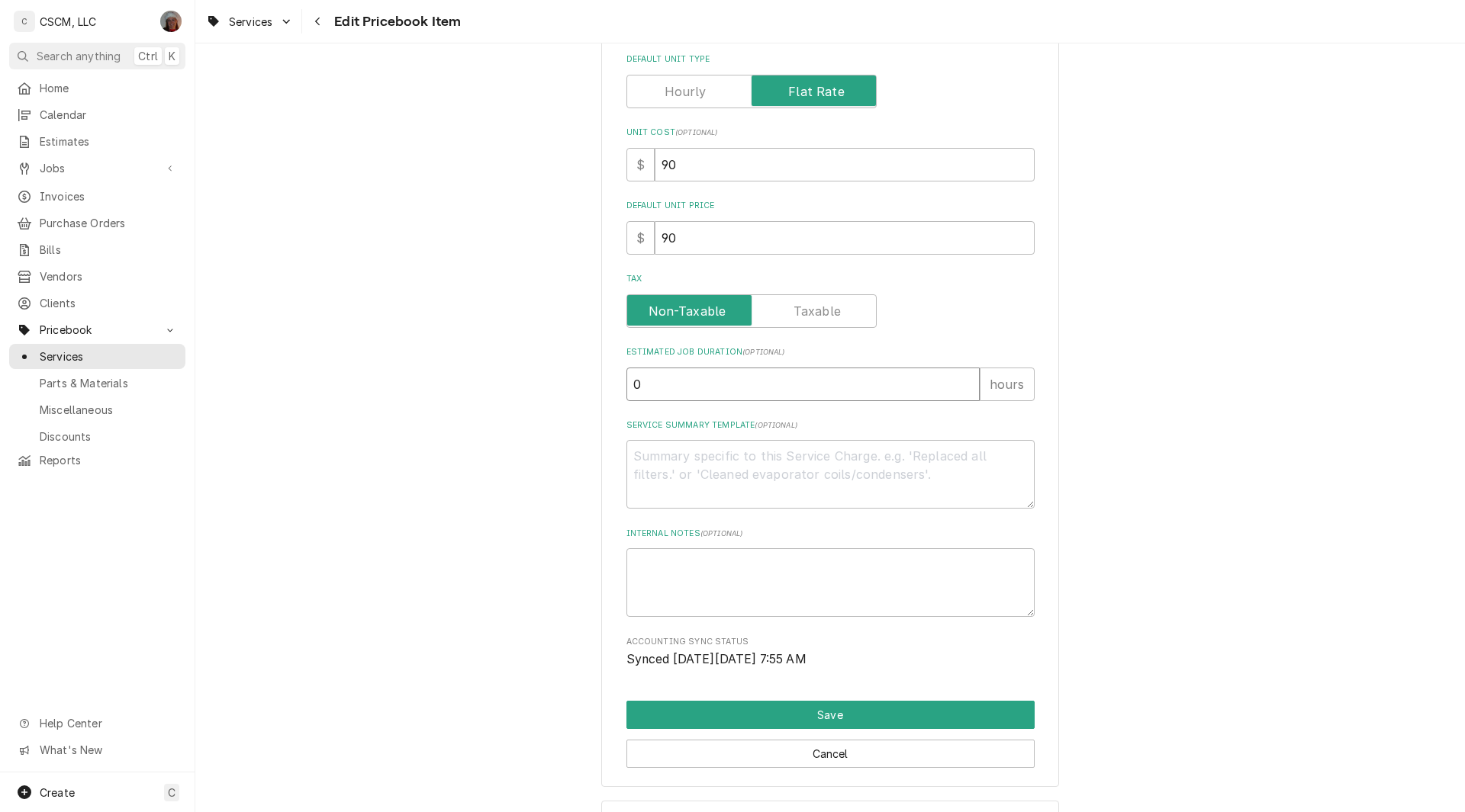
scroll to position [449, 0]
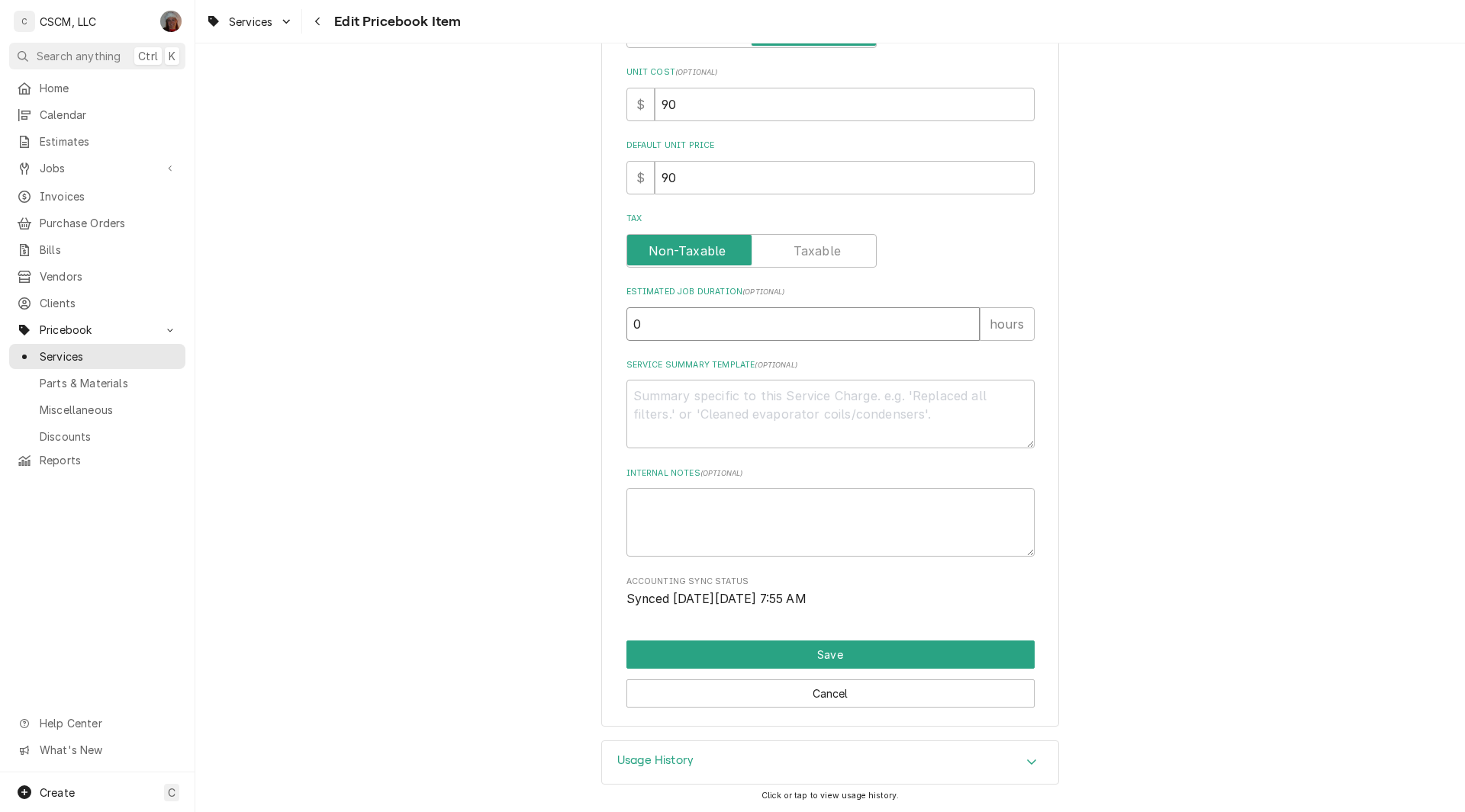
type input "0"
click at [898, 653] on button "Save" at bounding box center [830, 655] width 408 height 28
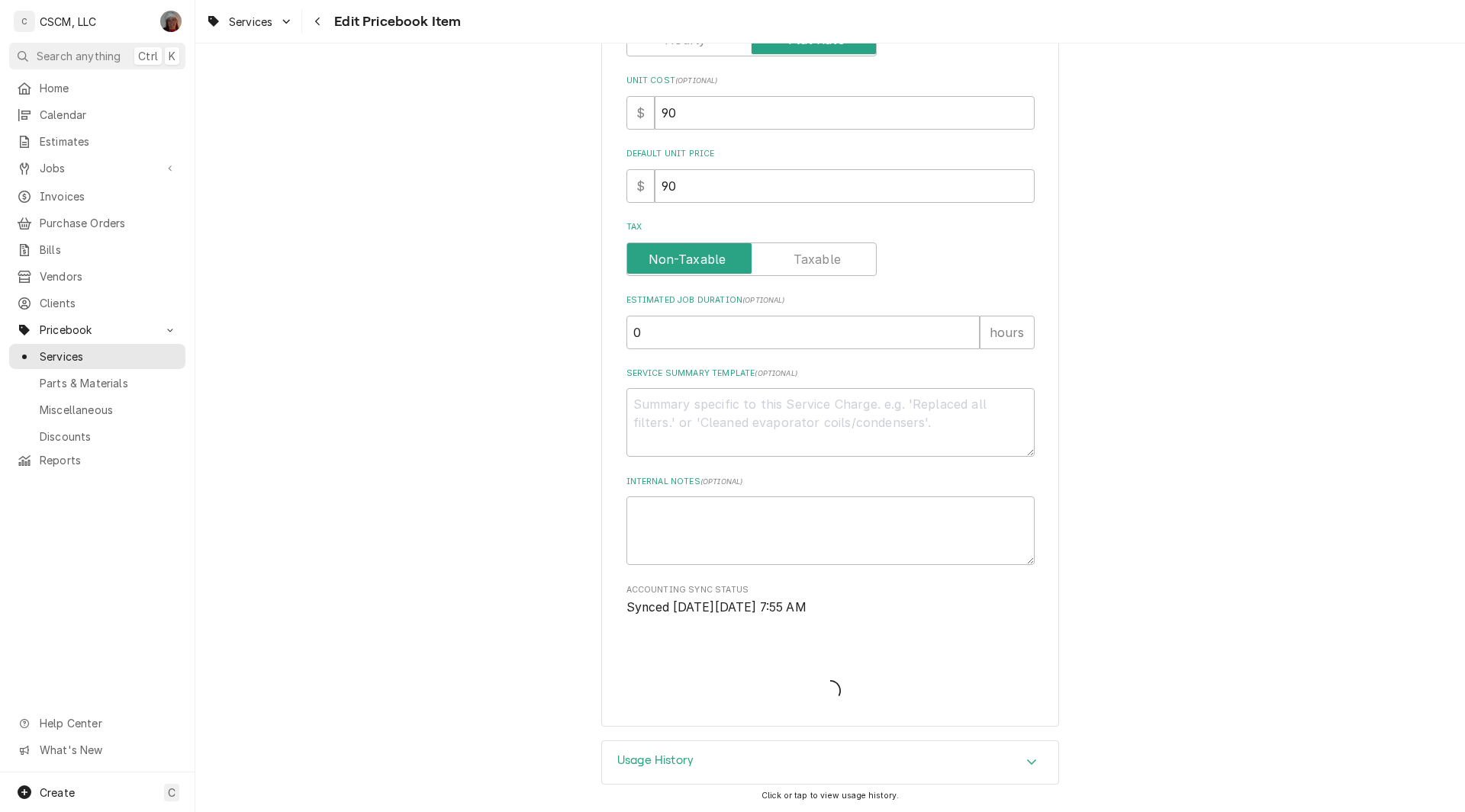
type textarea "x"
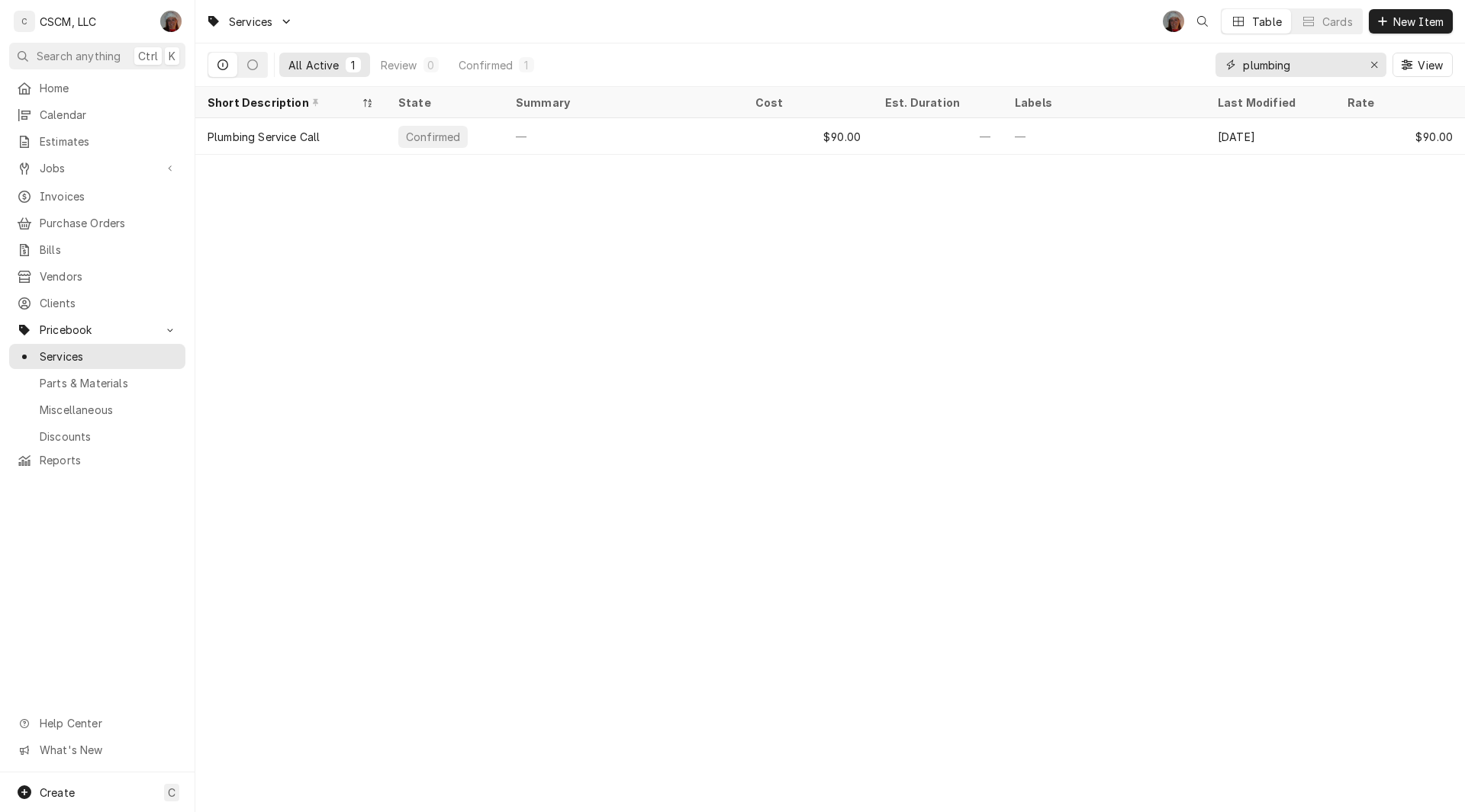
drag, startPoint x: 1294, startPoint y: 69, endPoint x: 1203, endPoint y: 66, distance: 91.0
click at [1203, 66] on div "All Active 1 Review 0 Confirmed 1 plumbing View" at bounding box center [830, 65] width 1245 height 43
type input "f"
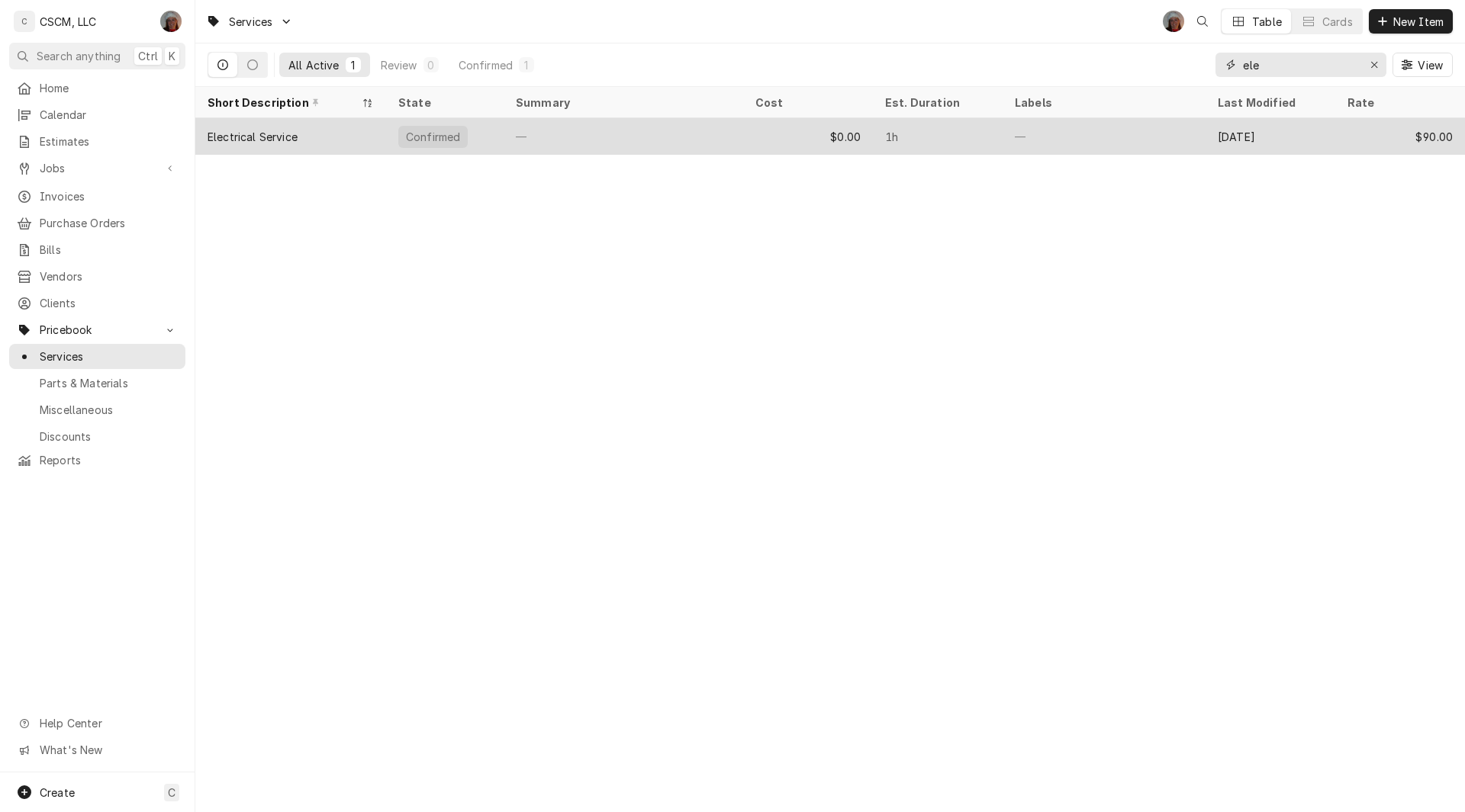
type input "ele"
click at [774, 118] on div "$0.00" at bounding box center [808, 136] width 130 height 37
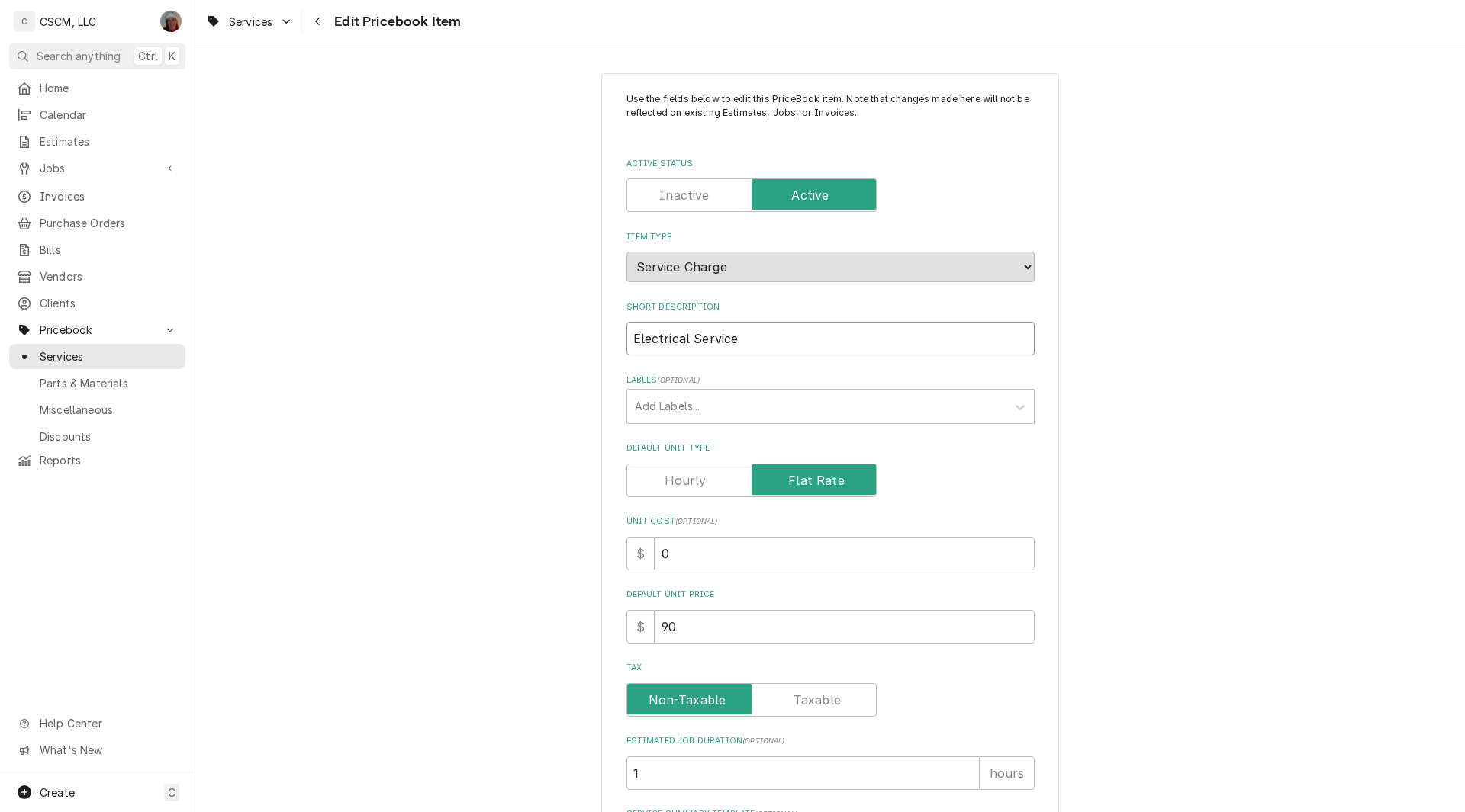
click at [773, 341] on input "Electrical Service" at bounding box center [830, 338] width 408 height 34
type textarea "x"
type input "Electrical Service"
type textarea "x"
type input "Electrical Service c"
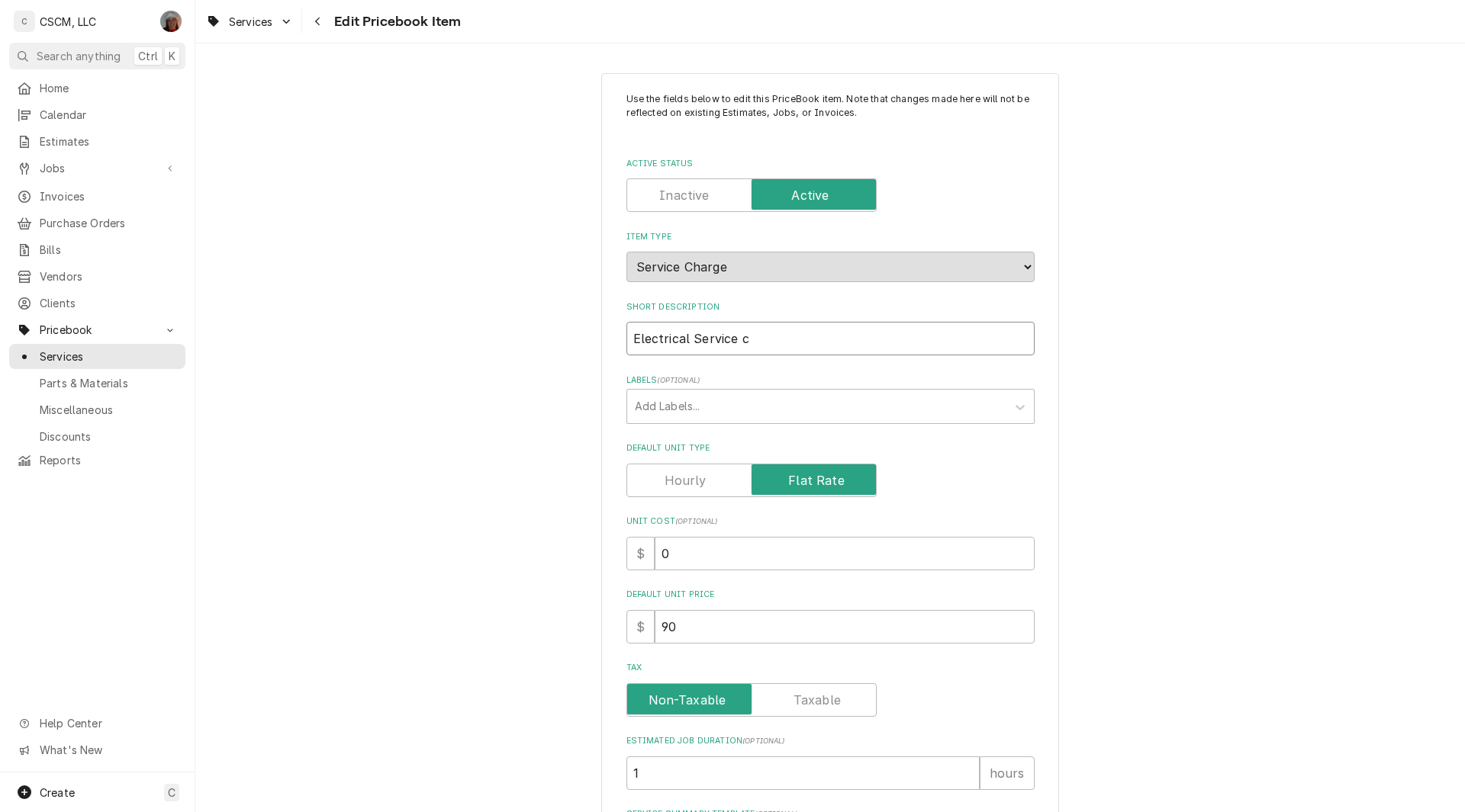
type textarea "x"
type input "Electrical Service ca"
type textarea "x"
type input "Electrical Service cal"
type textarea "x"
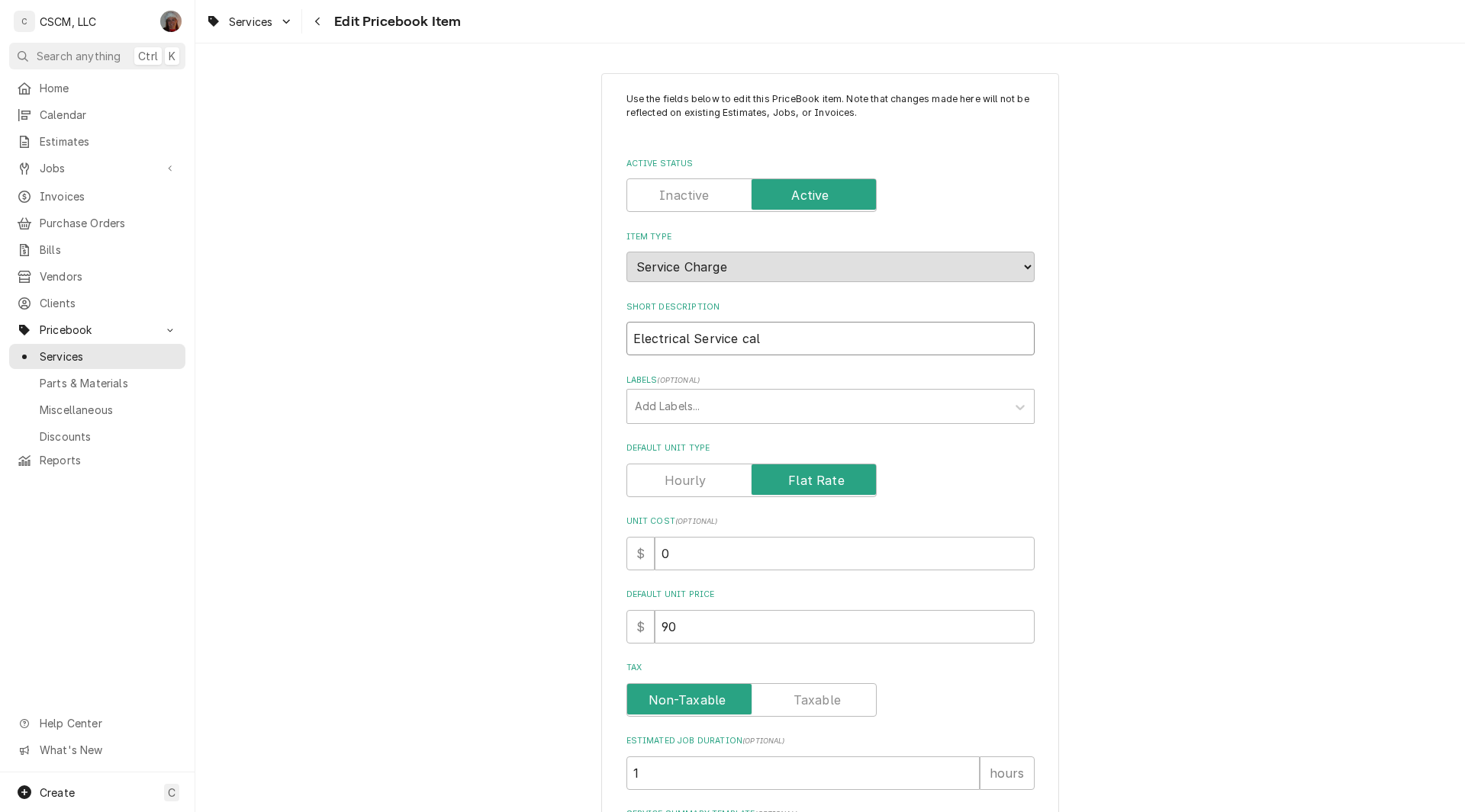
type input "Electrical Service call"
type textarea "x"
type input "Electrical Service cal"
type textarea "x"
type input "Electrical Service ca"
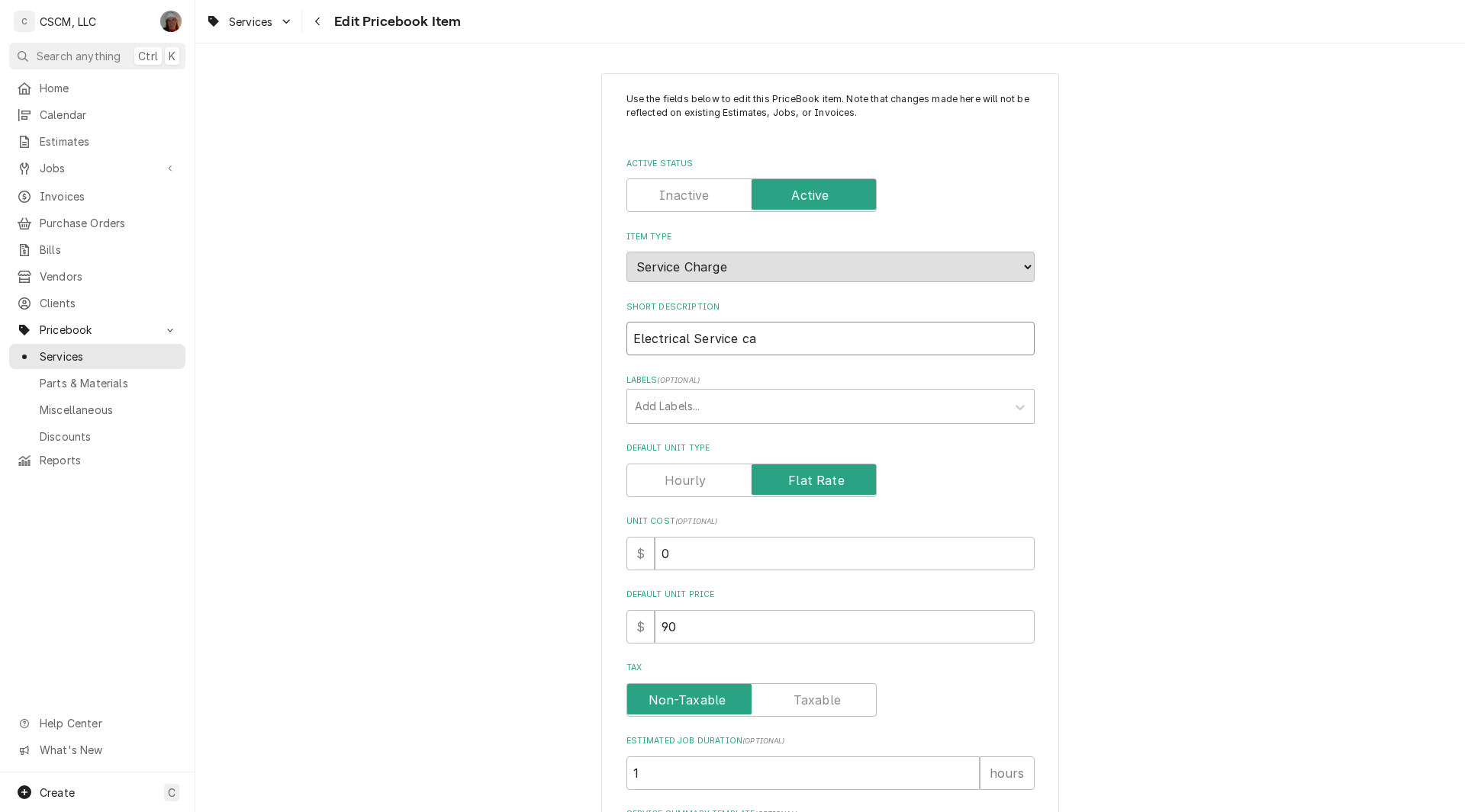
type textarea "x"
type input "Electrical Service c"
type textarea "x"
type input "Electrical Service"
type textarea "x"
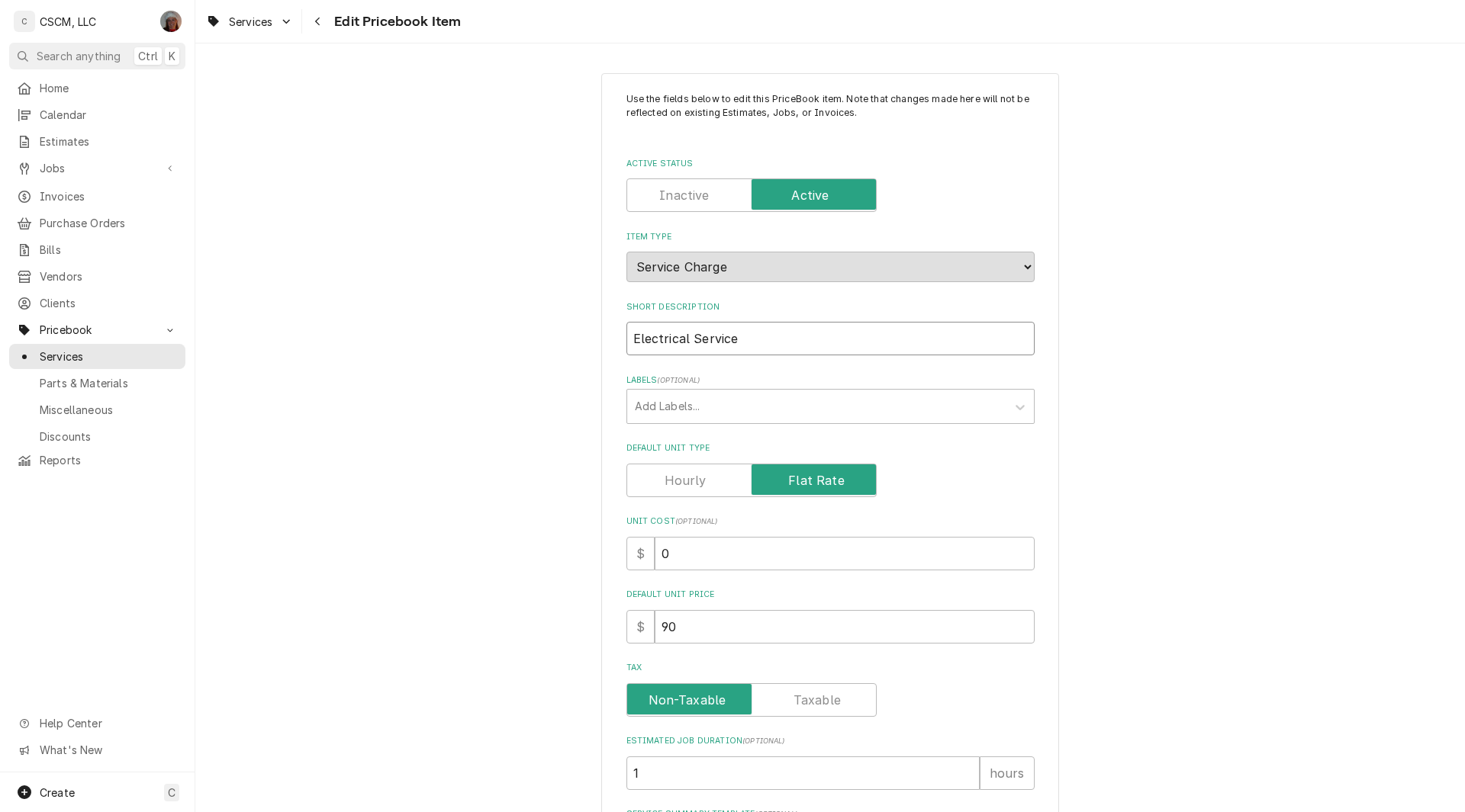
type input "Electrical Service C"
type textarea "x"
type input "Electrical Service Ca"
type textarea "x"
type input "Electrical Service Cal"
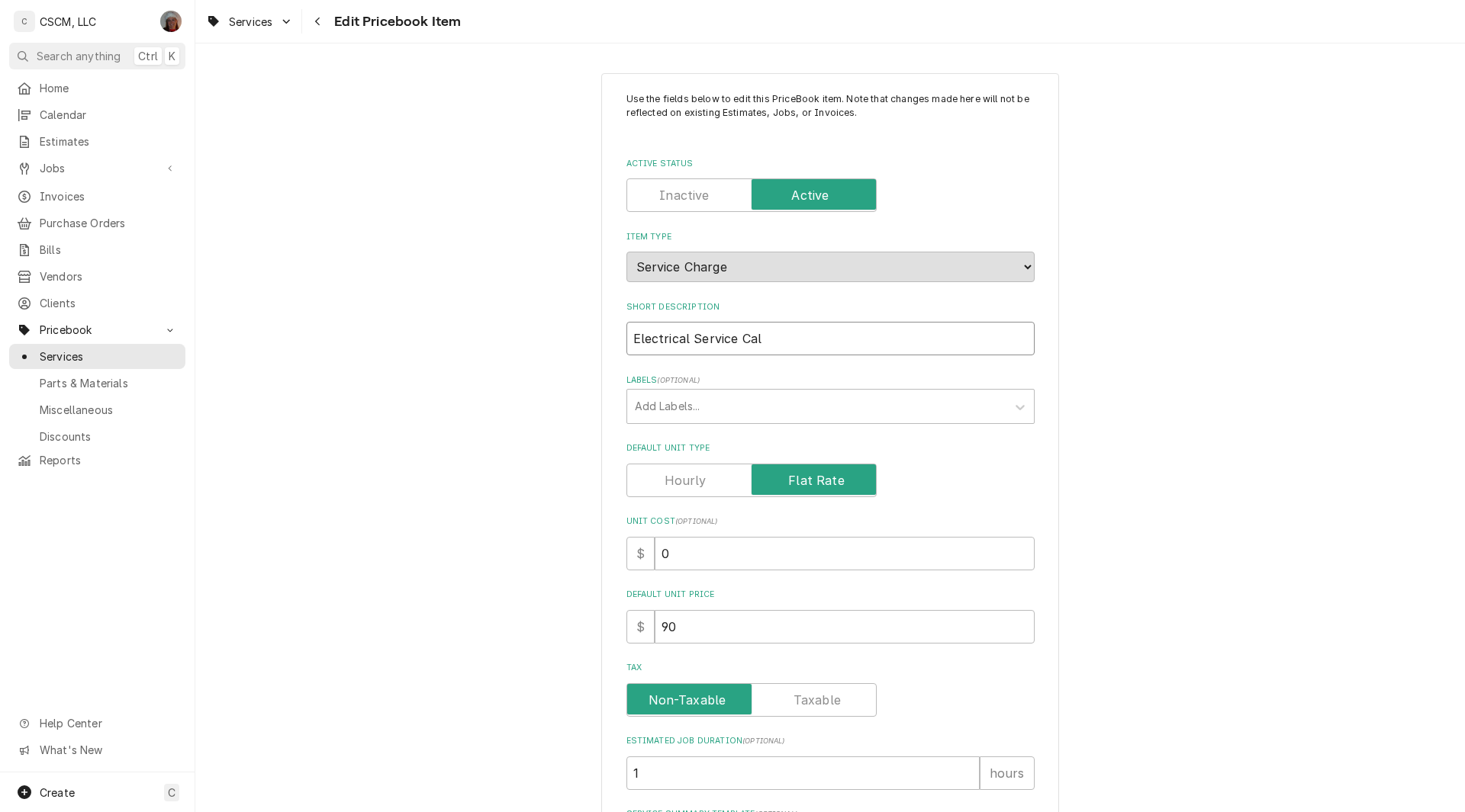
type textarea "x"
type input "Electrical Service Call"
click at [654, 559] on input "0" at bounding box center [844, 553] width 380 height 34
type textarea "x"
type input "90"
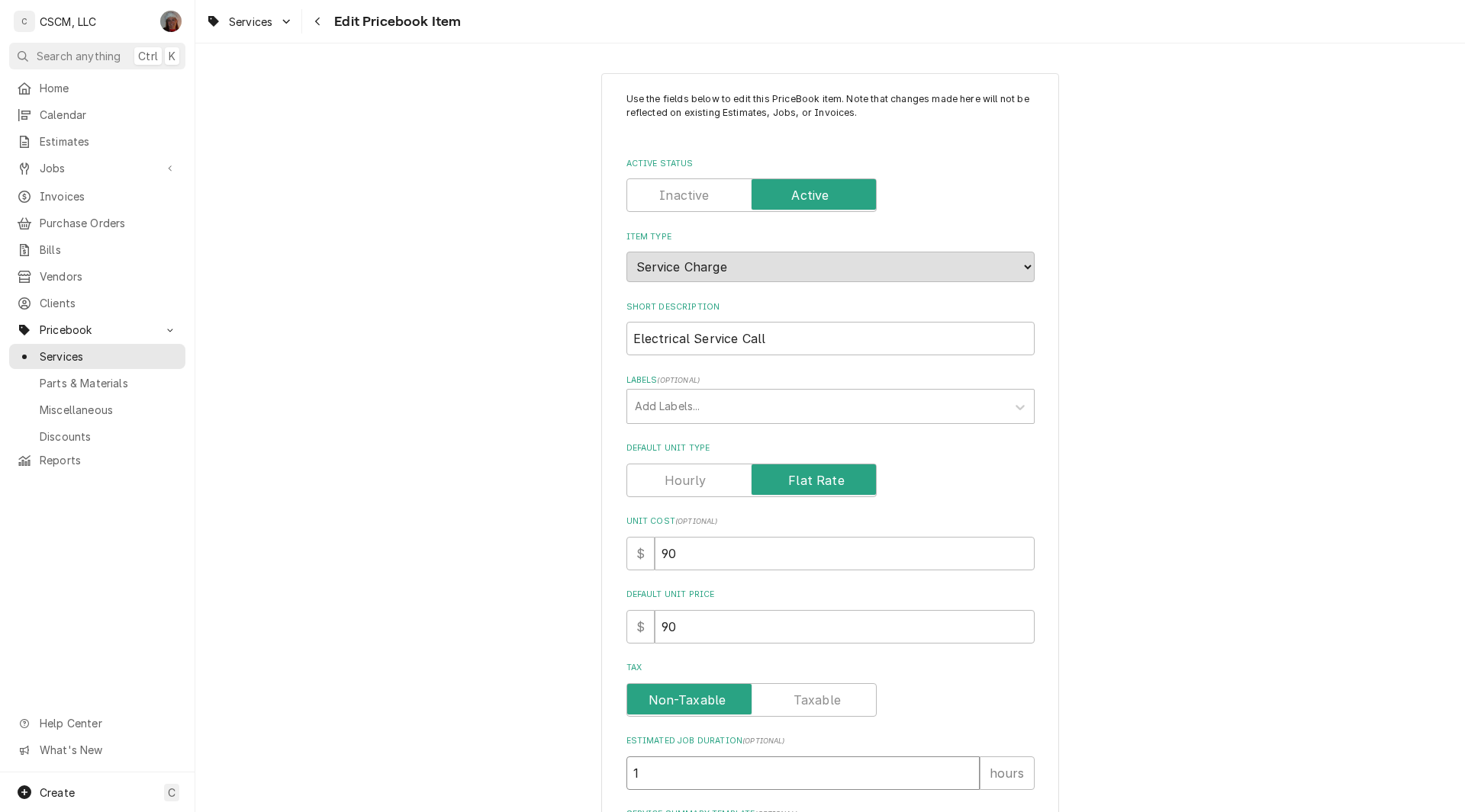
drag, startPoint x: 635, startPoint y: 778, endPoint x: 589, endPoint y: 779, distance: 46.0
click at [589, 779] on div "Use the fields below to edit this PriceBook item. Note that changes made here w…" at bounding box center [830, 624] width 1269 height 1130
type textarea "x"
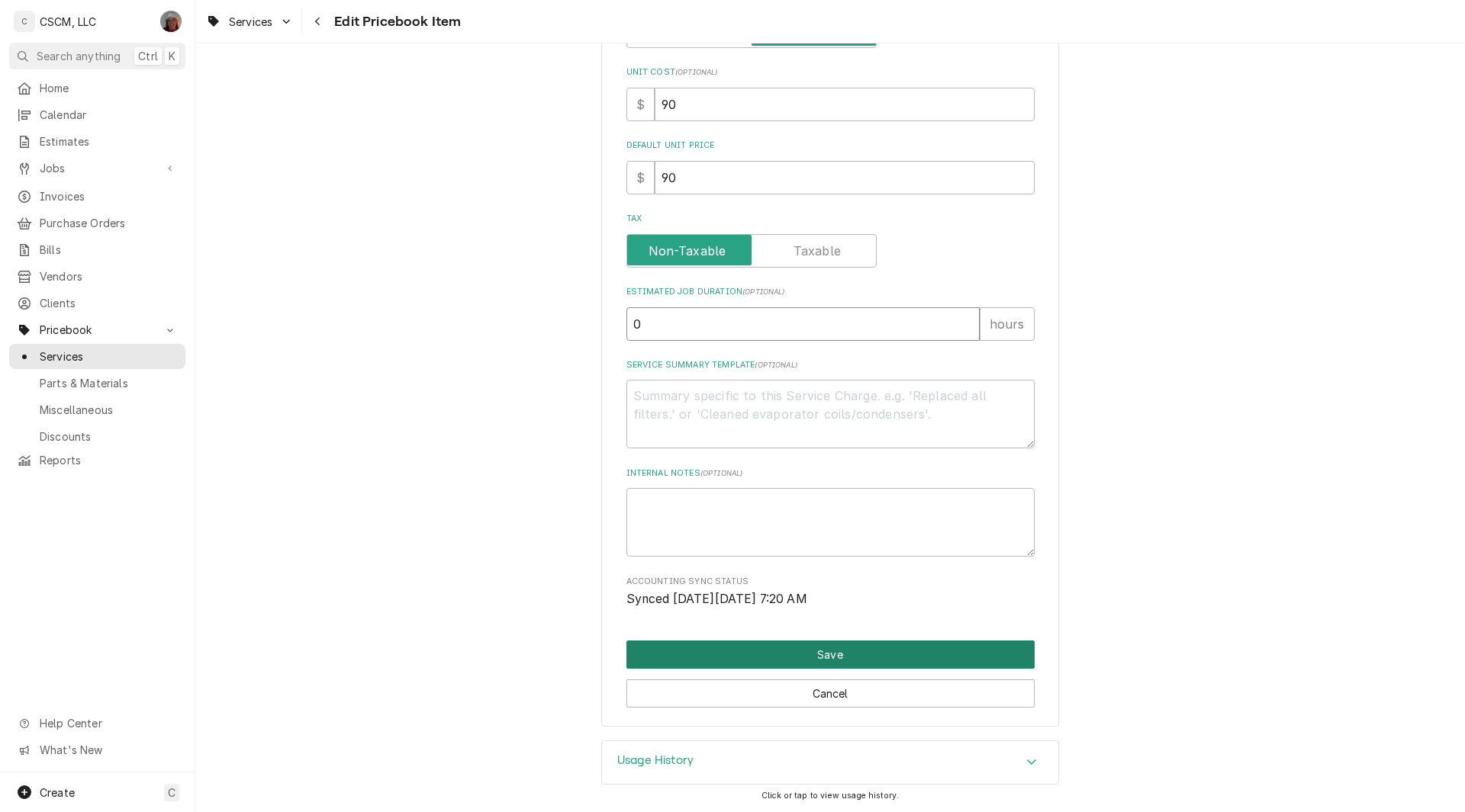
type input "0"
click at [823, 654] on button "Save" at bounding box center [830, 655] width 408 height 28
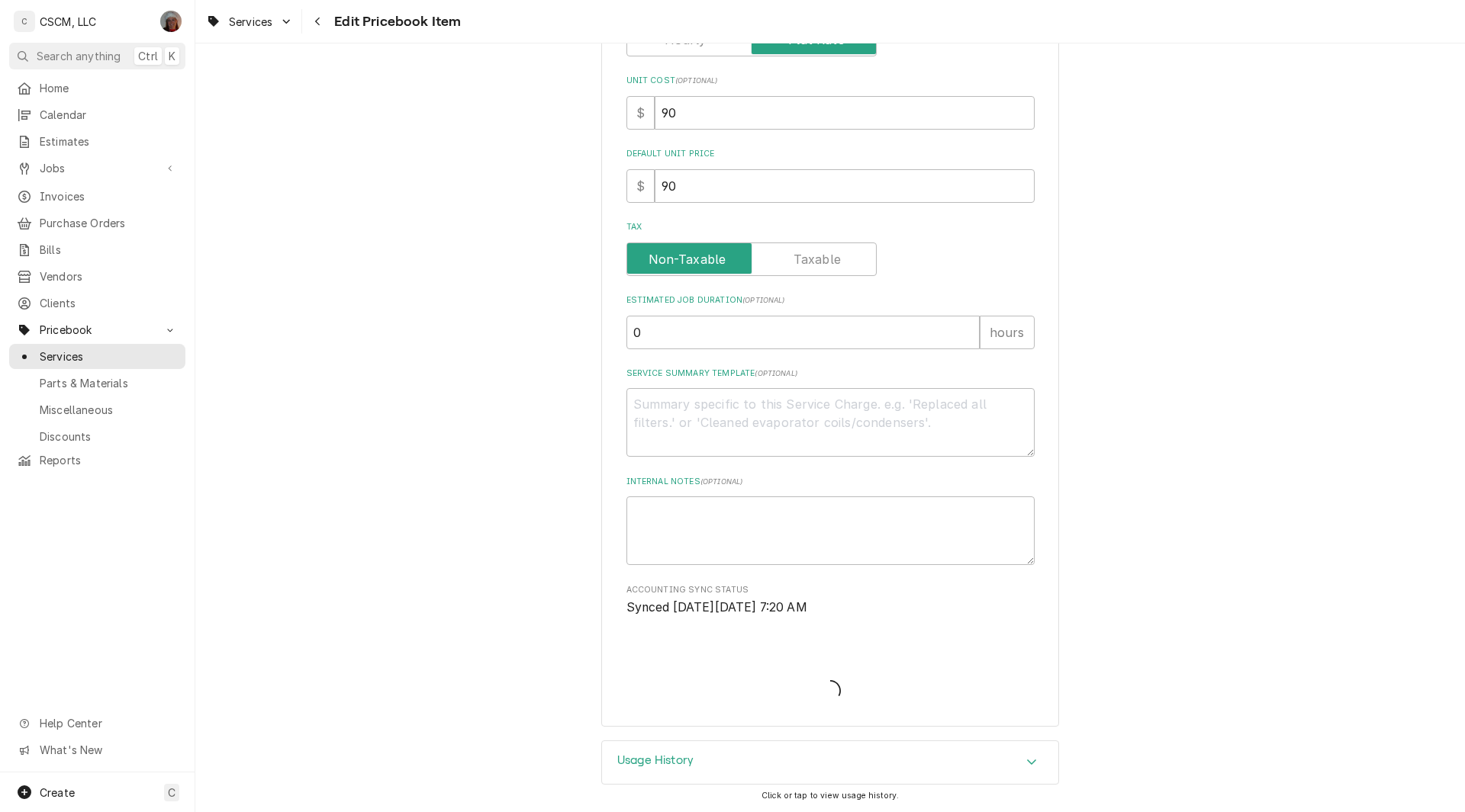
type textarea "x"
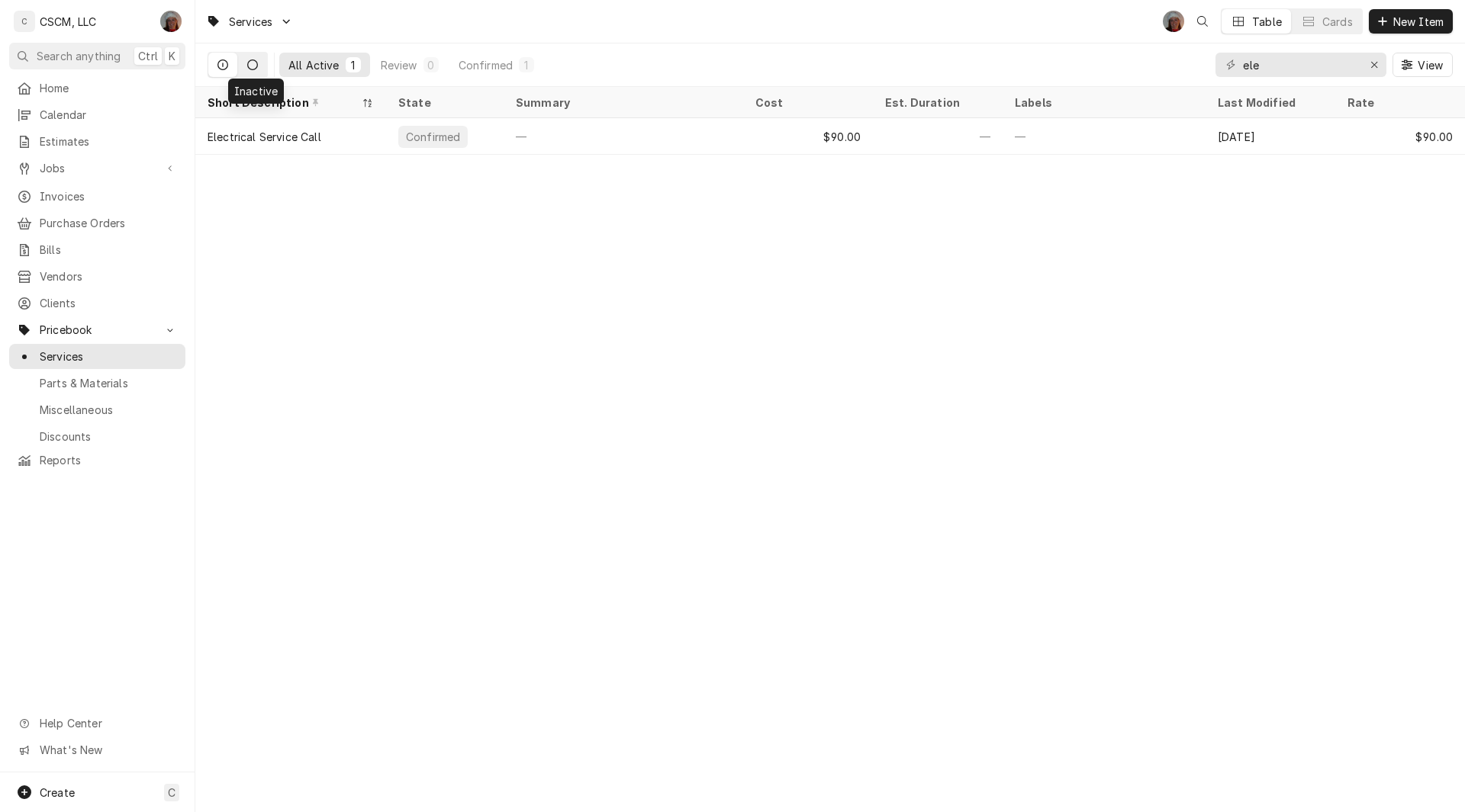
click at [248, 70] on icon "Dynamic Content Wrapper" at bounding box center [253, 65] width 11 height 11
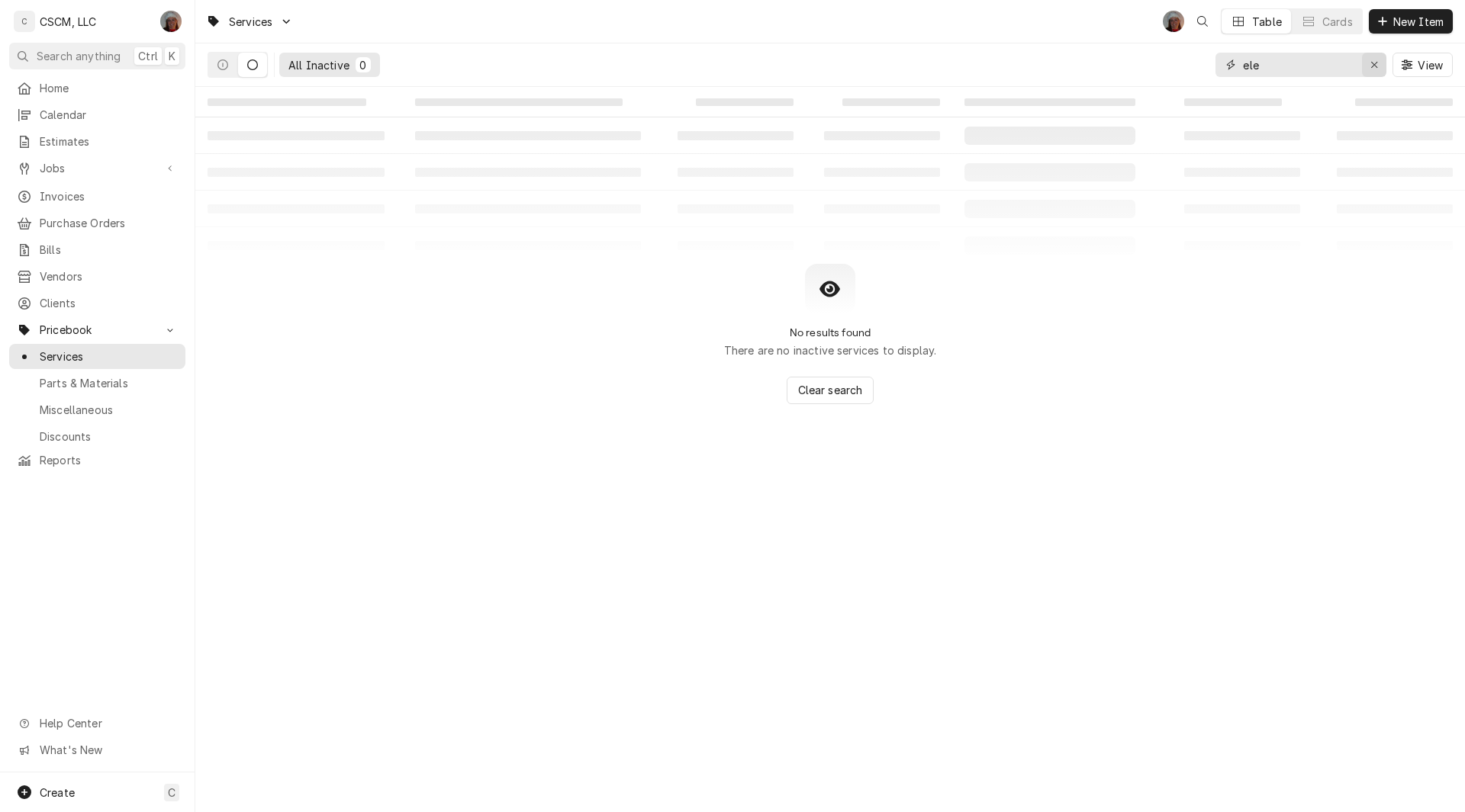
click at [1376, 69] on icon "Erase input" at bounding box center [1374, 65] width 8 height 11
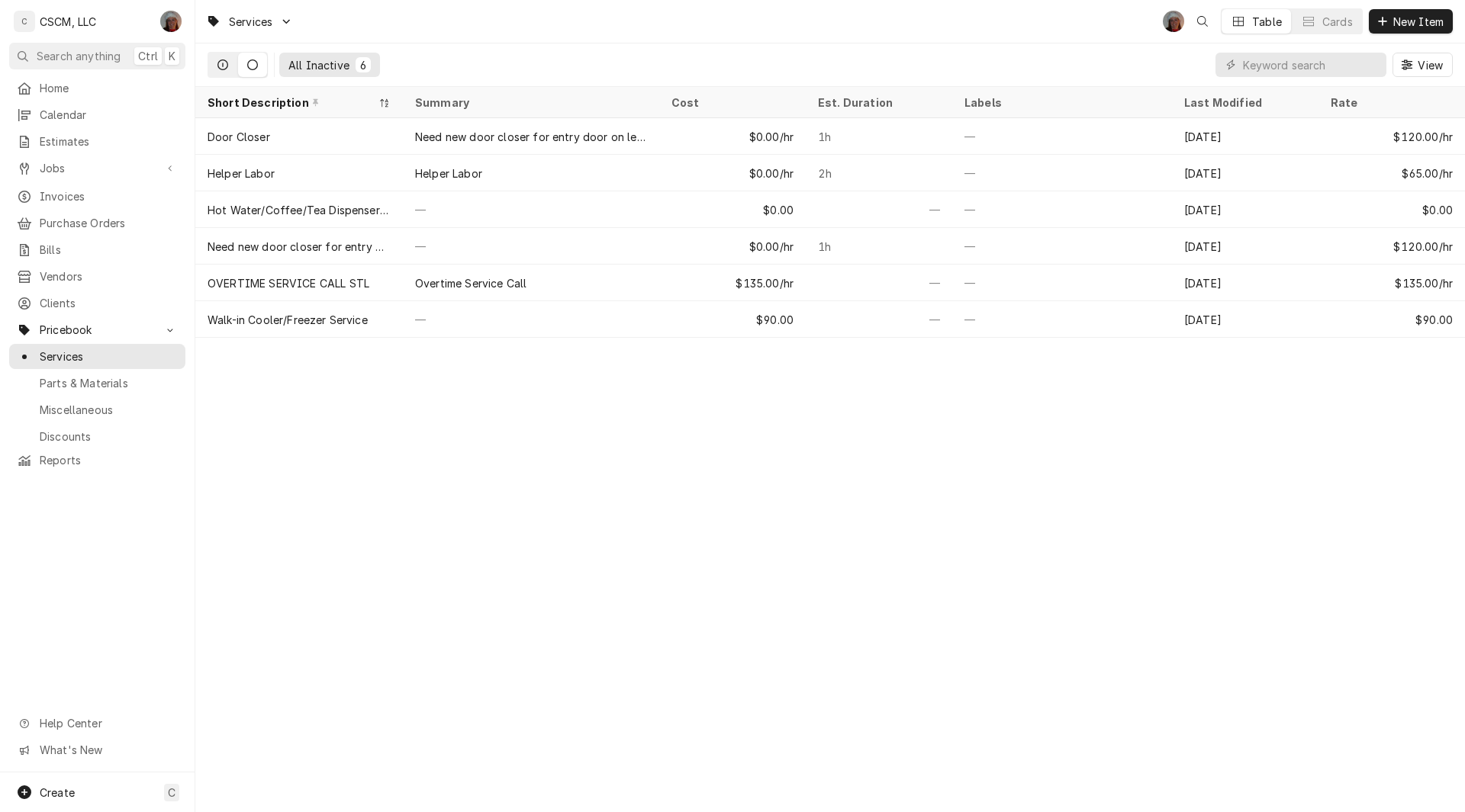
click at [220, 63] on icon "Dynamic Content Wrapper" at bounding box center [222, 65] width 11 height 11
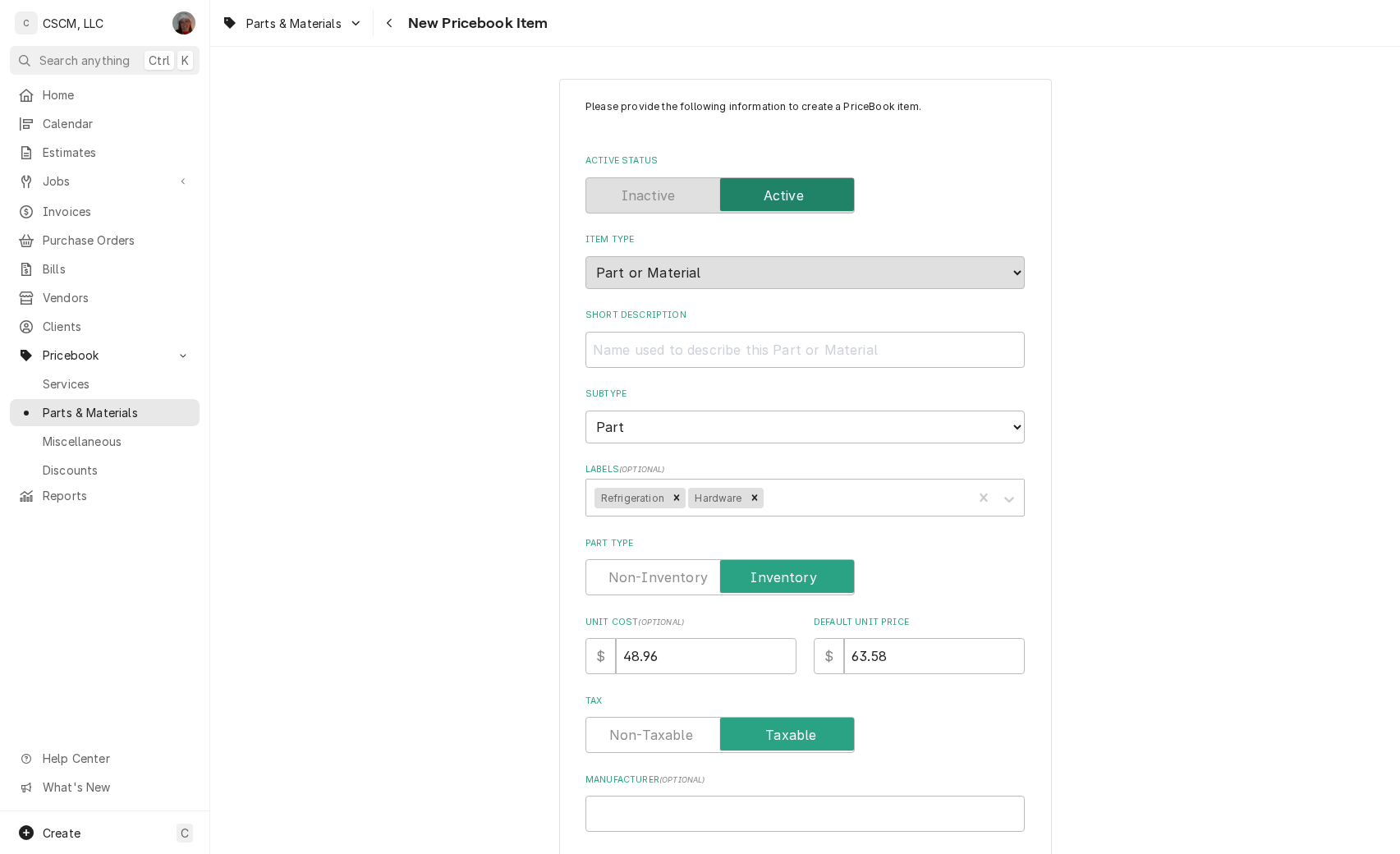
select select "148"
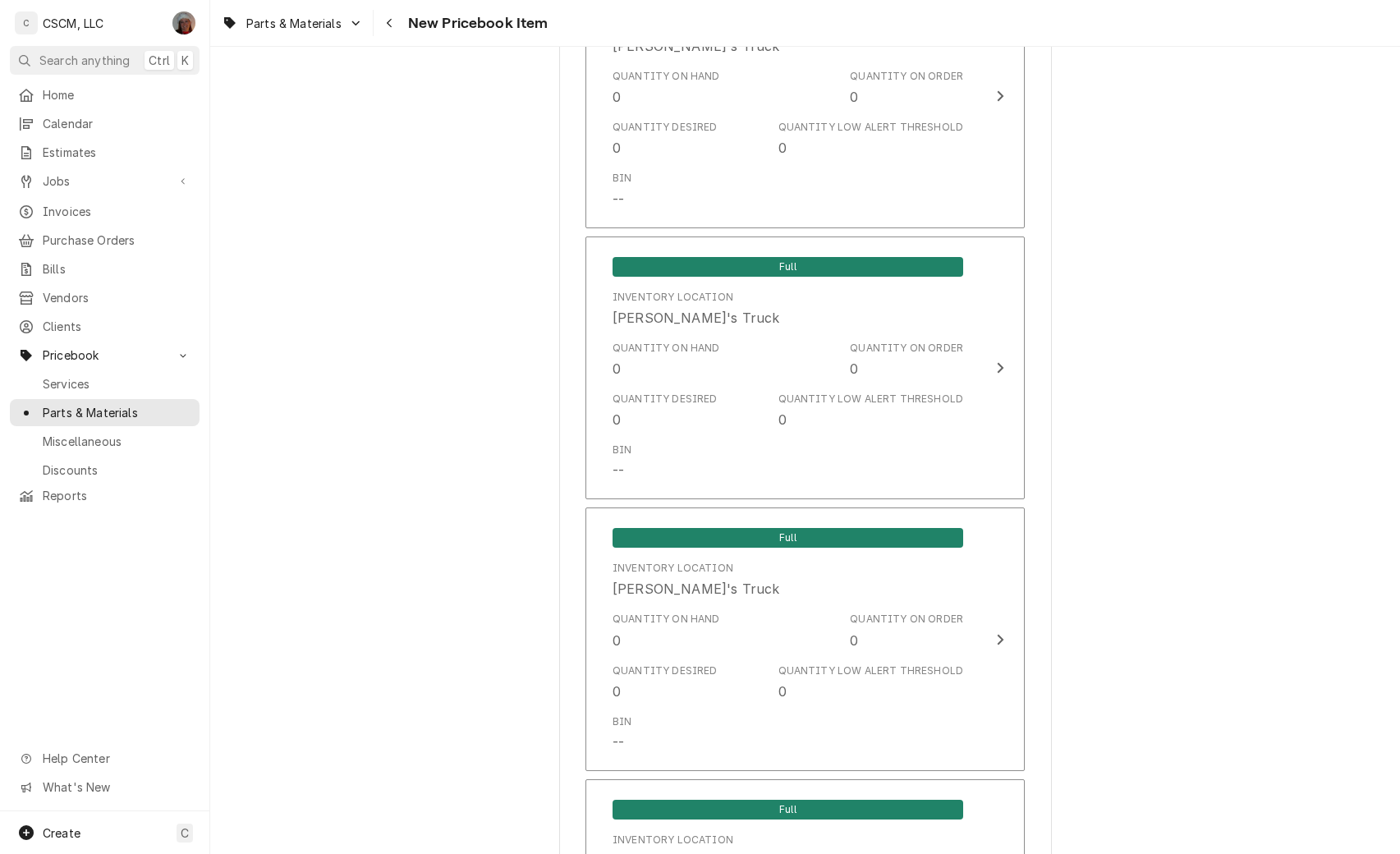
scroll to position [3222, 0]
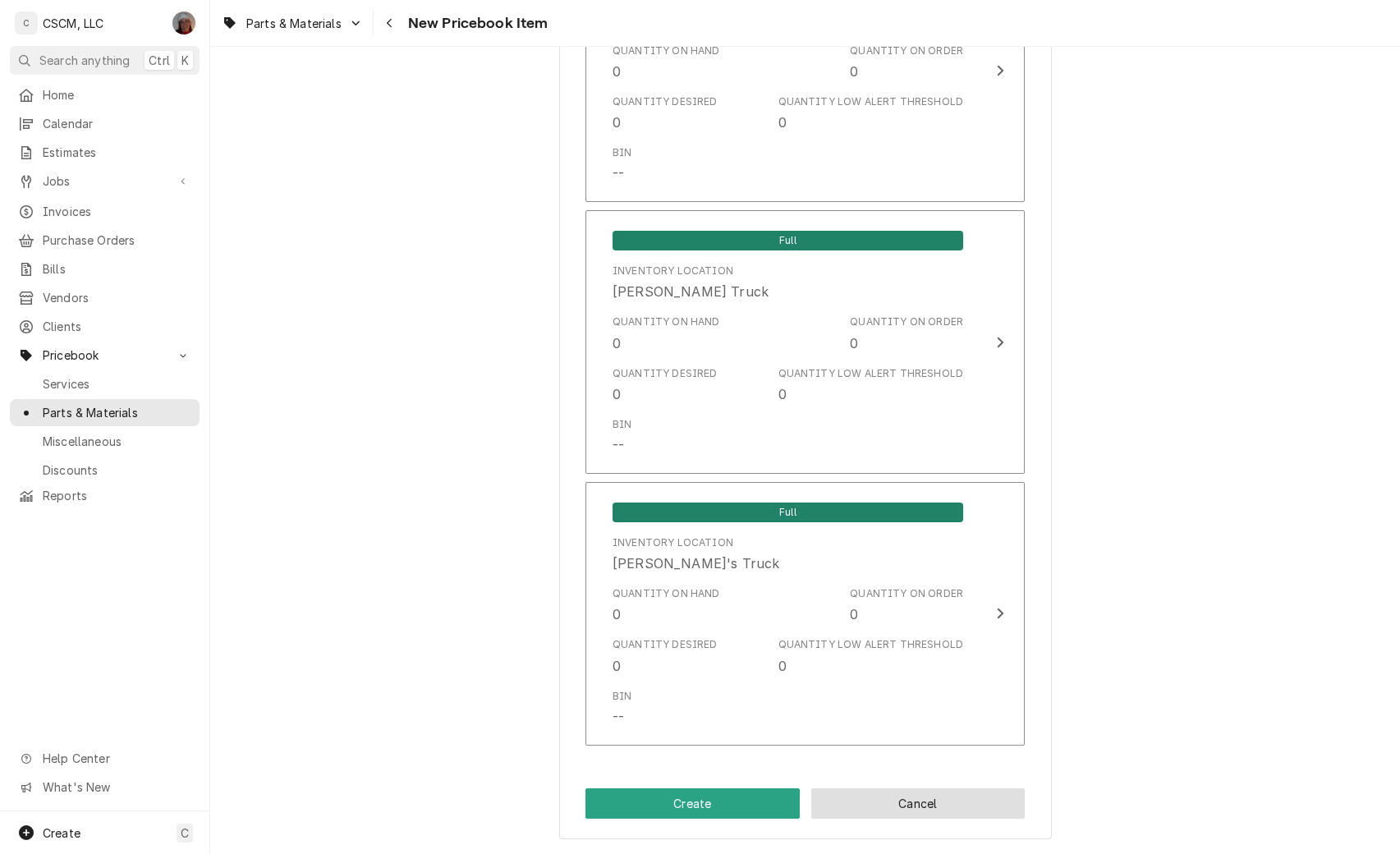
click at [887, 804] on button "Cancel" at bounding box center [917, 803] width 214 height 30
